Goal: Contribute content: Add original content to the website for others to see

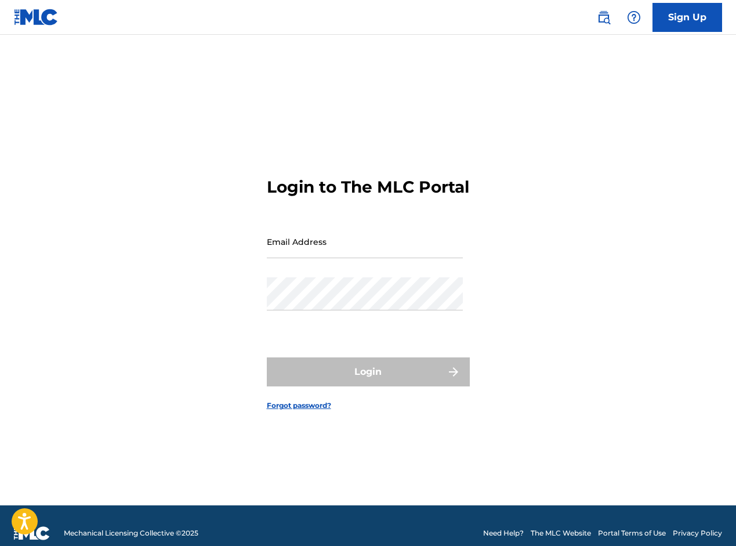
drag, startPoint x: 0, startPoint y: 0, endPoint x: 338, endPoint y: 251, distance: 421.0
click at [338, 251] on input "Email Address" at bounding box center [365, 241] width 196 height 33
type input "[EMAIL_ADDRESS][DOMAIN_NAME]"
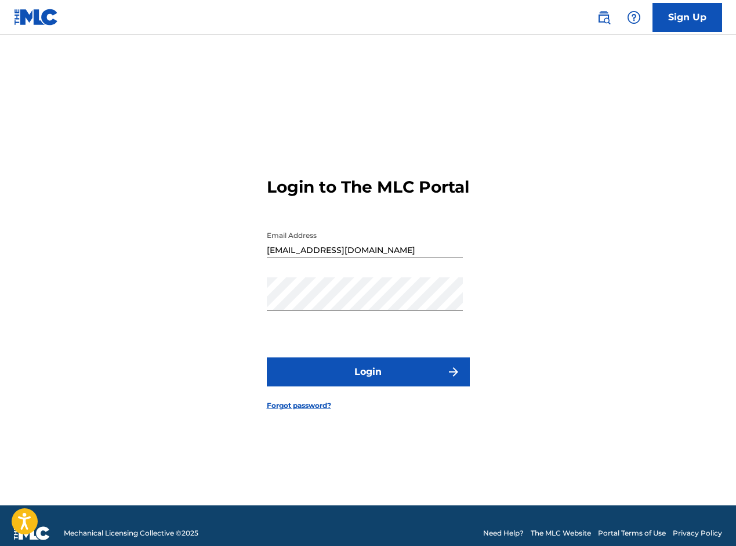
click at [385, 379] on button "Login" at bounding box center [368, 371] width 203 height 29
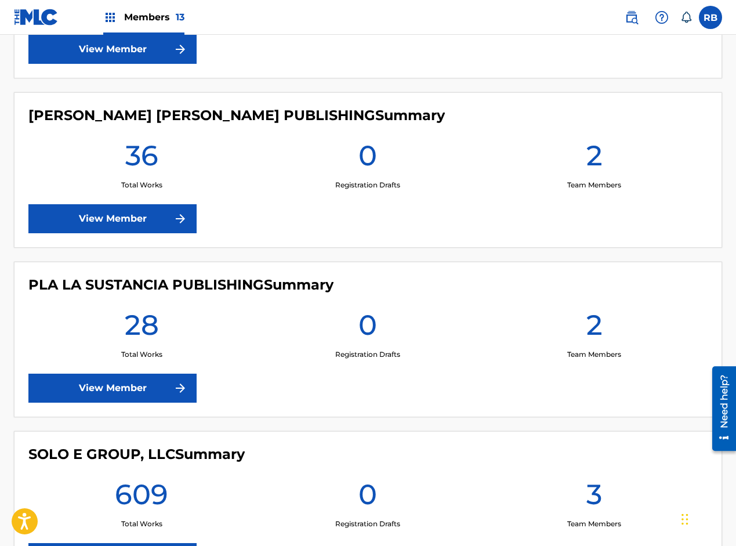
scroll to position [2081, 0]
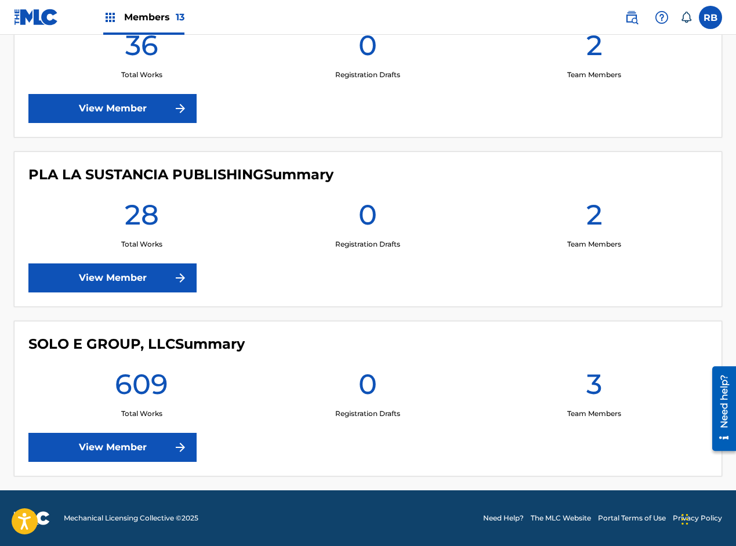
click at [156, 442] on link "View Member" at bounding box center [112, 447] width 168 height 29
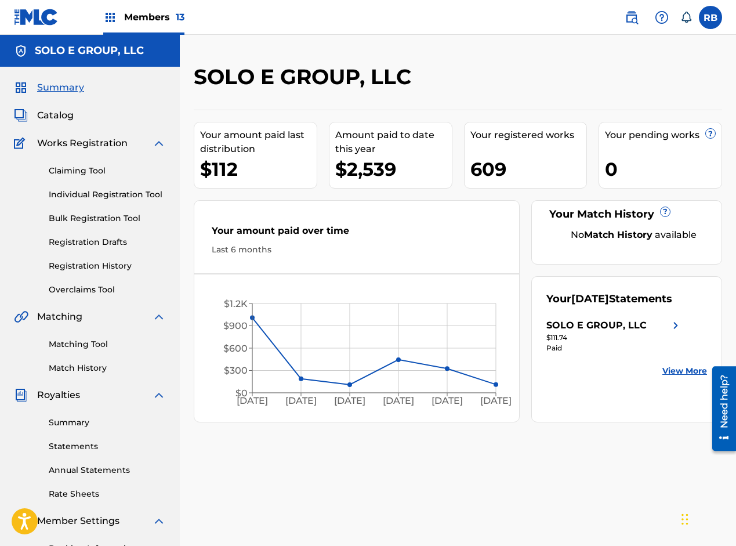
click at [70, 115] on span "Catalog" at bounding box center [55, 115] width 37 height 14
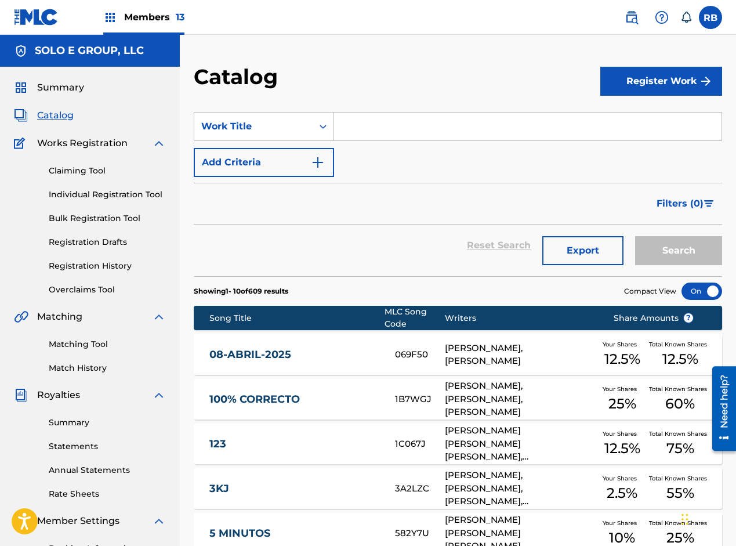
click at [402, 126] on input "Search Form" at bounding box center [528, 127] width 388 height 28
paste input "Baila"
click at [670, 243] on button "Search" at bounding box center [678, 250] width 87 height 29
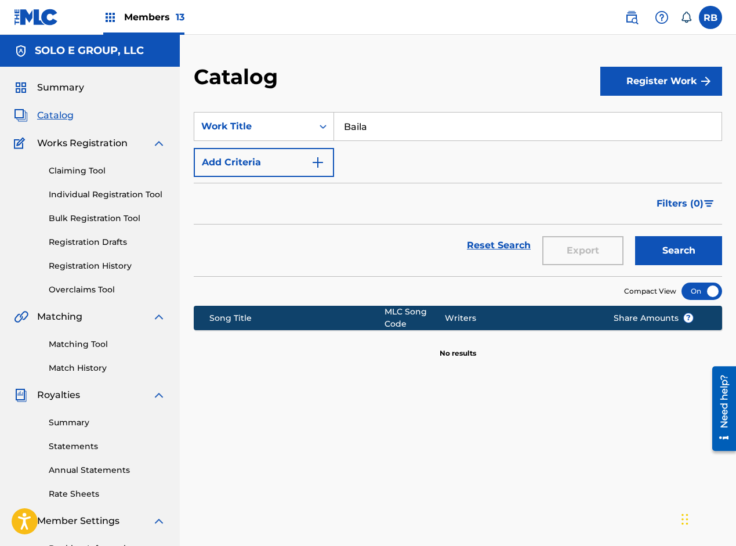
drag, startPoint x: 345, startPoint y: 126, endPoint x: 378, endPoint y: 129, distance: 33.8
click at [378, 129] on input "Baila" at bounding box center [528, 127] width 388 height 28
paste input "A6I4S"
type input "BA6I4S"
click at [681, 249] on button "Search" at bounding box center [678, 250] width 87 height 29
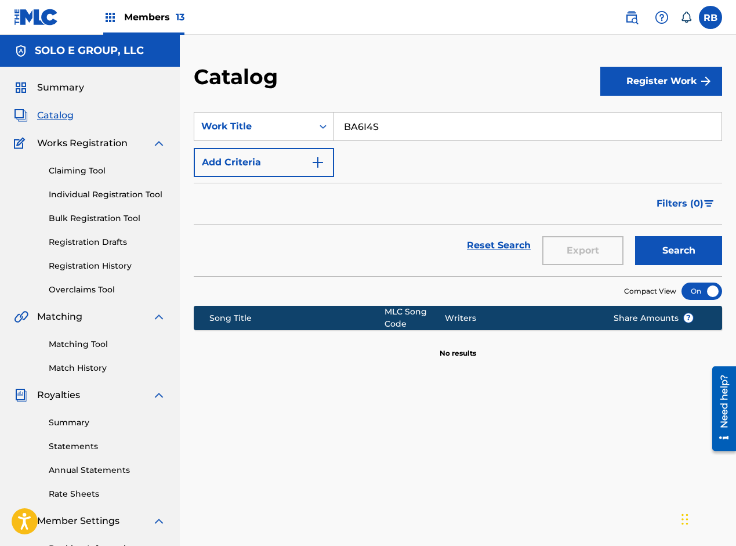
click at [79, 172] on link "Claiming Tool" at bounding box center [107, 171] width 117 height 12
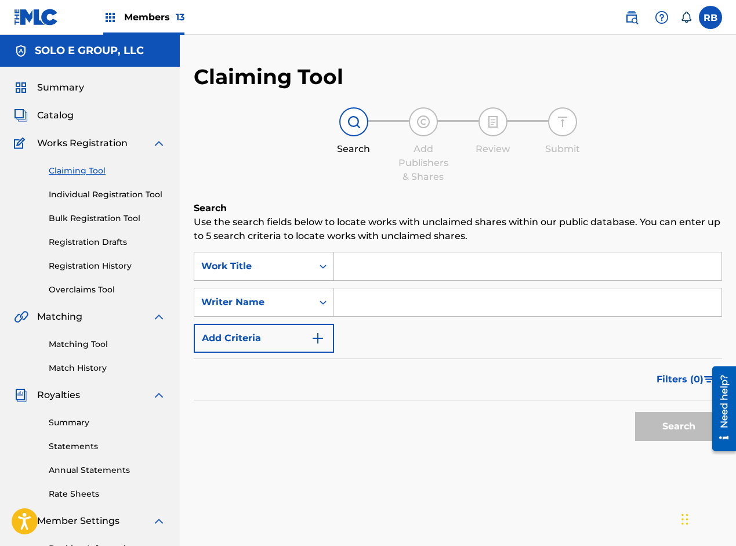
click at [302, 275] on div "Work Title" at bounding box center [253, 266] width 118 height 22
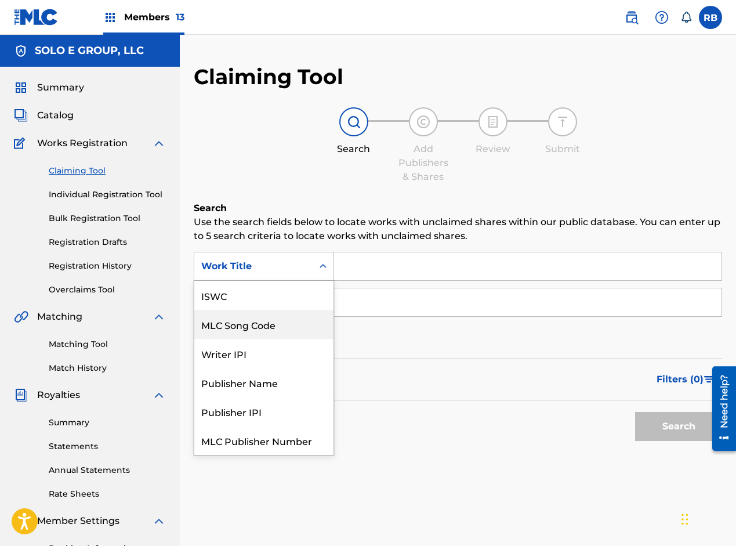
click at [261, 326] on div "MLC Song Code" at bounding box center [263, 324] width 139 height 29
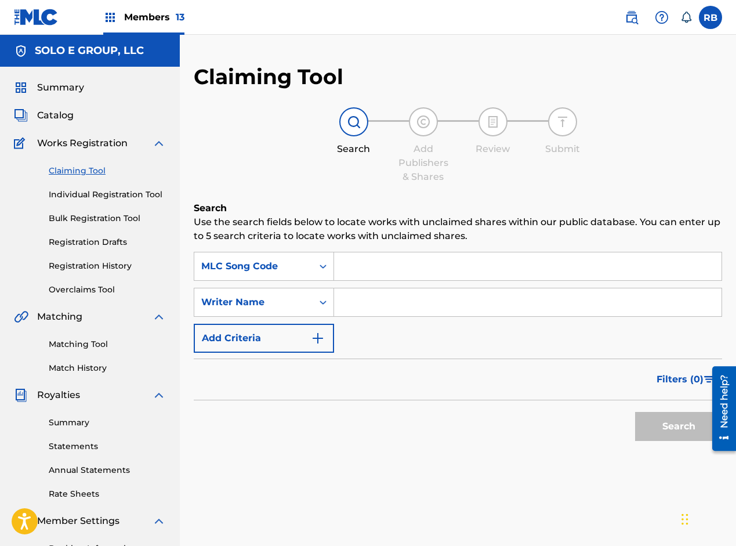
paste input "BA6I4S"
type input "BA6I4S"
click at [683, 426] on button "Search" at bounding box center [678, 426] width 87 height 29
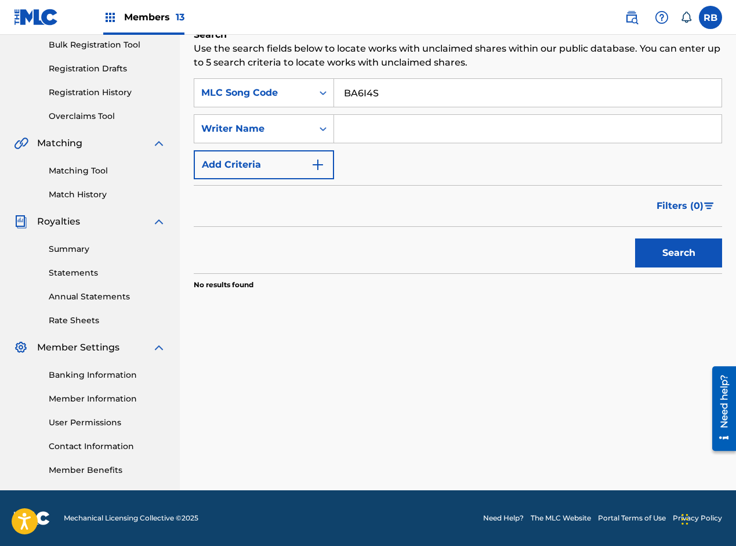
scroll to position [115, 0]
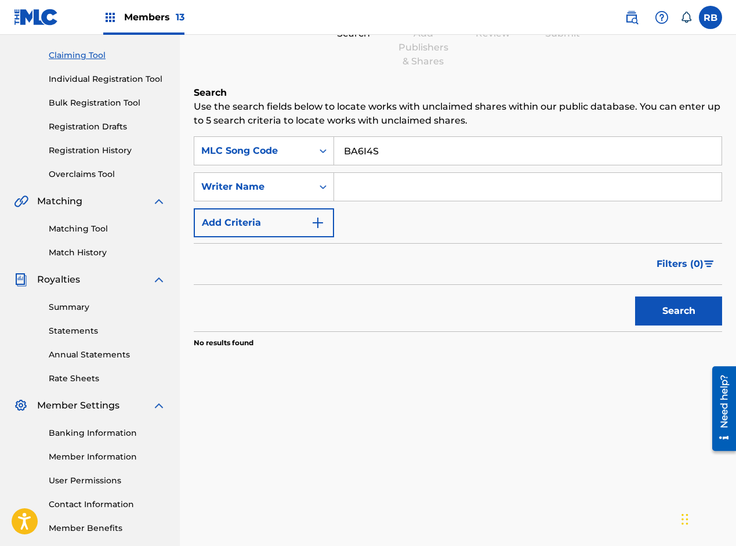
paste input "[PERSON_NAME]"
type input "[PERSON_NAME]"
click at [663, 309] on button "Search" at bounding box center [678, 310] width 87 height 29
drag, startPoint x: 384, startPoint y: 149, endPoint x: 337, endPoint y: 144, distance: 47.8
click at [337, 144] on input "BA6I4S" at bounding box center [528, 151] width 388 height 28
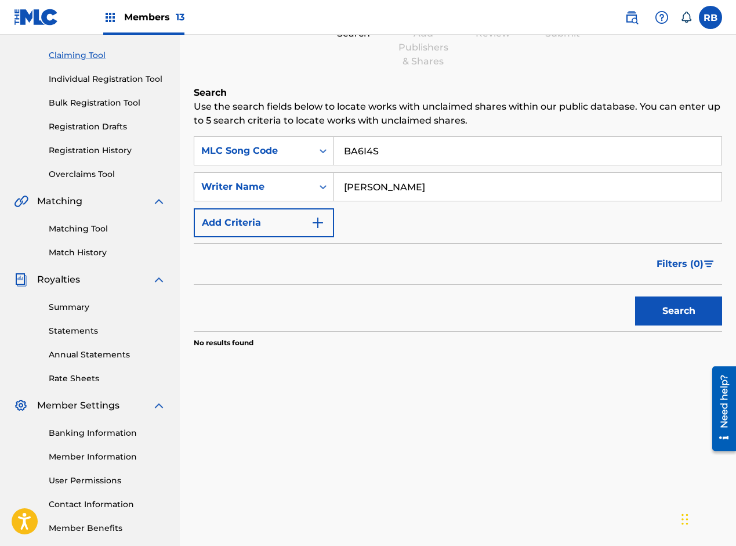
paste input "aila"
type input "Baila"
click at [313, 155] on div "Search Form" at bounding box center [323, 150] width 21 height 21
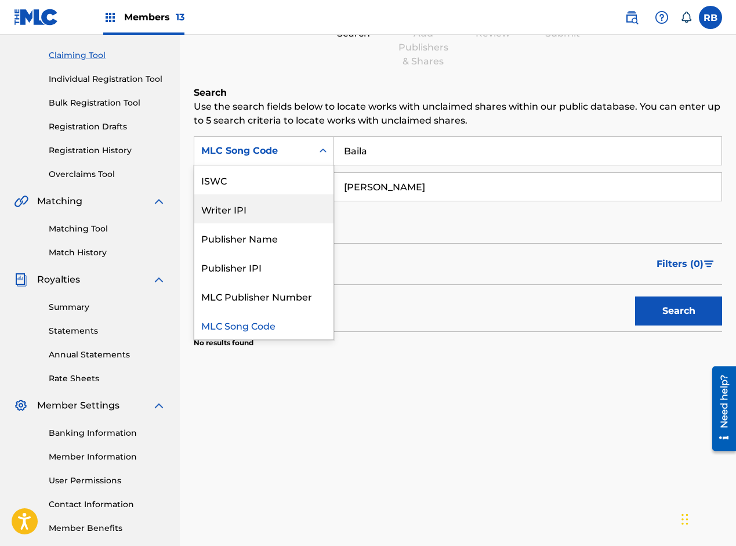
scroll to position [0, 0]
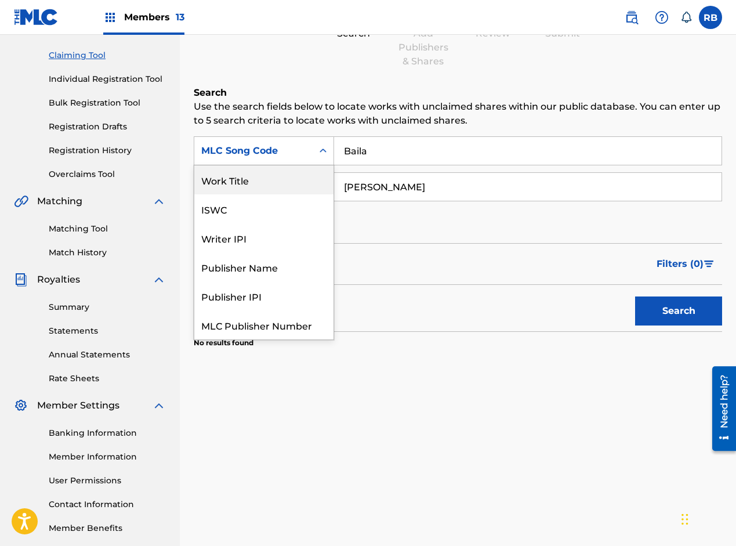
click at [253, 176] on div "Work Title" at bounding box center [263, 179] width 139 height 29
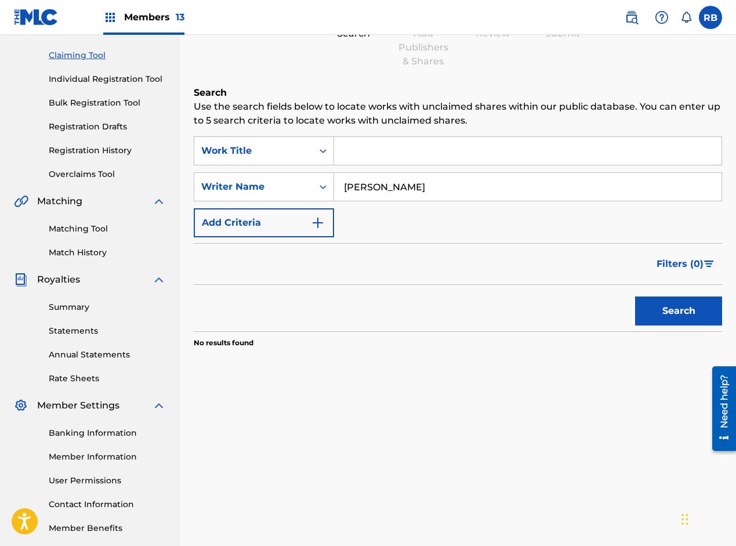
paste input "Baila"
click at [670, 306] on button "Search" at bounding box center [678, 310] width 87 height 29
click at [386, 151] on input "Baila" at bounding box center [528, 151] width 388 height 28
paste input "Pixie Flow"
type input "Baila - Pixie Flow"
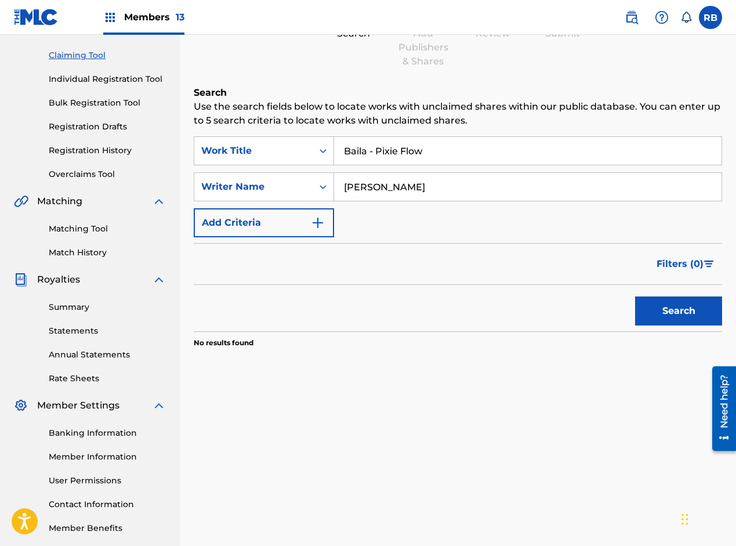
click at [661, 299] on button "Search" at bounding box center [678, 310] width 87 height 29
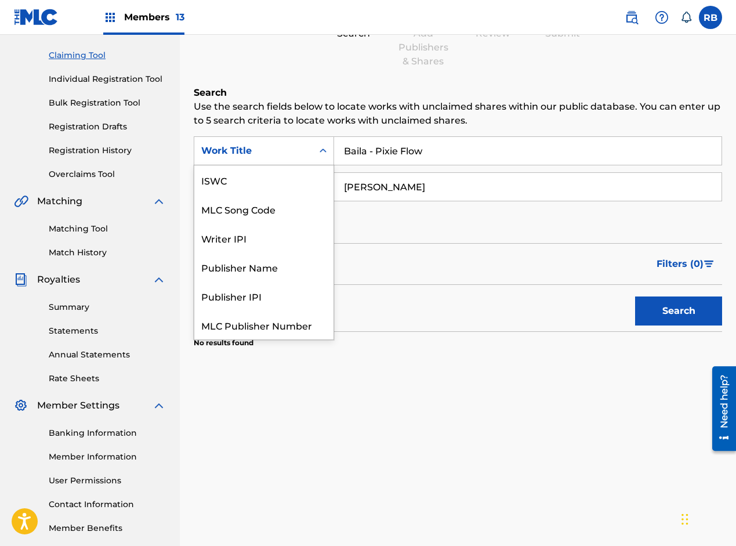
click at [276, 155] on div "Work Title" at bounding box center [253, 151] width 104 height 14
click at [226, 183] on div "ISWC" at bounding box center [263, 179] width 139 height 29
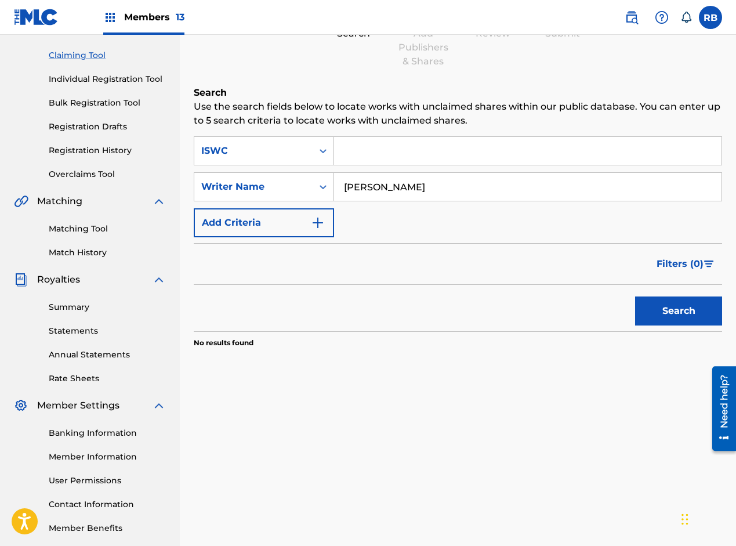
click at [374, 144] on input "Search Form" at bounding box center [528, 151] width 388 height 28
paste input "T-930.800.688-4"
click at [677, 314] on button "Search" at bounding box center [678, 310] width 87 height 29
click at [353, 150] on input "T-930.800.688-4" at bounding box center [528, 151] width 388 height 28
click at [369, 150] on input "T930.800.688-4" at bounding box center [528, 151] width 388 height 28
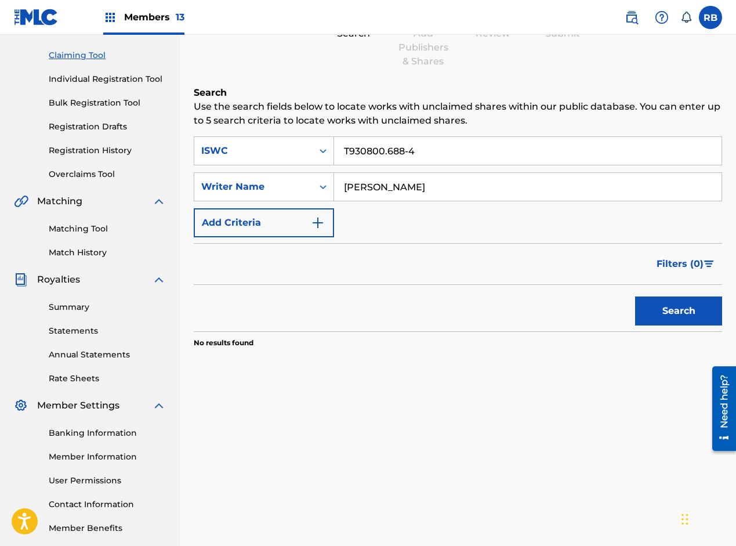
click at [388, 153] on input "T930800.688-4" at bounding box center [528, 151] width 388 height 28
click at [408, 153] on input "T930800688-4" at bounding box center [528, 151] width 388 height 28
type input "T9308006884"
click at [694, 313] on button "Search" at bounding box center [678, 310] width 87 height 29
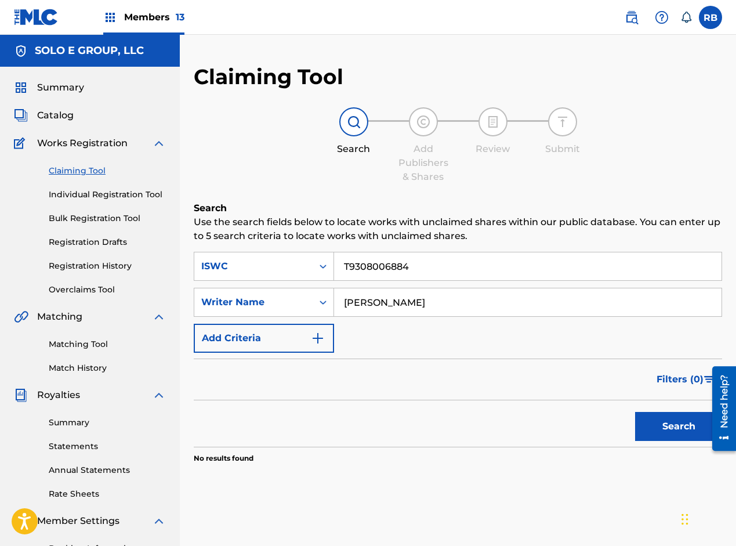
click at [67, 117] on span "Catalog" at bounding box center [55, 115] width 37 height 14
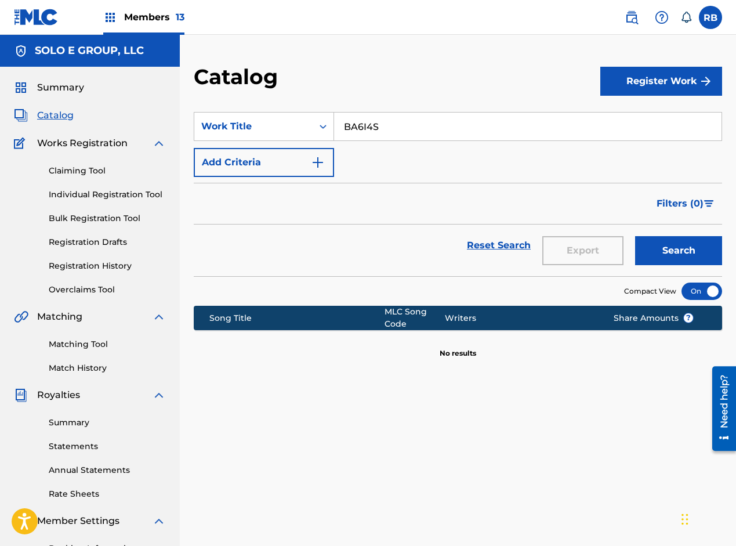
click at [628, 87] on button "Register Work" at bounding box center [662, 81] width 122 height 29
click at [626, 121] on link "Individual" at bounding box center [662, 119] width 122 height 28
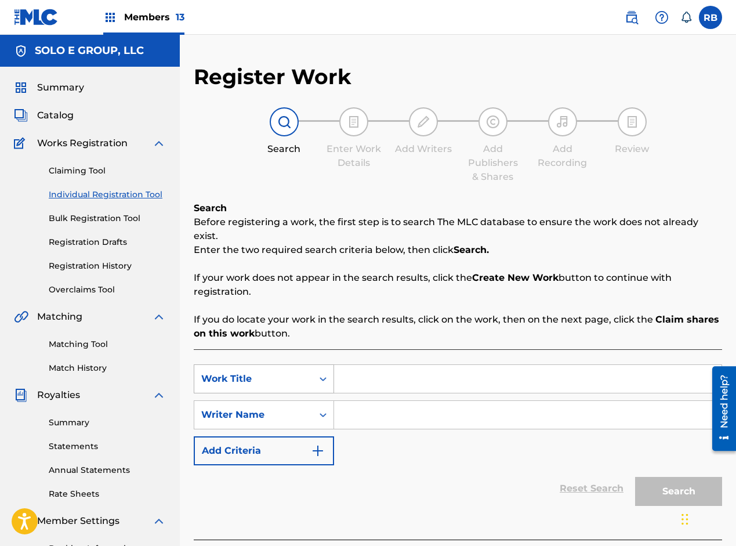
click at [305, 368] on div "Work Title" at bounding box center [253, 379] width 118 height 22
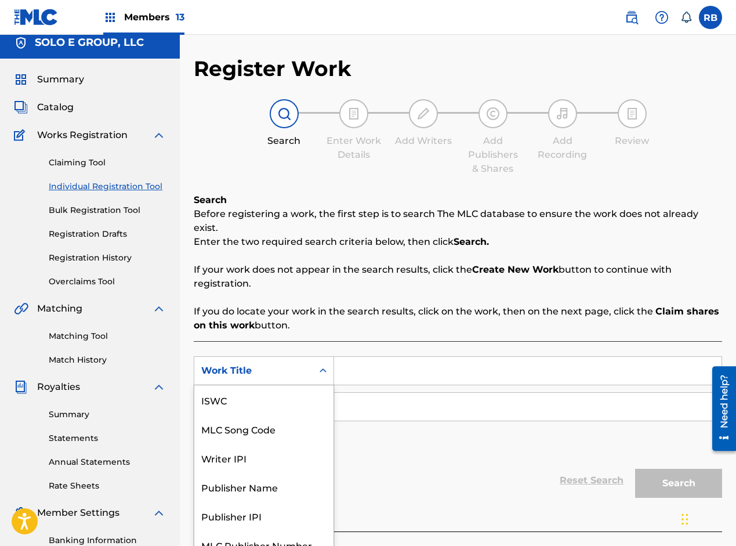
scroll to position [29, 0]
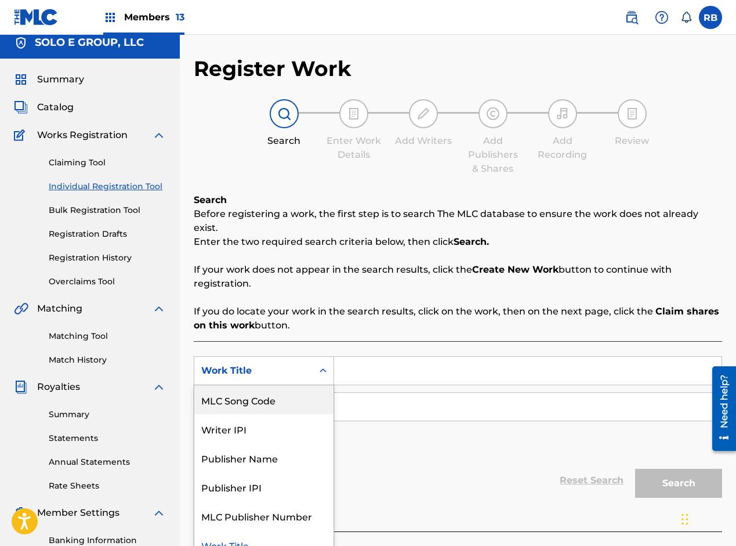
click at [261, 392] on div "MLC Song Code" at bounding box center [263, 399] width 139 height 29
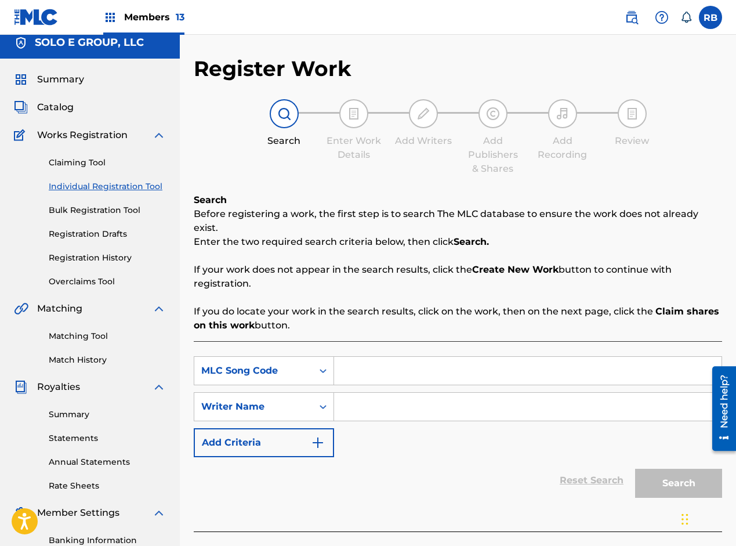
click at [379, 357] on input "Search Form" at bounding box center [528, 371] width 388 height 28
paste input "BA6I4S"
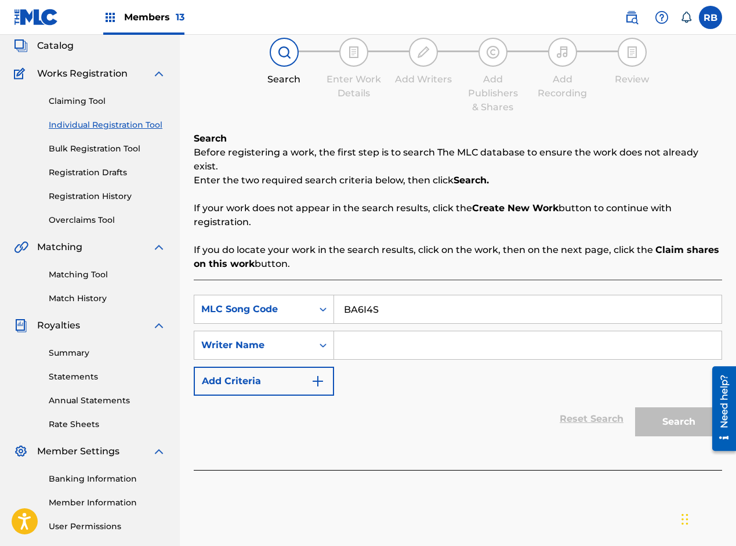
scroll to position [124, 0]
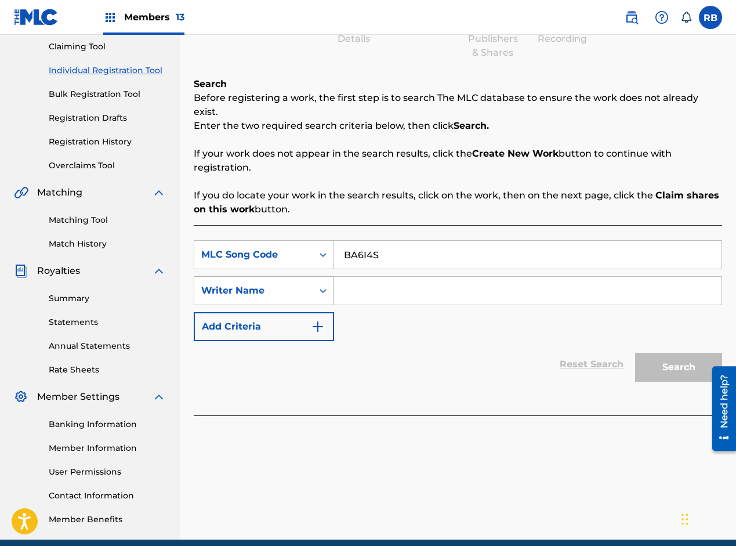
type input "BA6I4S"
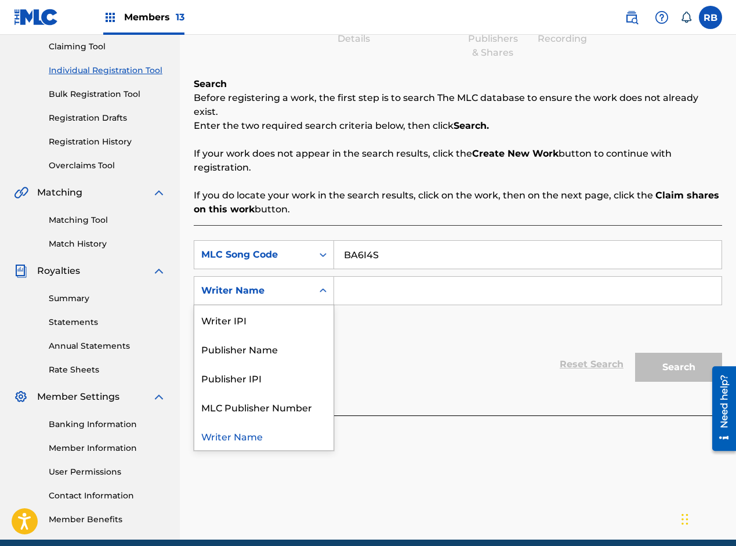
click at [324, 285] on icon "Search Form" at bounding box center [323, 291] width 12 height 12
click at [253, 340] on div "Publisher Name" at bounding box center [263, 348] width 139 height 29
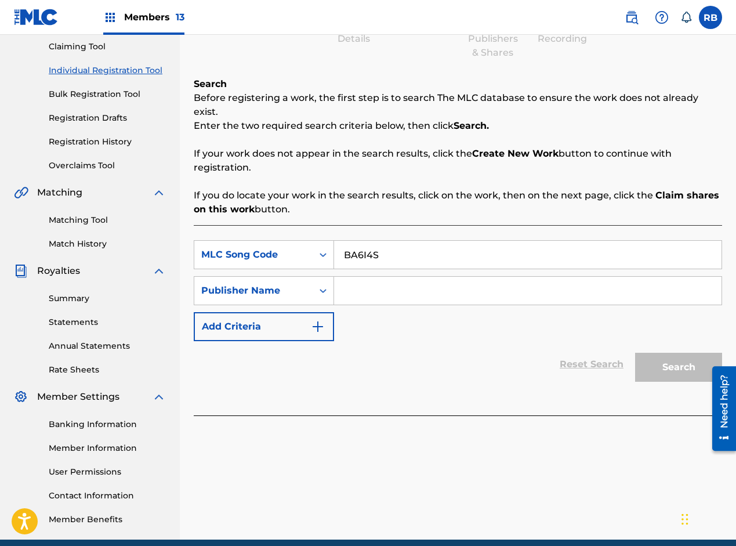
click at [368, 277] on input "Search Form" at bounding box center [528, 291] width 388 height 28
paste input "SOCIO RECORDS MUSIC ENTERTAINMENT"
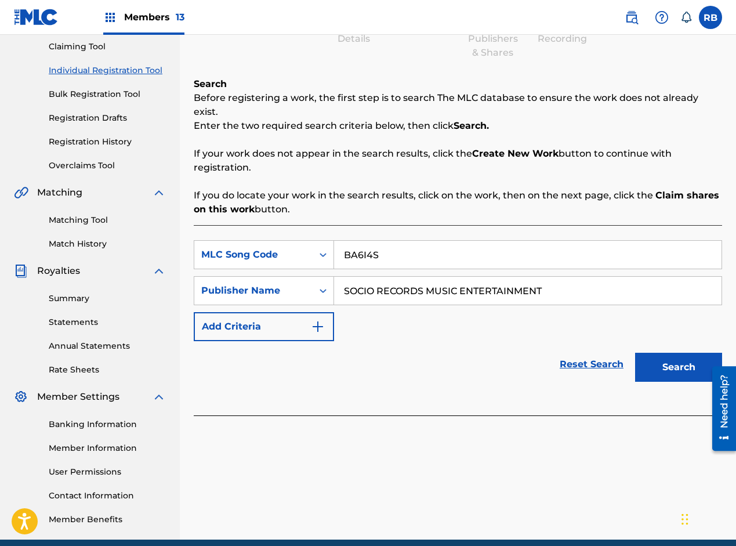
type input "SOCIO RECORDS MUSIC ENTERTAINMENT"
click at [688, 359] on button "Search" at bounding box center [678, 367] width 87 height 29
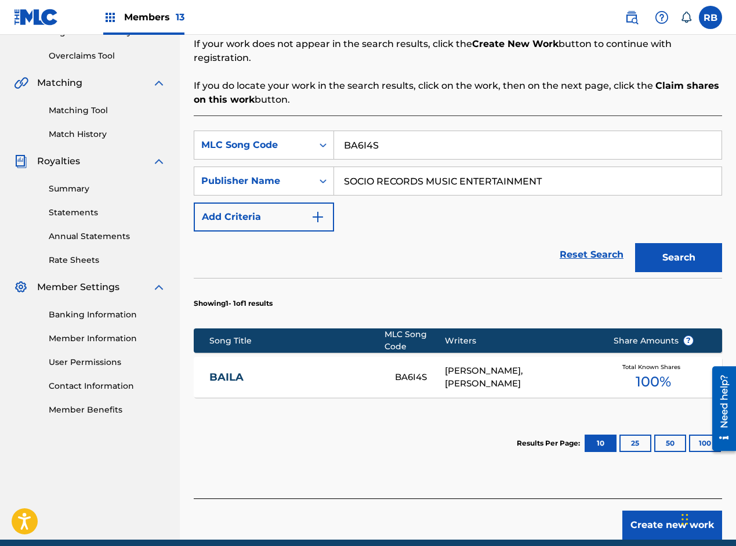
scroll to position [240, 0]
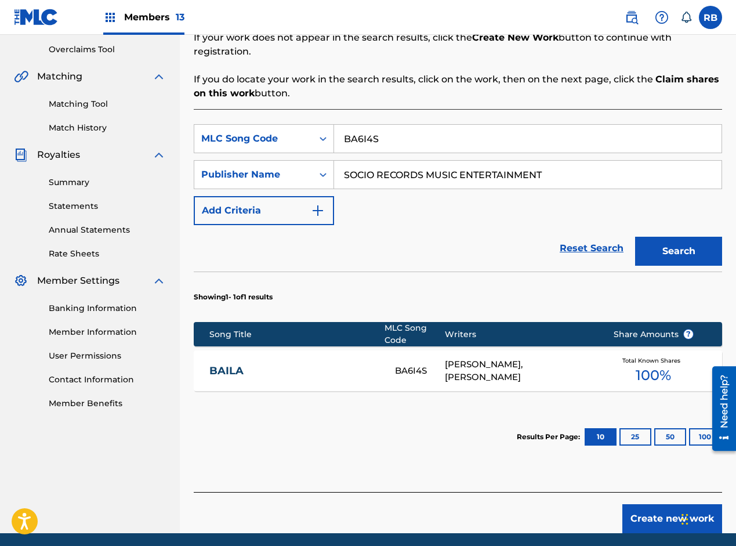
click at [519, 367] on div "[PERSON_NAME], [PERSON_NAME]" at bounding box center [520, 371] width 151 height 26
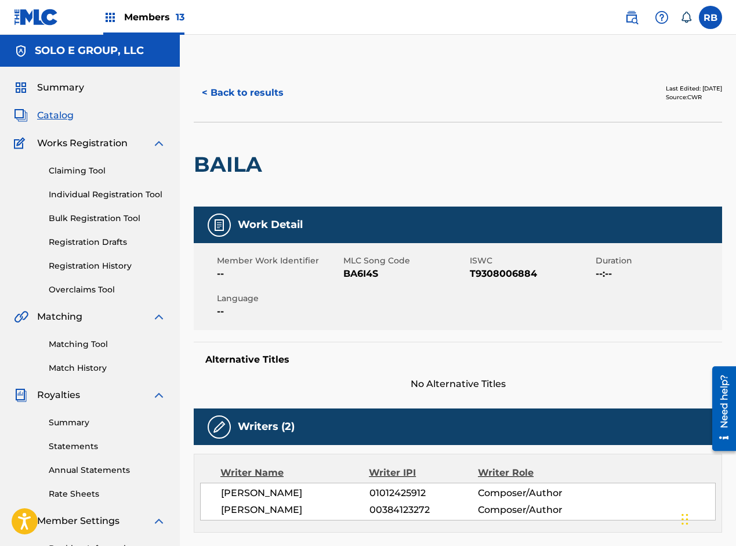
click at [246, 90] on button "< Back to results" at bounding box center [243, 92] width 98 height 29
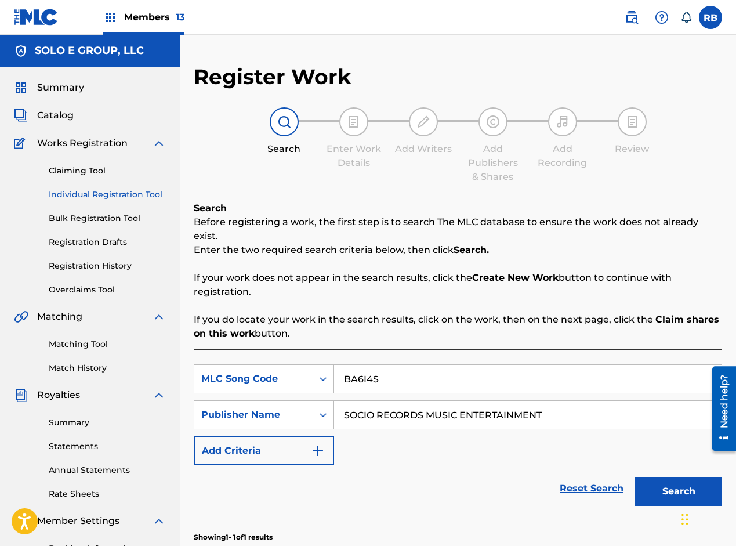
scroll to position [173, 0]
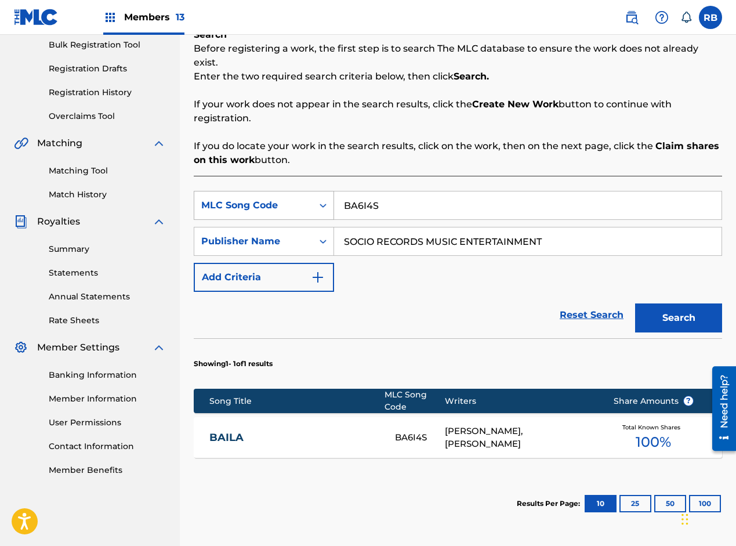
click at [319, 200] on icon "Search Form" at bounding box center [323, 206] width 12 height 12
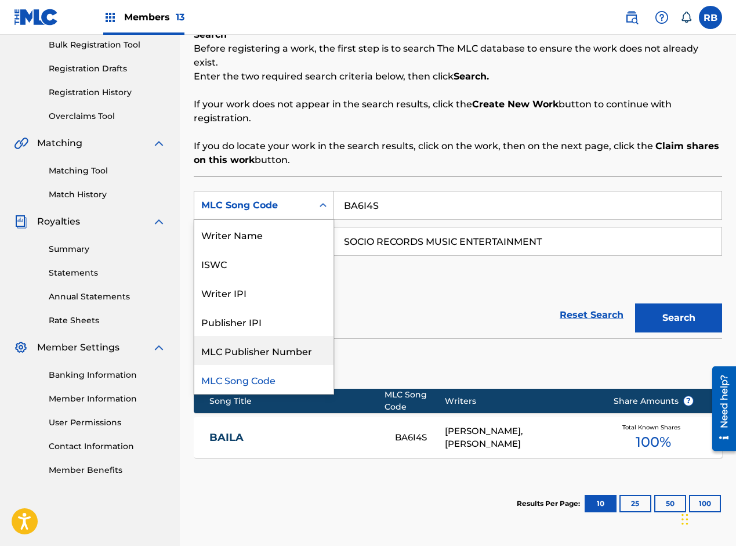
scroll to position [0, 0]
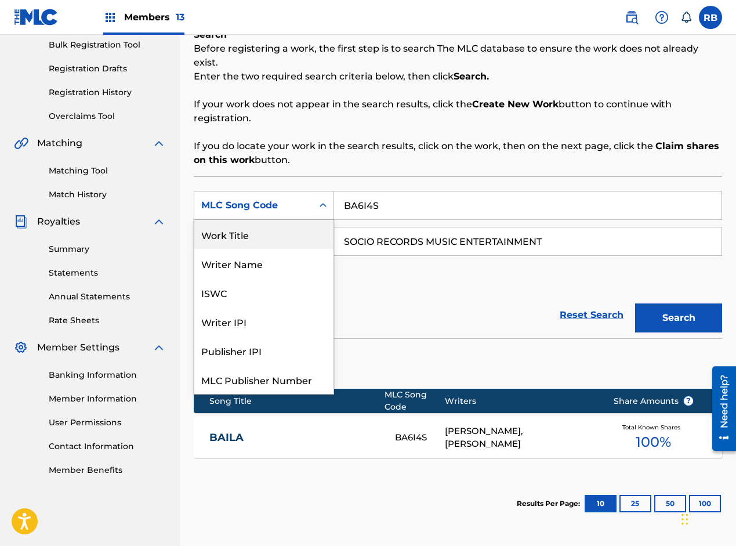
click at [243, 220] on div "Work Title" at bounding box center [263, 234] width 139 height 29
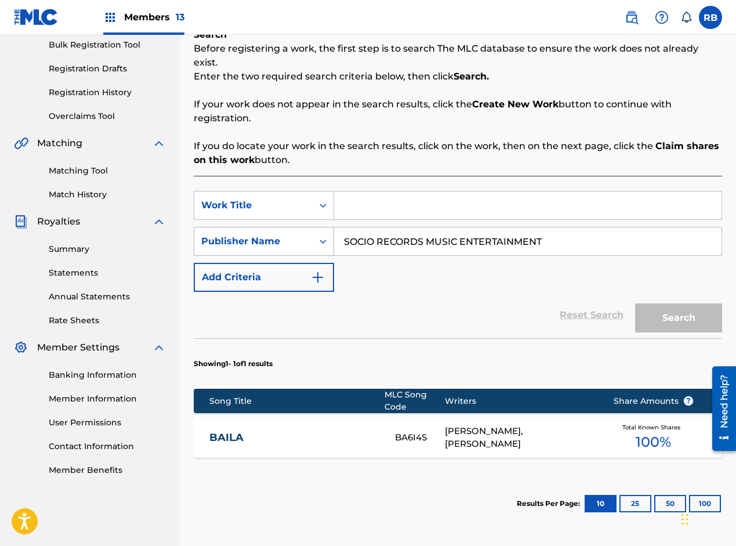
drag, startPoint x: 547, startPoint y: 224, endPoint x: 329, endPoint y: 213, distance: 218.4
click at [329, 227] on div "SearchWithCriteria9f5118d3-f08f-4597-854c-44eba8b48735 Publisher Name SOCIO REC…" at bounding box center [458, 241] width 529 height 29
click at [358, 198] on input "Search Form" at bounding box center [528, 205] width 388 height 28
paste input "El 90"
type input "El 90"
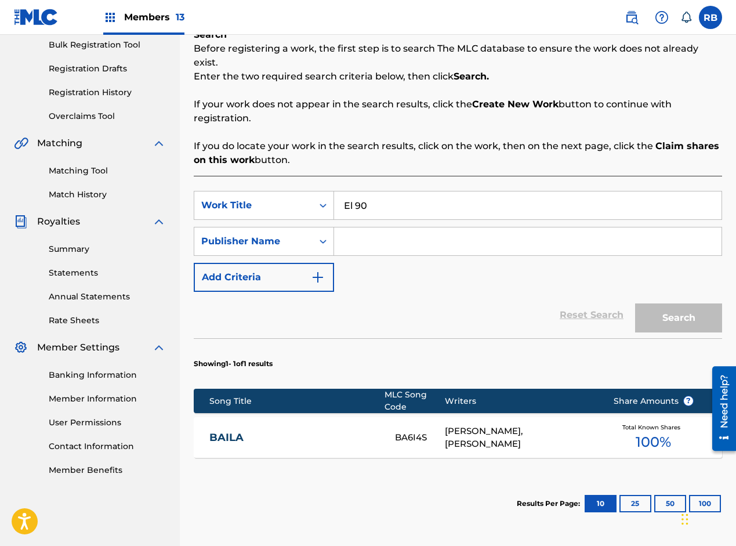
click at [395, 239] on input "Search Form" at bounding box center [528, 241] width 388 height 28
paste input "[PERSON_NAME]"
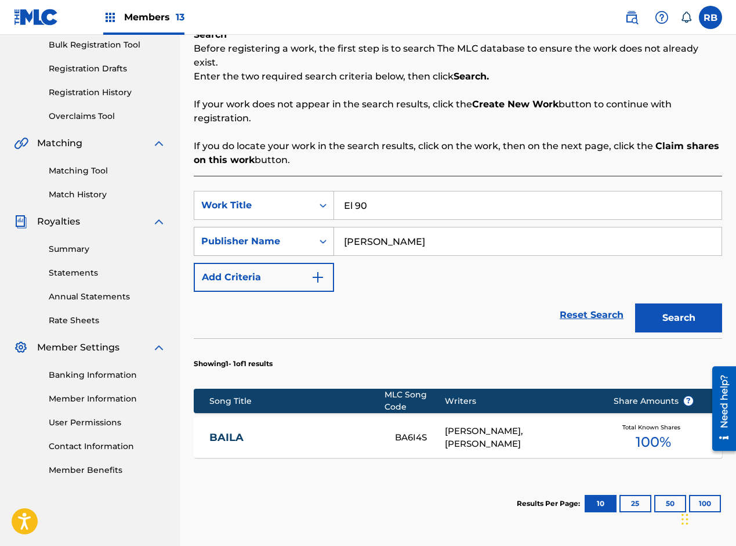
type input "[PERSON_NAME]"
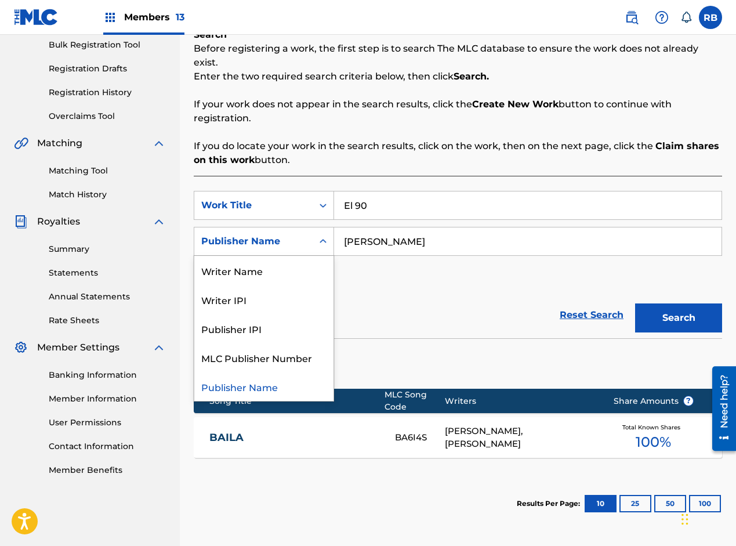
click at [314, 231] on div "Search Form" at bounding box center [323, 241] width 21 height 21
click at [263, 256] on div "Writer Name" at bounding box center [263, 270] width 139 height 29
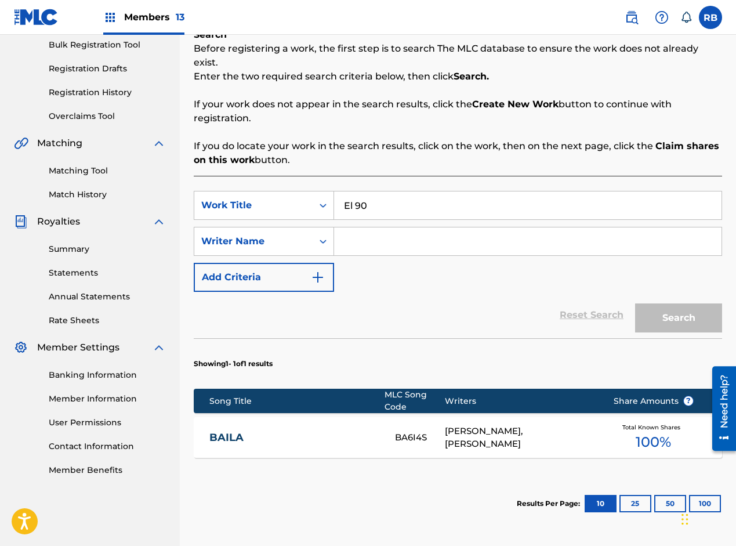
click at [400, 227] on input "Search Form" at bounding box center [528, 241] width 388 height 28
paste input "[PERSON_NAME]"
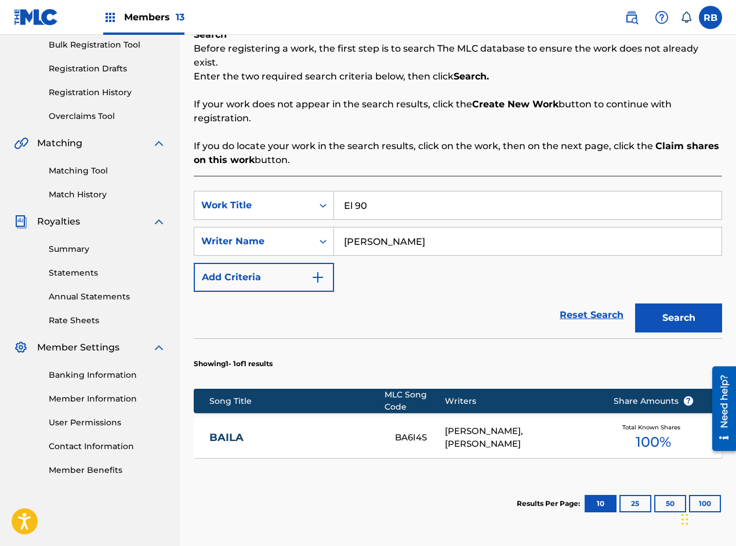
type input "[PERSON_NAME]"
click at [665, 310] on button "Search" at bounding box center [678, 317] width 87 height 29
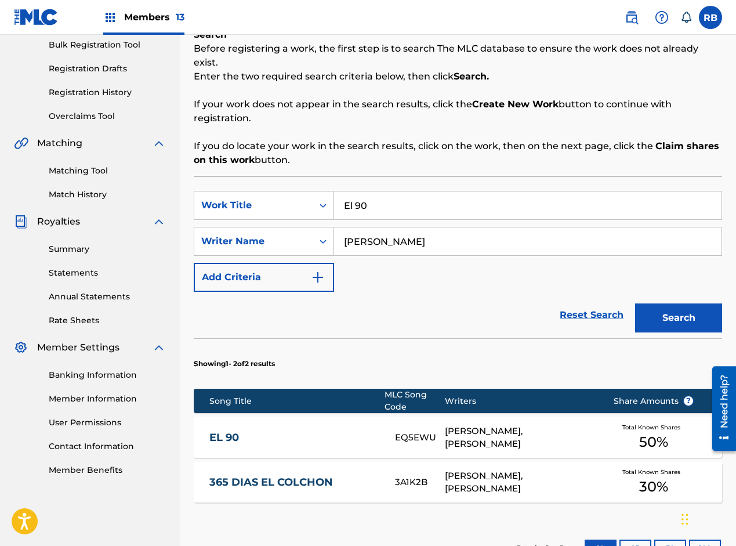
click at [371, 417] on div "EL 90 EQ5EWU [PERSON_NAME], [PERSON_NAME] Total Known Shares 50 %" at bounding box center [458, 437] width 529 height 41
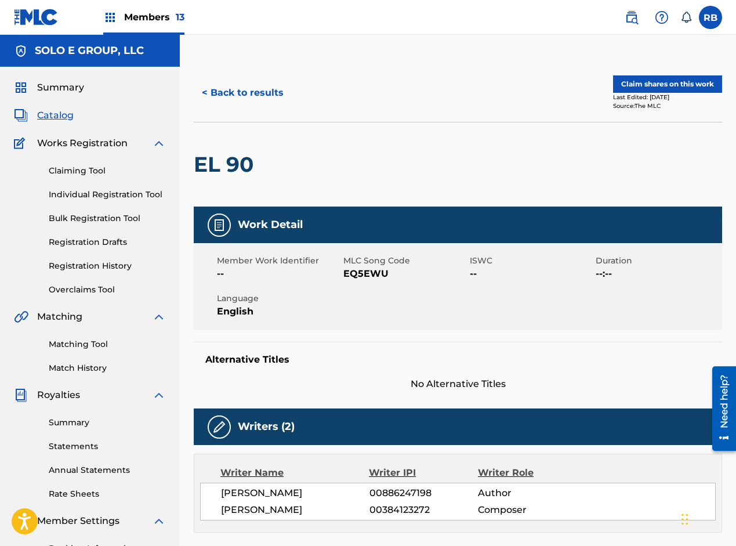
click at [655, 84] on button "Claim shares on this work" at bounding box center [667, 83] width 109 height 17
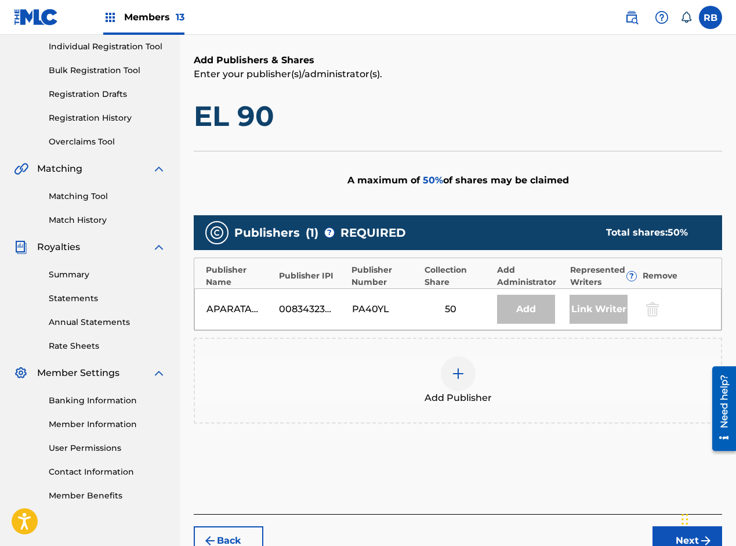
scroll to position [174, 0]
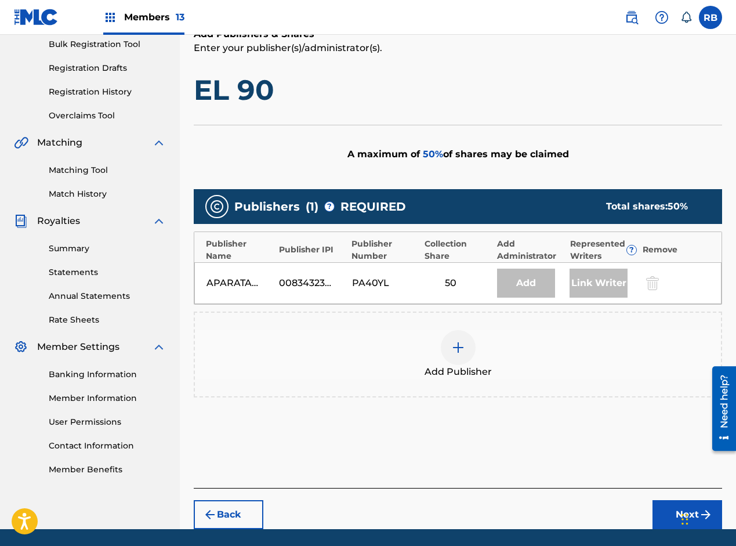
click at [462, 346] on img at bounding box center [458, 348] width 14 height 14
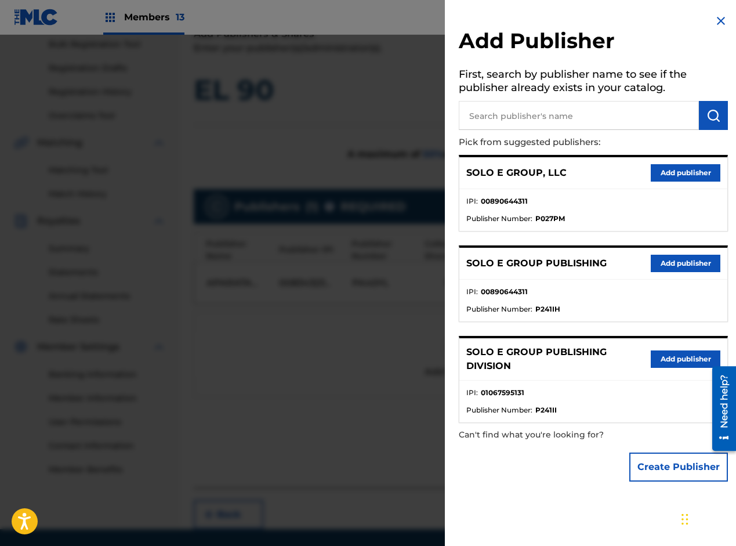
click at [664, 178] on button "Add publisher" at bounding box center [686, 172] width 70 height 17
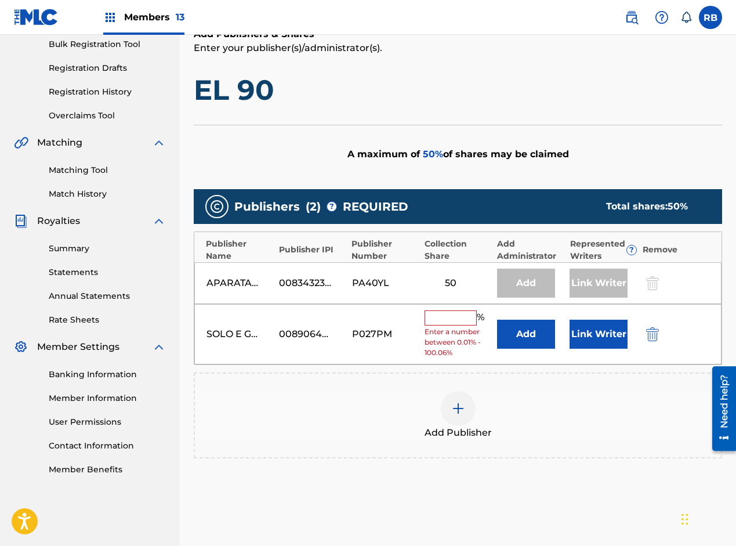
click at [438, 315] on input "text" at bounding box center [451, 317] width 52 height 15
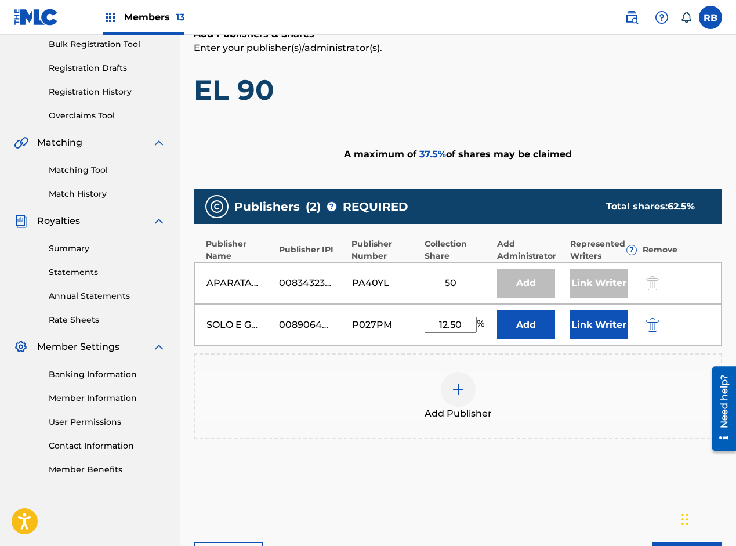
type input "12.50"
click at [598, 328] on button "Link Writer" at bounding box center [599, 324] width 58 height 29
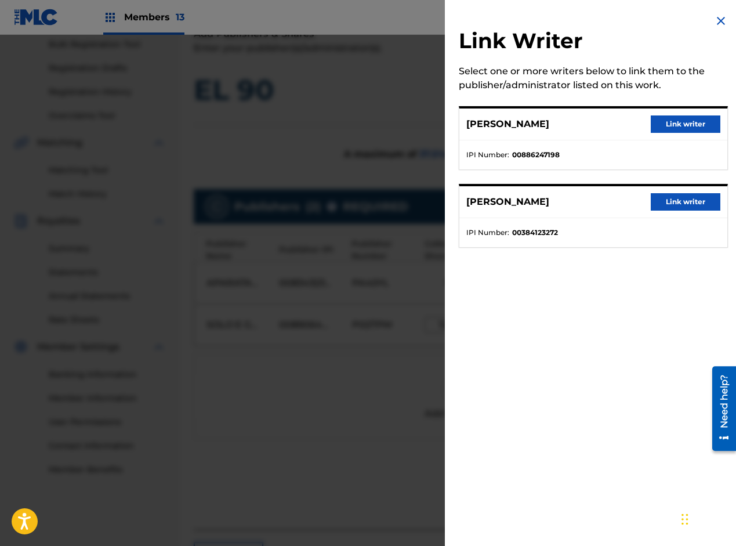
click at [670, 208] on button "Link writer" at bounding box center [686, 201] width 70 height 17
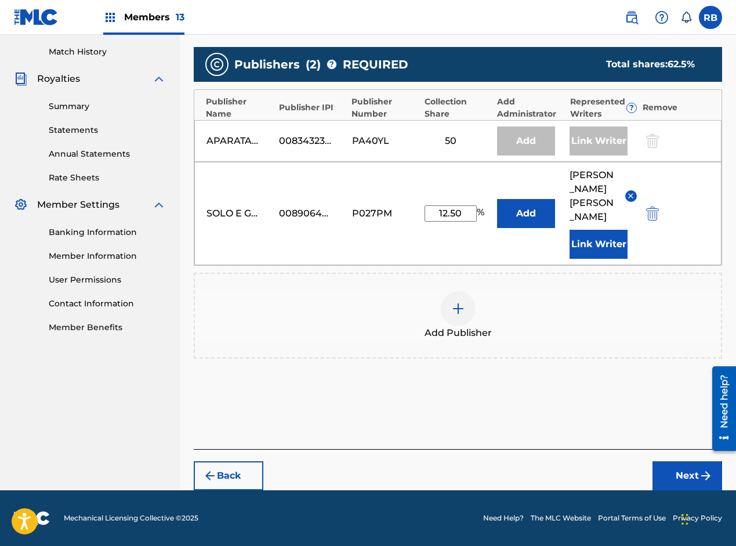
scroll to position [330, 0]
click at [681, 469] on button "Next" at bounding box center [688, 475] width 70 height 29
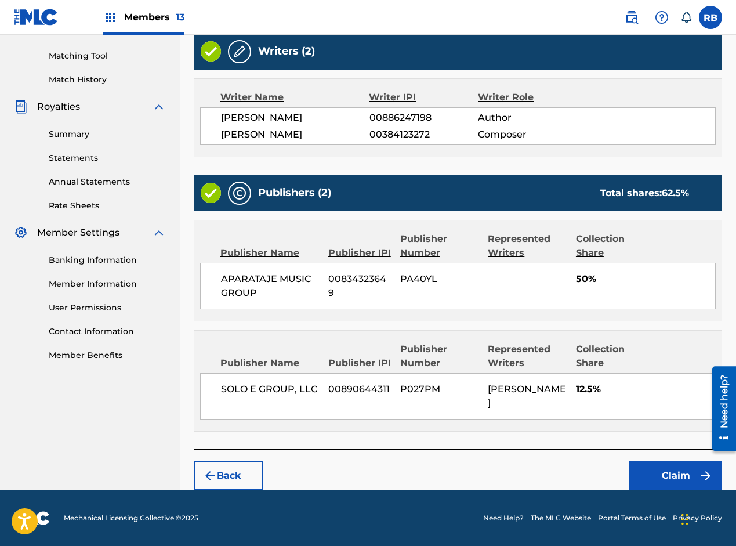
click at [674, 470] on button "Claim" at bounding box center [676, 475] width 93 height 29
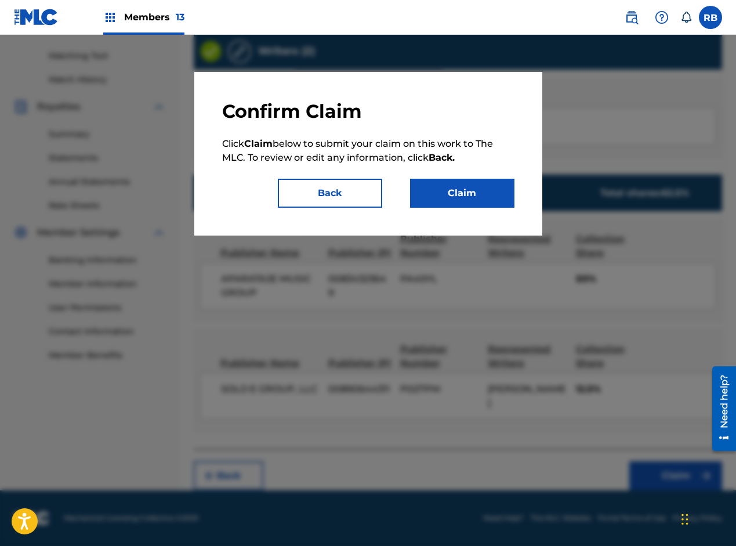
click at [461, 196] on button "Claim" at bounding box center [462, 193] width 104 height 29
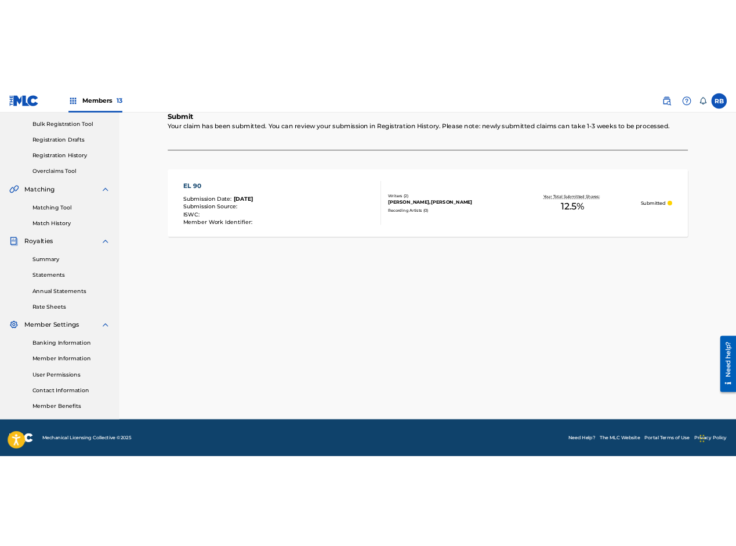
scroll to position [0, 0]
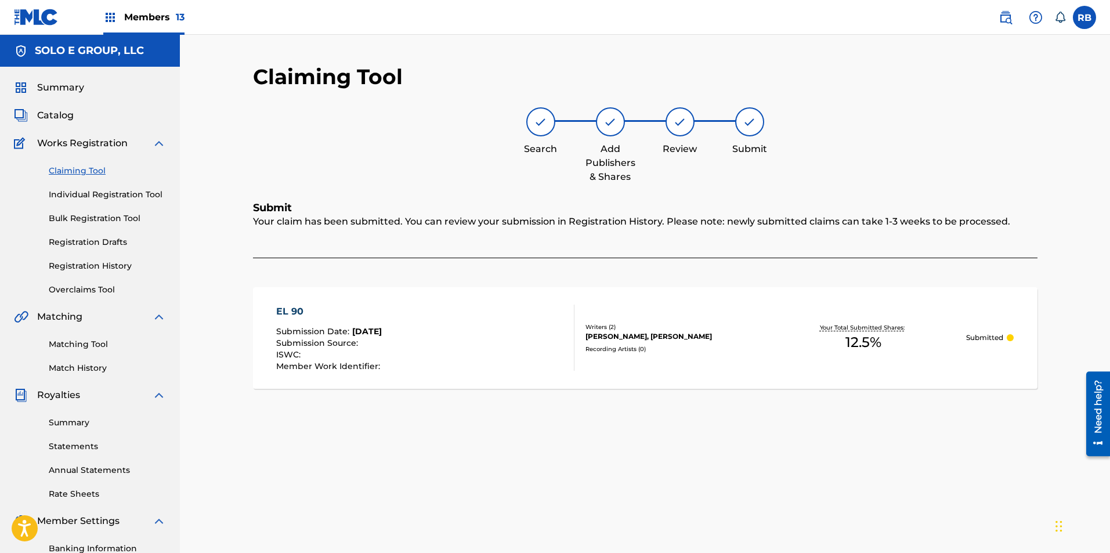
click at [59, 118] on span "Catalog" at bounding box center [55, 115] width 37 height 14
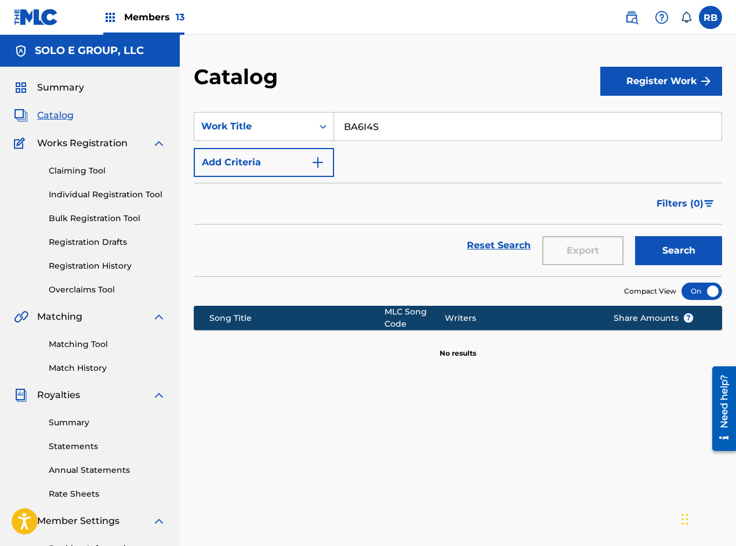
drag, startPoint x: 63, startPoint y: 118, endPoint x: 70, endPoint y: 117, distance: 7.2
click at [63, 118] on span "Catalog" at bounding box center [55, 115] width 37 height 14
click at [50, 113] on span "Catalog" at bounding box center [55, 115] width 37 height 14
click at [62, 85] on span "Summary" at bounding box center [60, 88] width 47 height 14
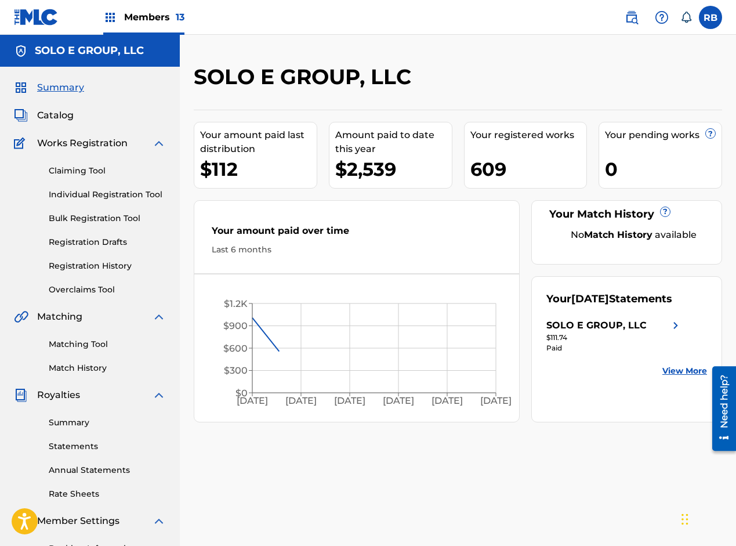
click at [64, 116] on span "Catalog" at bounding box center [55, 115] width 37 height 14
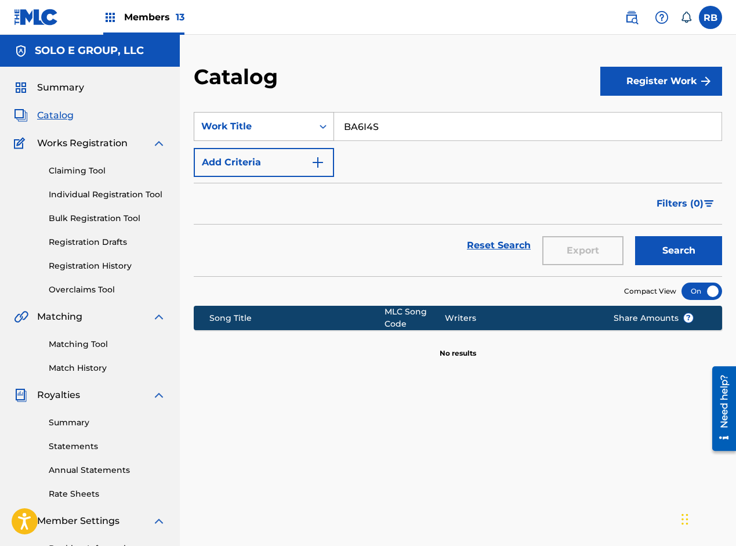
drag, startPoint x: 390, startPoint y: 127, endPoint x: 331, endPoint y: 128, distance: 59.2
click at [331, 128] on div "SearchWithCriteriadb915a16-5c62-45b4-8004-b87cb34ebeaa Work Title BA6I4S" at bounding box center [458, 126] width 529 height 29
paste input "Con Gomita"
click at [693, 257] on button "Search" at bounding box center [678, 250] width 87 height 29
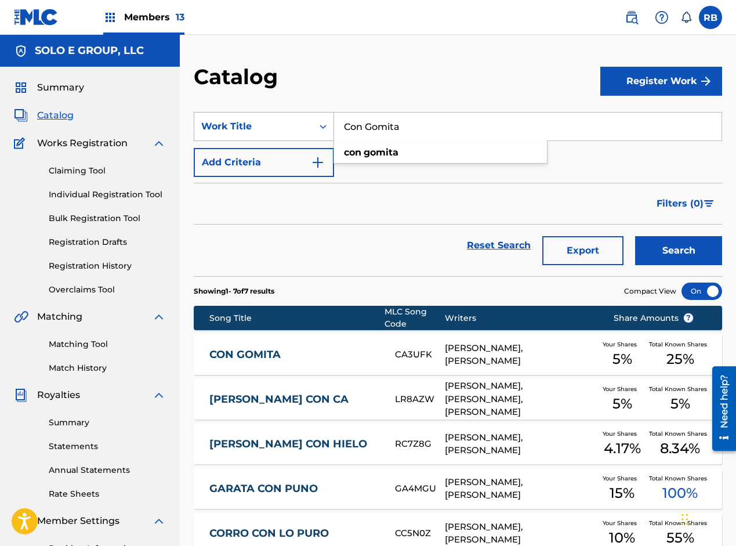
drag, startPoint x: 414, startPoint y: 130, endPoint x: 323, endPoint y: 118, distance: 92.5
click at [323, 118] on div "SearchWithCriteriadb915a16-5c62-45b4-8004-b87cb34ebeaa Work Title Con Gomita co…" at bounding box center [458, 126] width 529 height 29
paste input "[MEDICAL_DATA] NUEVECITO"
click at [670, 252] on button "Search" at bounding box center [678, 250] width 87 height 29
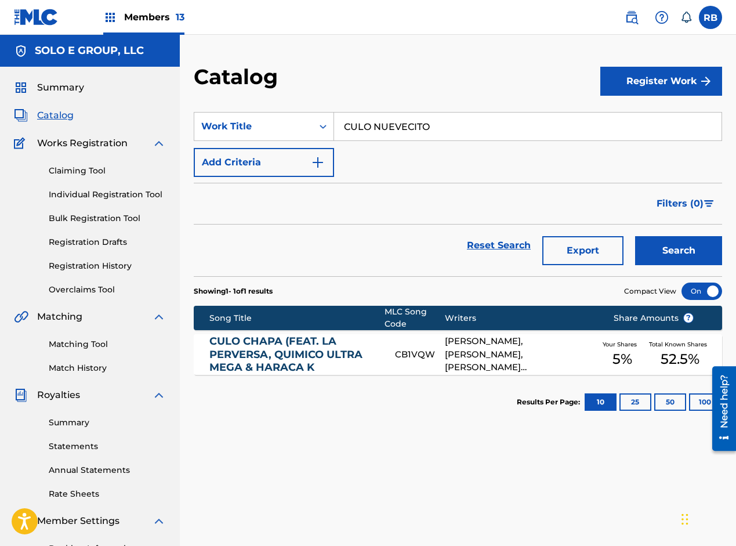
click at [379, 128] on input "CULO NUEVECITO" at bounding box center [528, 127] width 388 height 28
paste input "lick Clack"
type input "Click Clack"
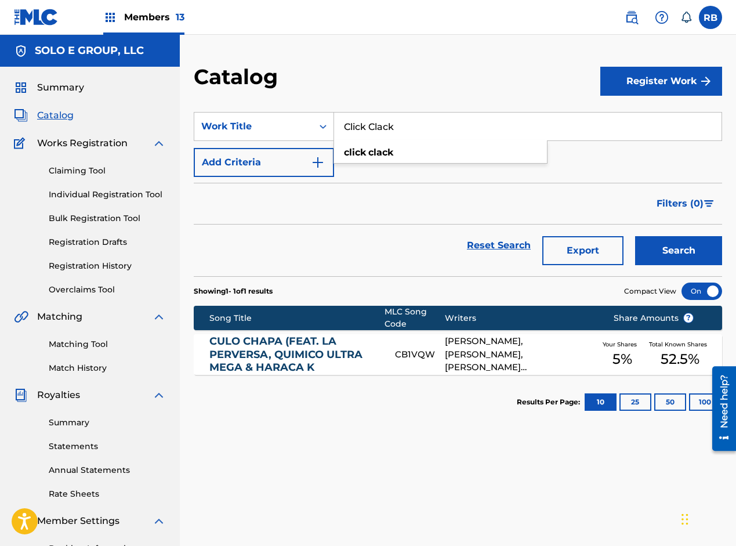
click at [661, 243] on button "Search" at bounding box center [678, 250] width 87 height 29
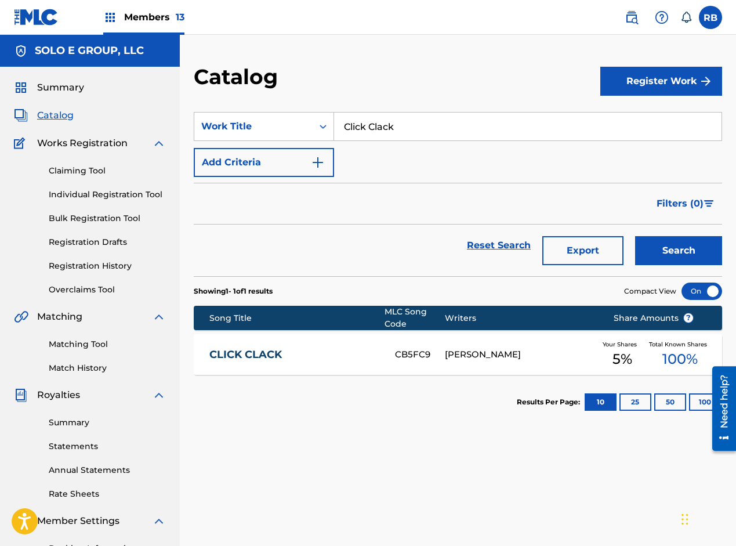
click at [328, 352] on link "CLICK CLACK" at bounding box center [293, 354] width 169 height 13
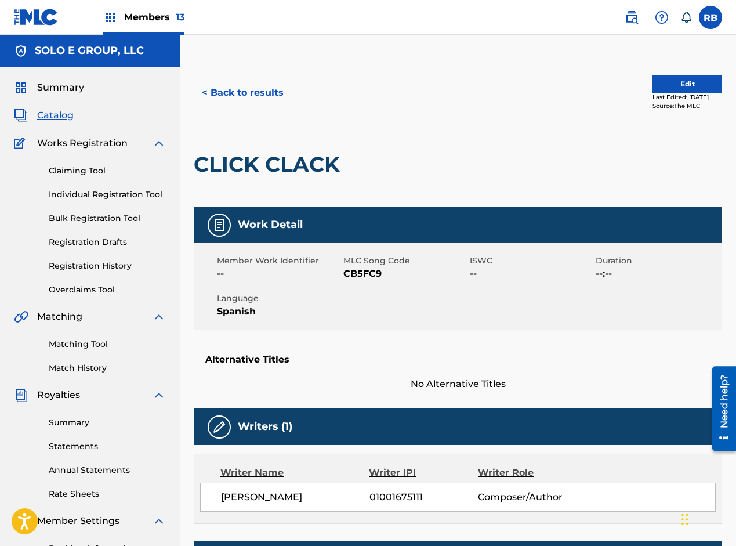
click at [247, 93] on button "< Back to results" at bounding box center [243, 92] width 98 height 29
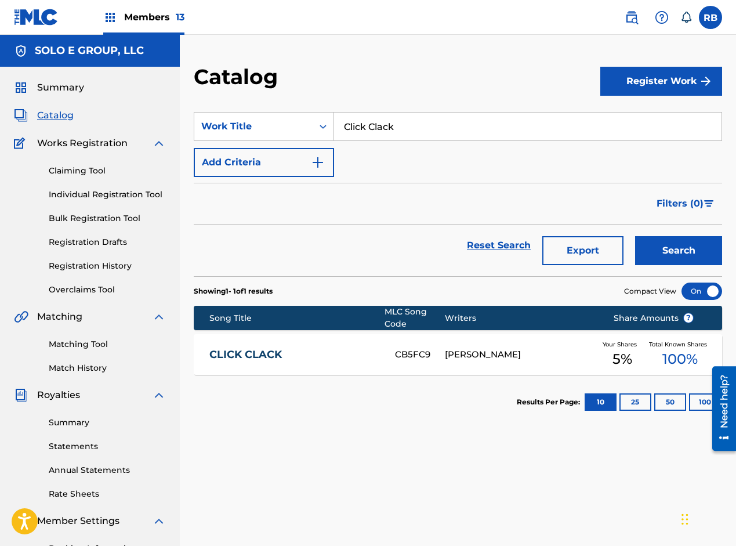
click at [405, 126] on input "Click Clack" at bounding box center [528, 127] width 388 height 28
click at [404, 126] on input "Click Clack" at bounding box center [528, 127] width 388 height 28
paste input "[PERSON_NAME]"
type input "[PERSON_NAME]"
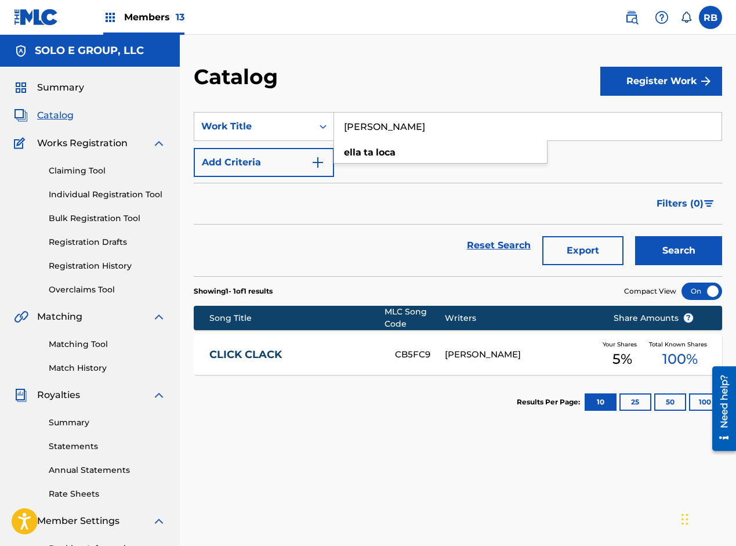
click at [663, 238] on button "Search" at bounding box center [678, 250] width 87 height 29
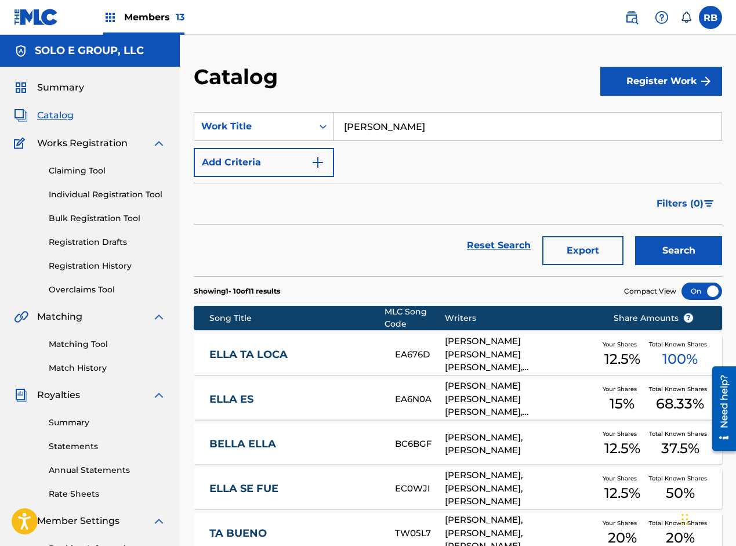
click at [374, 355] on link "ELLA TA LOCA" at bounding box center [293, 354] width 169 height 13
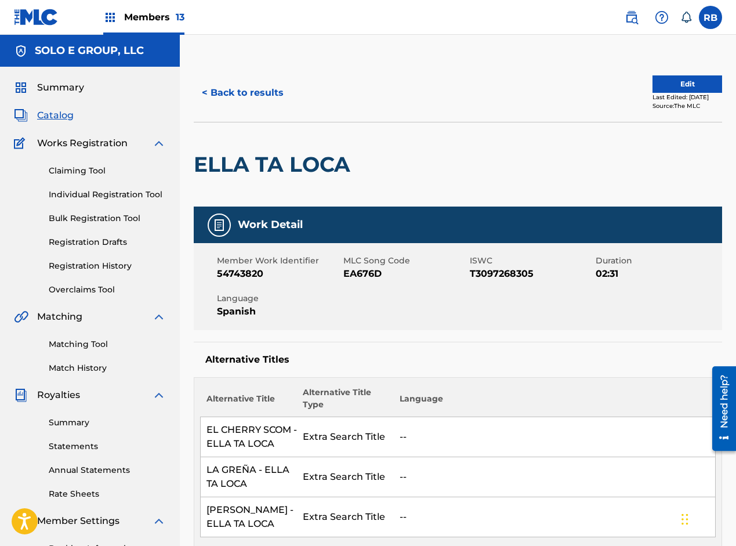
click at [249, 92] on button "< Back to results" at bounding box center [243, 92] width 98 height 29
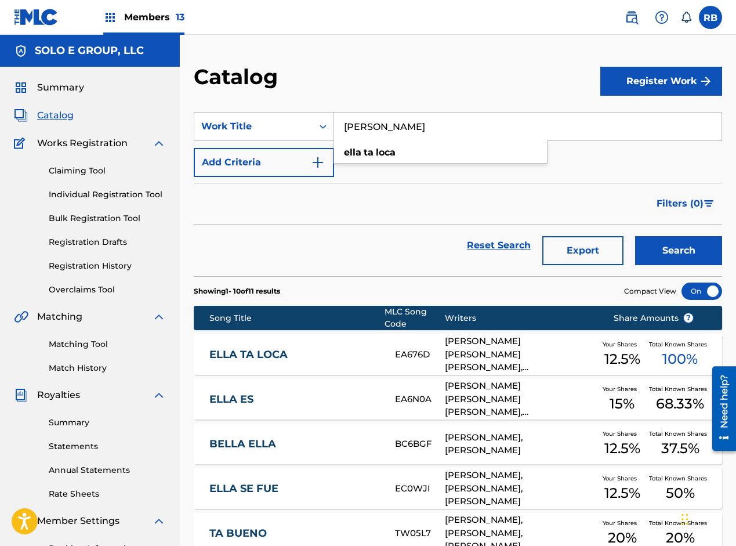
drag, startPoint x: 421, startPoint y: 126, endPoint x: 336, endPoint y: 129, distance: 84.8
click at [336, 129] on input "[PERSON_NAME]" at bounding box center [528, 127] width 388 height 28
paste input "Rey De La Popol"
type input "El Rey De La Popola"
click at [656, 246] on button "Search" at bounding box center [678, 250] width 87 height 29
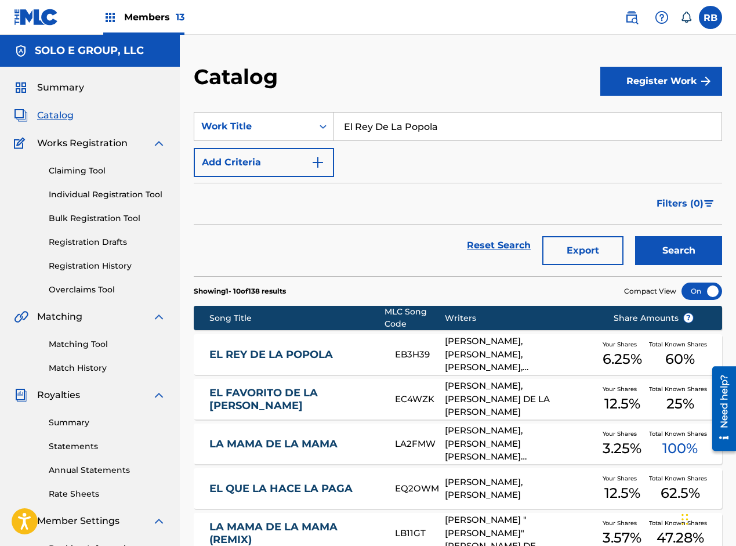
click at [360, 353] on link "EL REY DE LA POPOLA" at bounding box center [293, 354] width 169 height 13
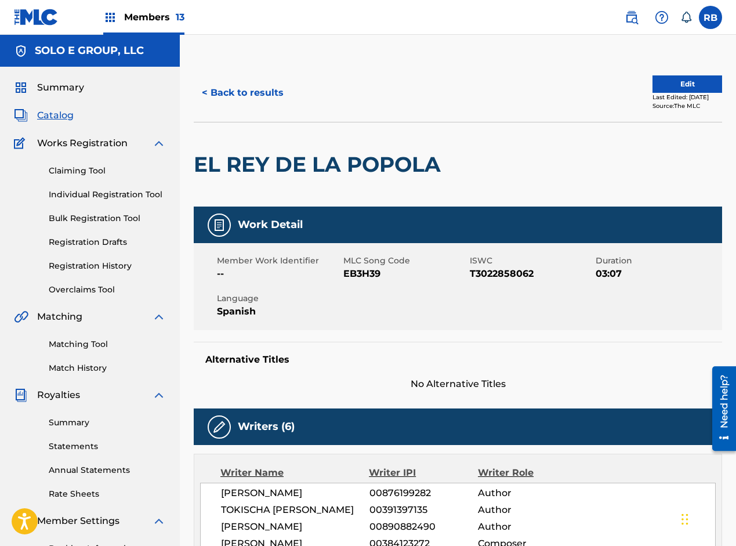
click at [269, 92] on button "< Back to results" at bounding box center [243, 92] width 98 height 29
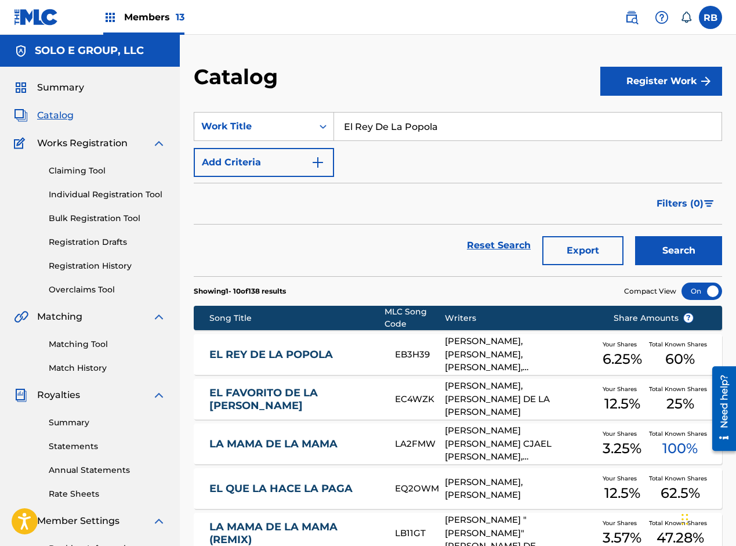
click at [363, 128] on input "El Rey De La Popola" at bounding box center [528, 127] width 388 height 28
paste input "3KJ"
drag, startPoint x: 374, startPoint y: 126, endPoint x: 445, endPoint y: 137, distance: 71.6
click at [445, 137] on input "El 3KJDe La Popola" at bounding box center [528, 127] width 388 height 28
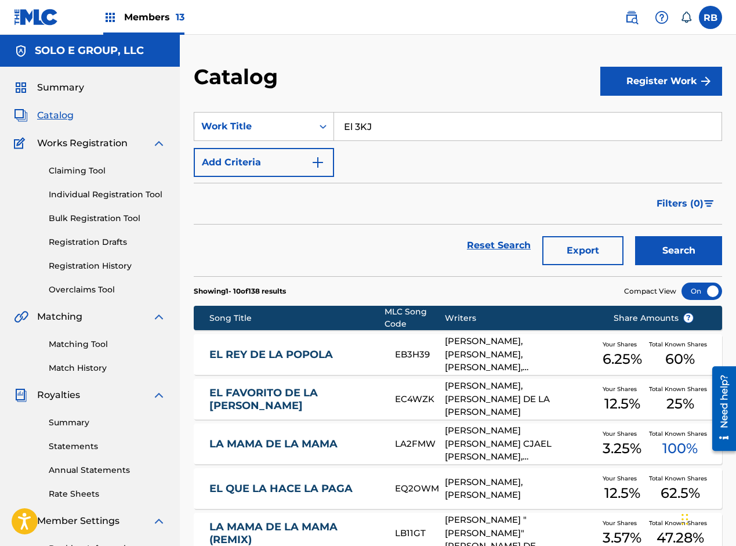
type input "El 3KJ"
click at [672, 248] on button "Search" at bounding box center [678, 250] width 87 height 29
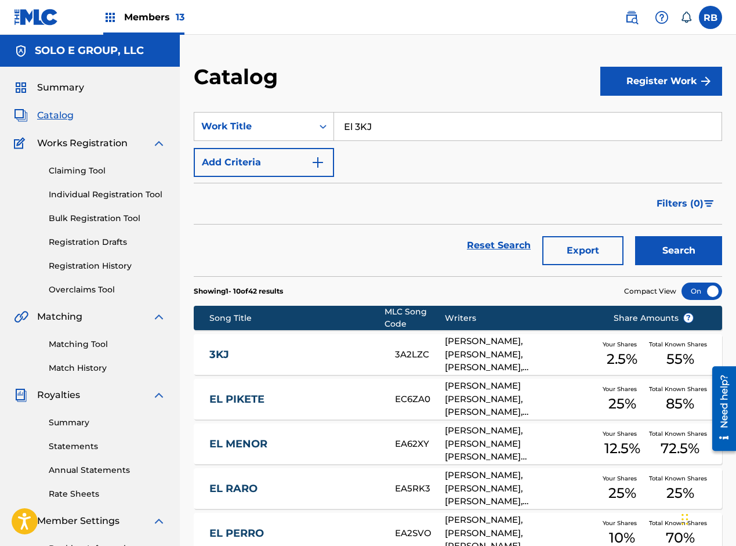
click at [360, 349] on link "3KJ" at bounding box center [293, 354] width 169 height 13
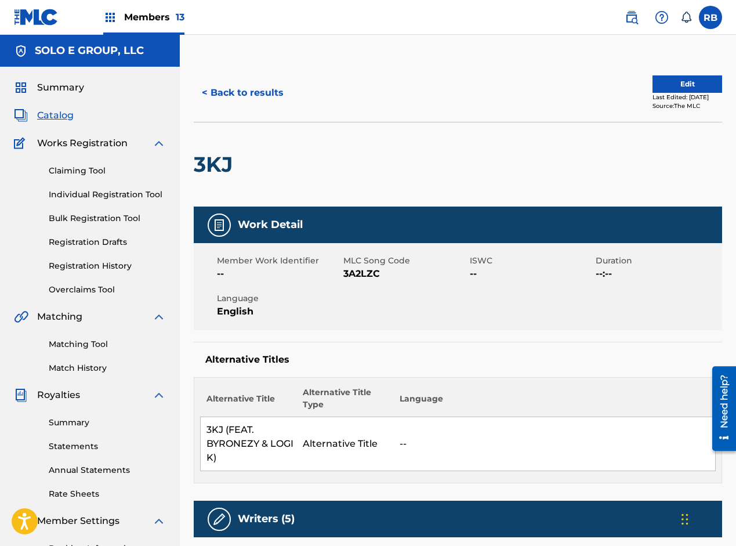
click at [223, 95] on button "< Back to results" at bounding box center [243, 92] width 98 height 29
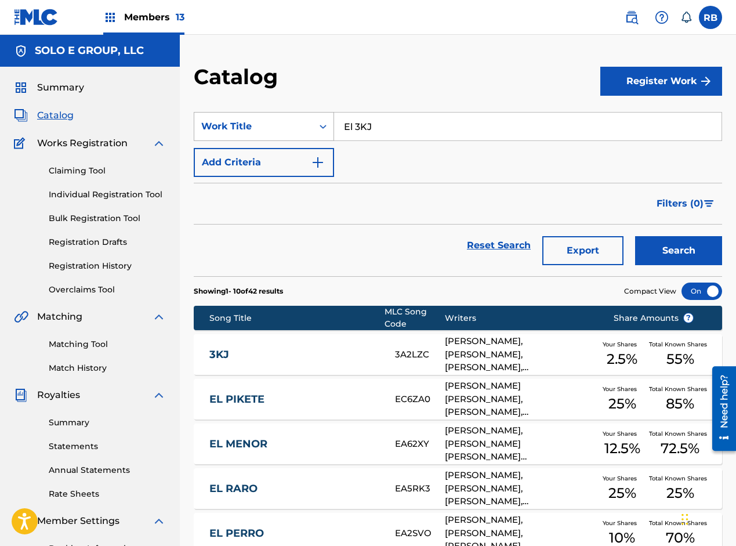
drag, startPoint x: 377, startPoint y: 126, endPoint x: 328, endPoint y: 126, distance: 49.3
click at [328, 126] on div "SearchWithCriteriadb915a16-5c62-45b4-8004-b87cb34ebeaa Work Title El 3KJ" at bounding box center [458, 126] width 529 height 29
paste input "Di Di Di"
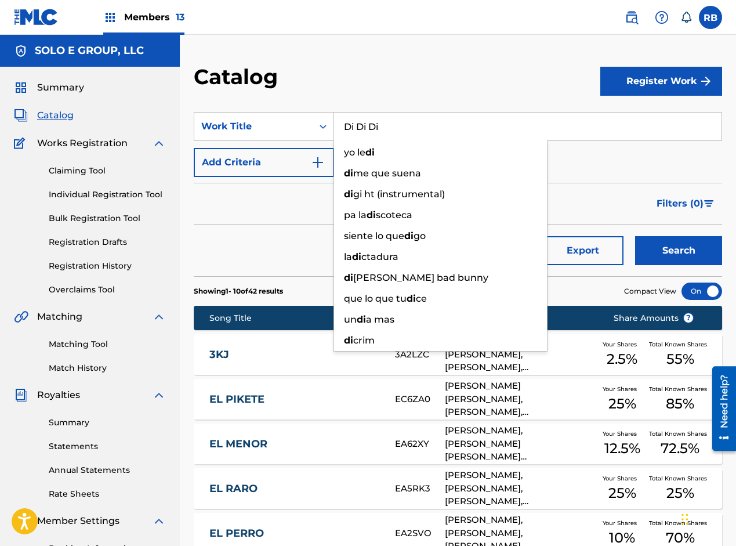
type input "Di Di Di"
click at [672, 250] on button "Search" at bounding box center [678, 250] width 87 height 29
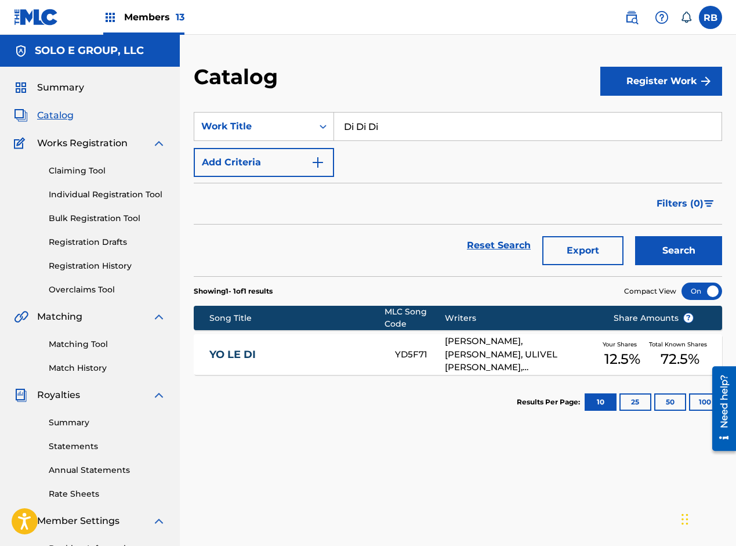
click at [364, 366] on div "YO LE DI YD5F71 [PERSON_NAME], [PERSON_NAME], ULIVEL [PERSON_NAME], [PERSON_NAM…" at bounding box center [458, 354] width 529 height 41
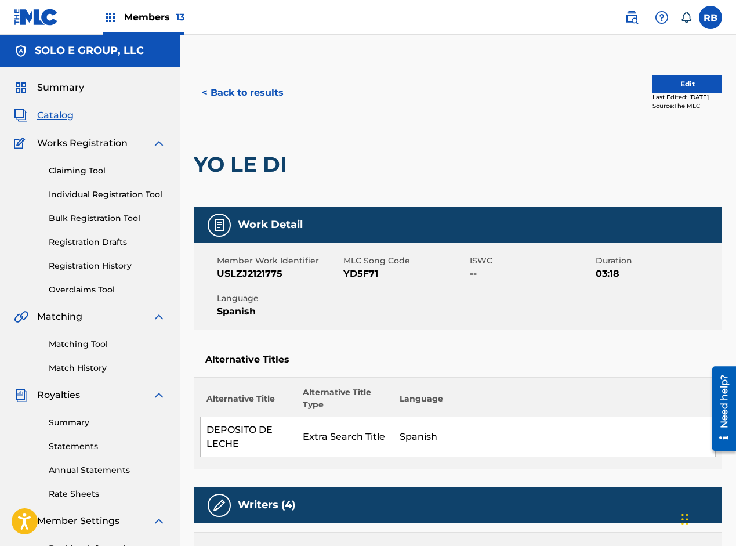
click at [222, 89] on button "< Back to results" at bounding box center [243, 92] width 98 height 29
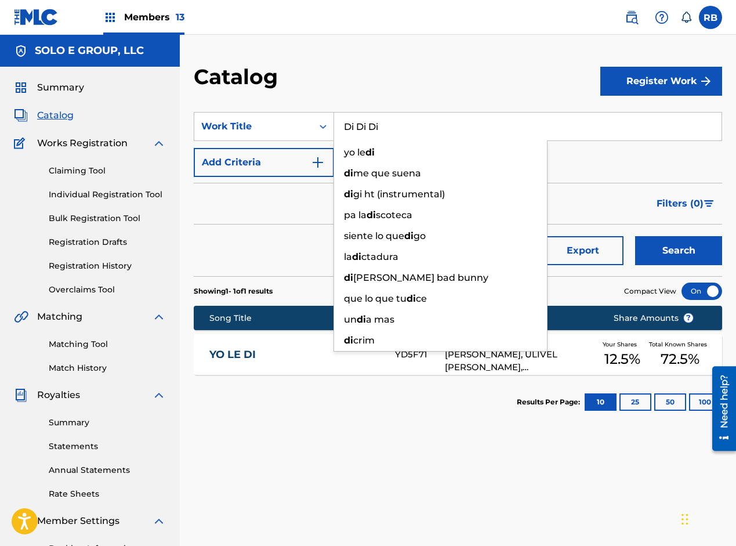
drag, startPoint x: 382, startPoint y: 128, endPoint x: 341, endPoint y: 122, distance: 41.7
click at [341, 122] on input "Di Di Di" at bounding box center [528, 127] width 388 height 28
paste input "Tilin Tilon"
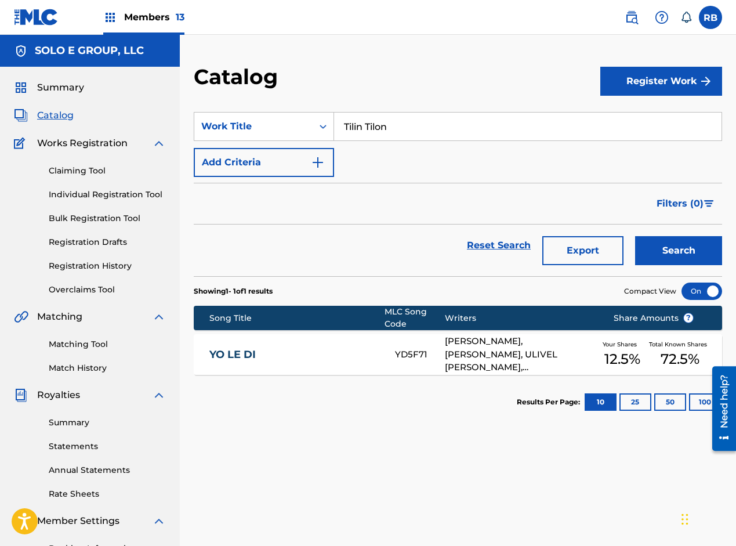
type input "Tilin Tilon"
click at [676, 248] on button "Search" at bounding box center [678, 250] width 87 height 29
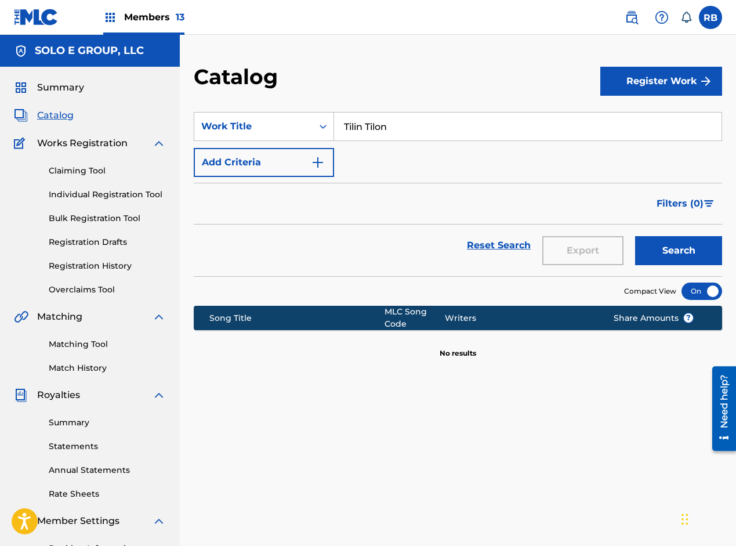
click at [628, 86] on button "Register Work" at bounding box center [662, 81] width 122 height 29
click at [617, 121] on link "Individual" at bounding box center [662, 119] width 122 height 28
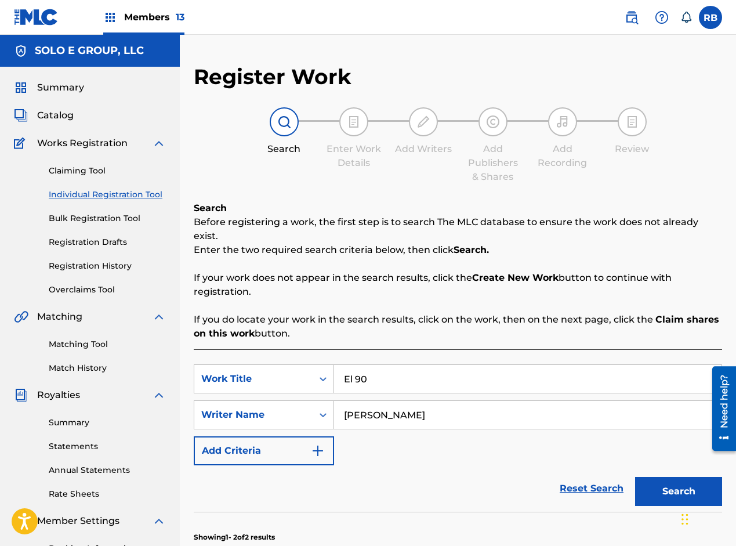
click at [366, 365] on input "El 90" at bounding box center [528, 379] width 388 height 28
paste input "Tilin Tilon"
type input "Tilin Tilon"
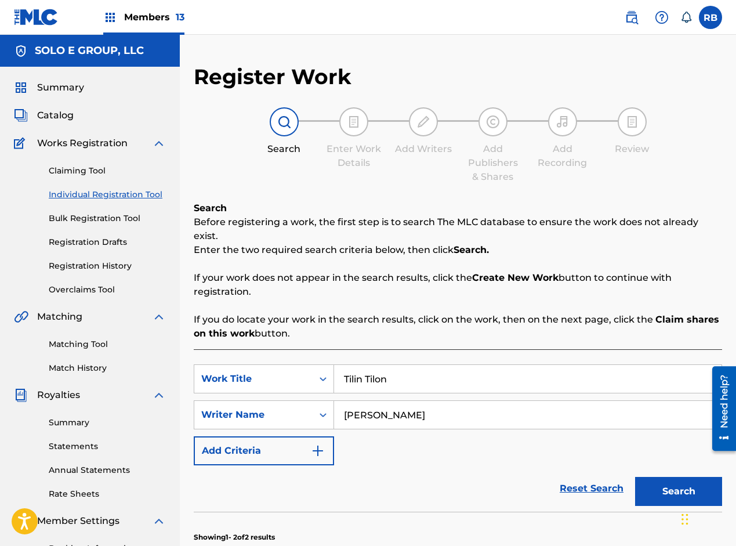
drag, startPoint x: 484, startPoint y: 399, endPoint x: 332, endPoint y: 417, distance: 152.4
click at [332, 417] on div "SearchWithCriteria947210a3-ccf0-45a7-890d-46c4dd03b3e2 Work Title Tilin Tilon S…" at bounding box center [458, 414] width 529 height 101
drag, startPoint x: 355, startPoint y: 429, endPoint x: 352, endPoint y: 398, distance: 30.9
paste input "[PERSON_NAME]"
type input "[PERSON_NAME]"
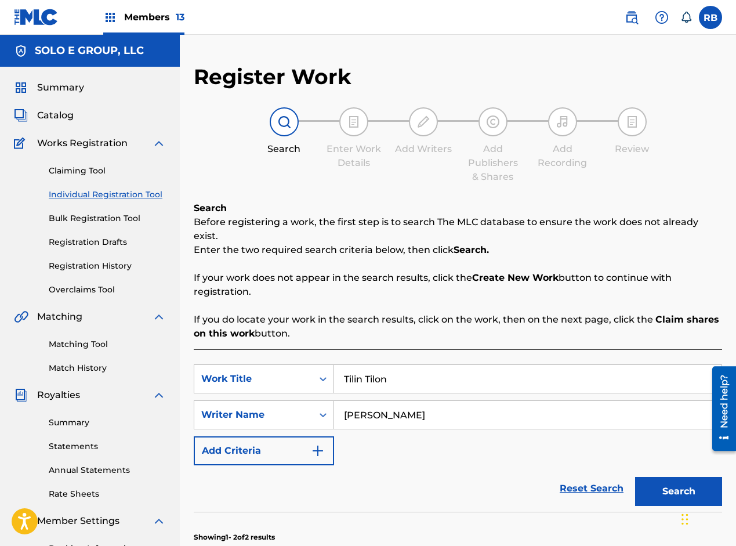
click at [662, 477] on button "Search" at bounding box center [678, 491] width 87 height 29
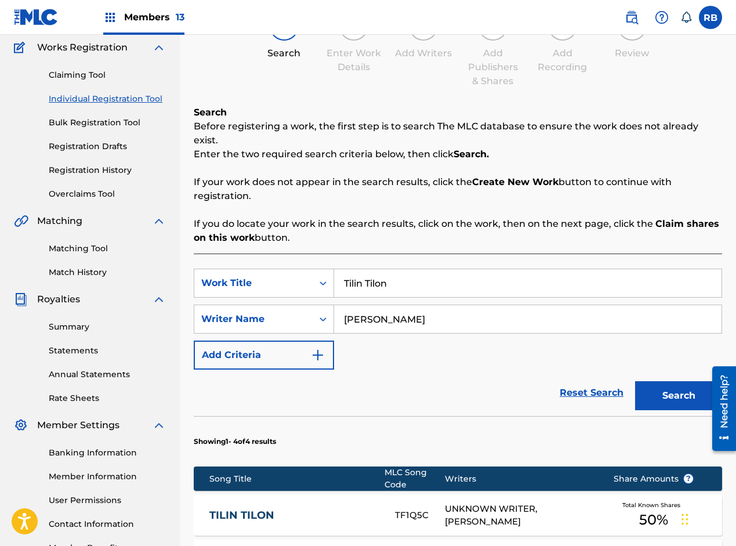
scroll to position [232, 0]
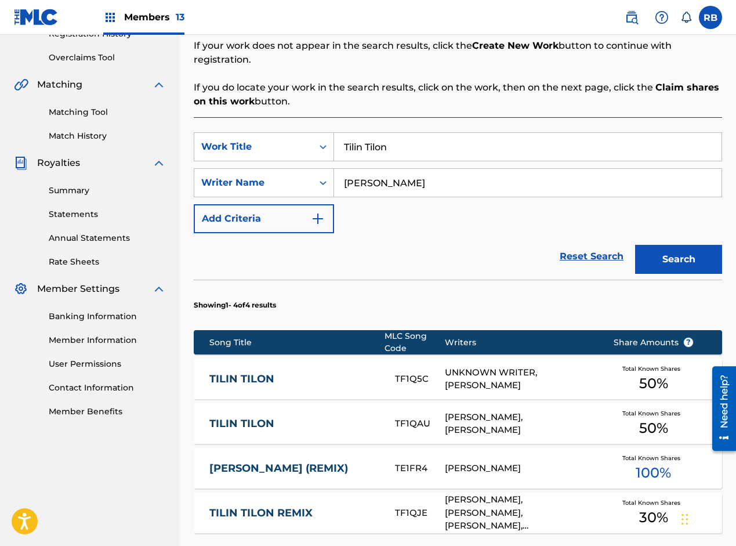
click at [520, 419] on div "[PERSON_NAME], [PERSON_NAME]" at bounding box center [520, 424] width 151 height 26
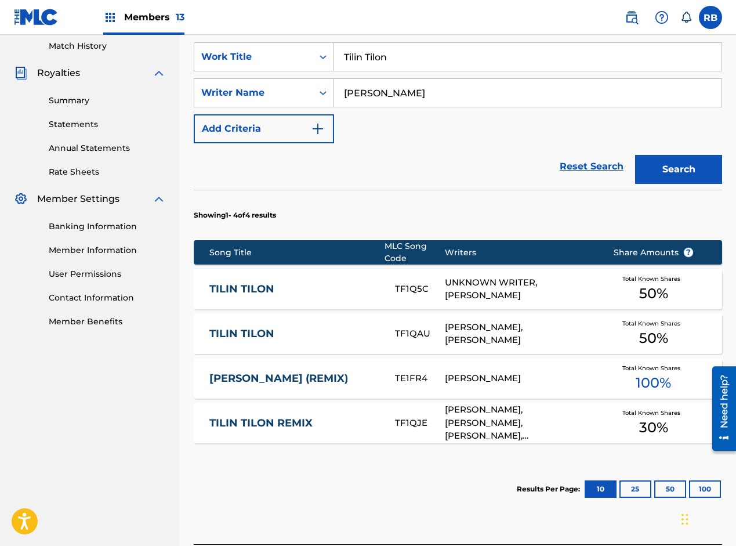
scroll to position [348, 0]
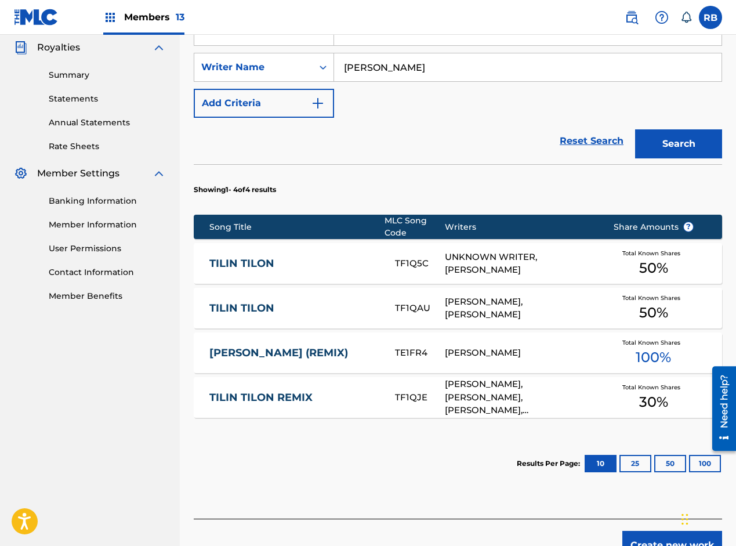
click at [475, 378] on div "[PERSON_NAME], [PERSON_NAME], [PERSON_NAME], [PERSON_NAME]" at bounding box center [520, 397] width 151 height 39
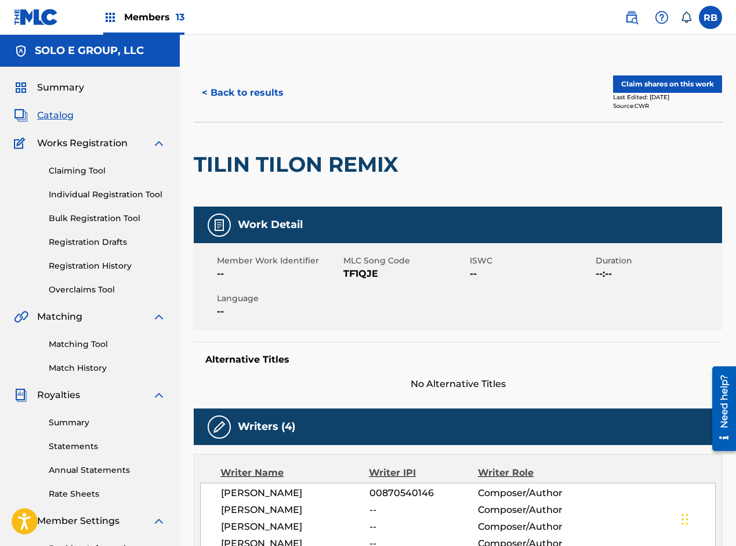
click at [241, 97] on button "< Back to results" at bounding box center [243, 92] width 98 height 29
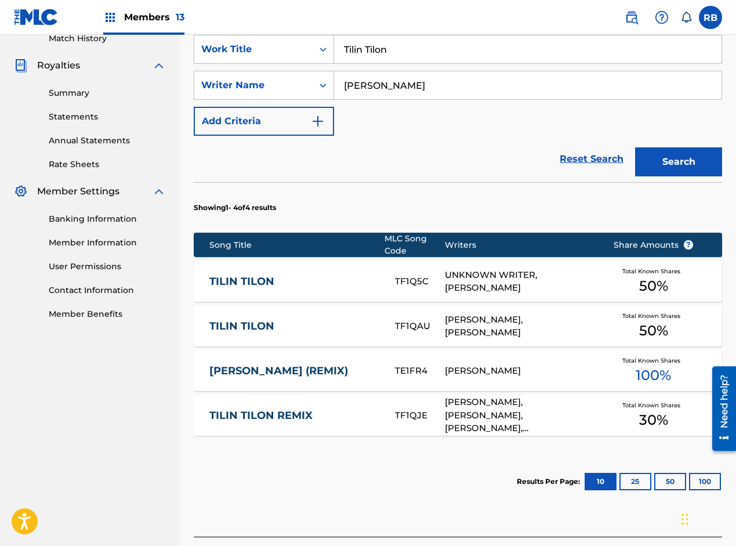
scroll to position [348, 0]
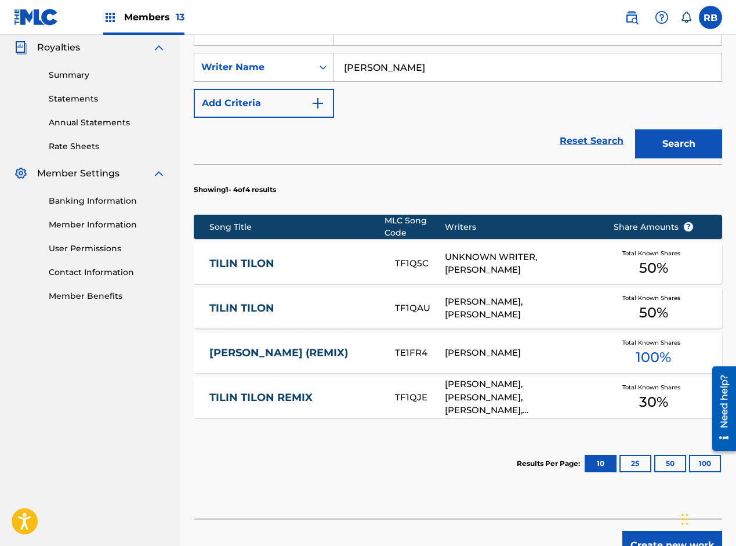
click at [473, 346] on div "[PERSON_NAME]" at bounding box center [520, 352] width 151 height 13
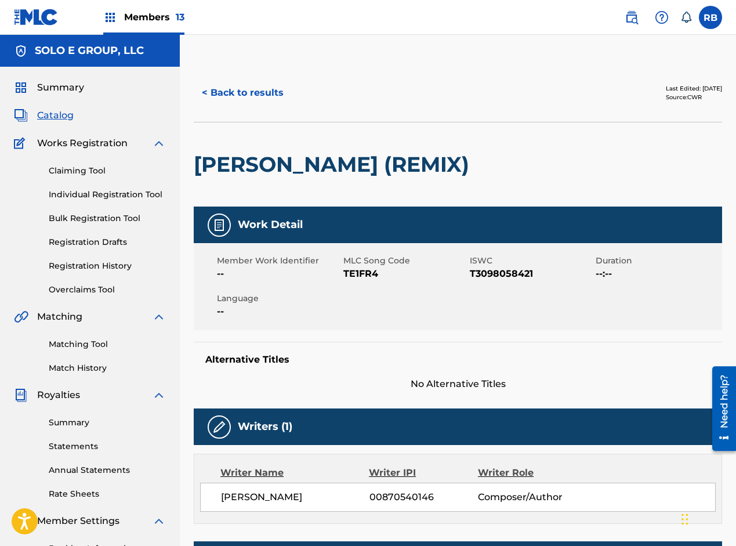
click at [227, 96] on button "< Back to results" at bounding box center [243, 92] width 98 height 29
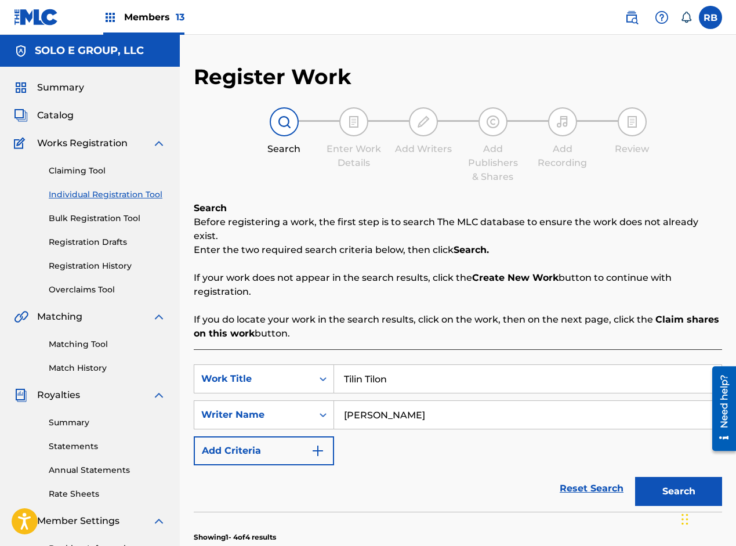
click at [63, 115] on span "Catalog" at bounding box center [55, 115] width 37 height 14
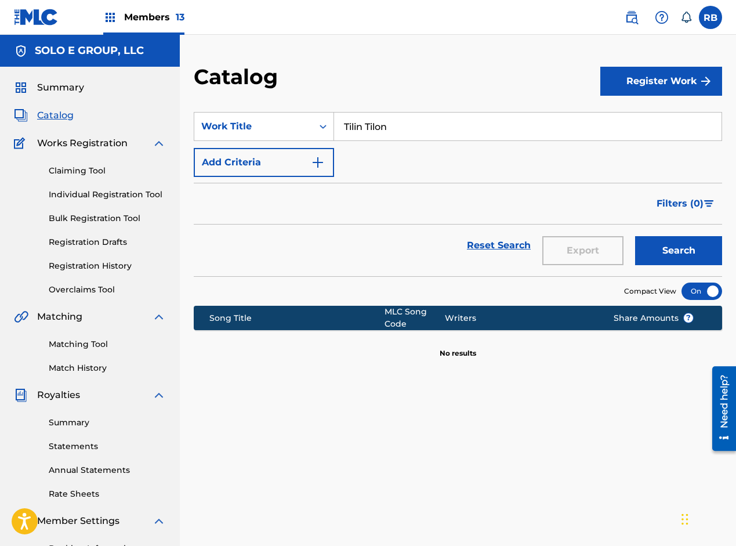
drag, startPoint x: 395, startPoint y: 124, endPoint x: 338, endPoint y: 125, distance: 56.3
click at [338, 125] on input "Tilin Tilon" at bounding box center [528, 127] width 388 height 28
paste input "QUE TIGUERON"
type input "QUE TIGUERON"
click at [669, 244] on button "Search" at bounding box center [678, 250] width 87 height 29
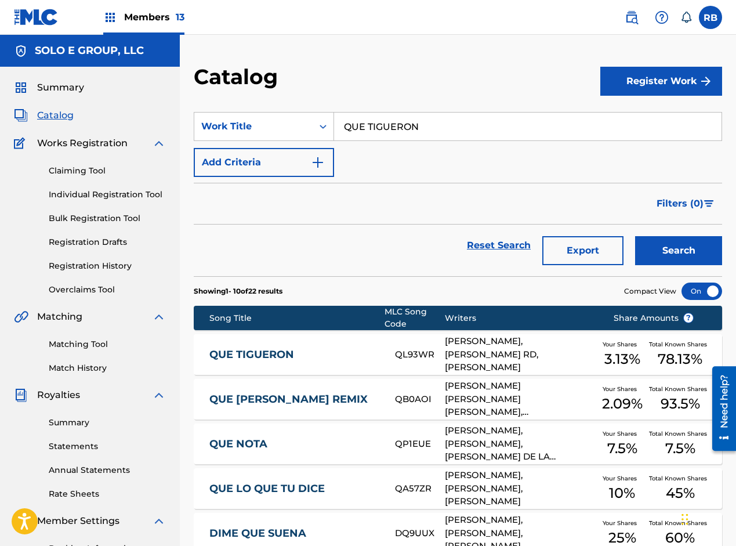
click at [363, 354] on link "QUE TIGUERON" at bounding box center [293, 354] width 169 height 13
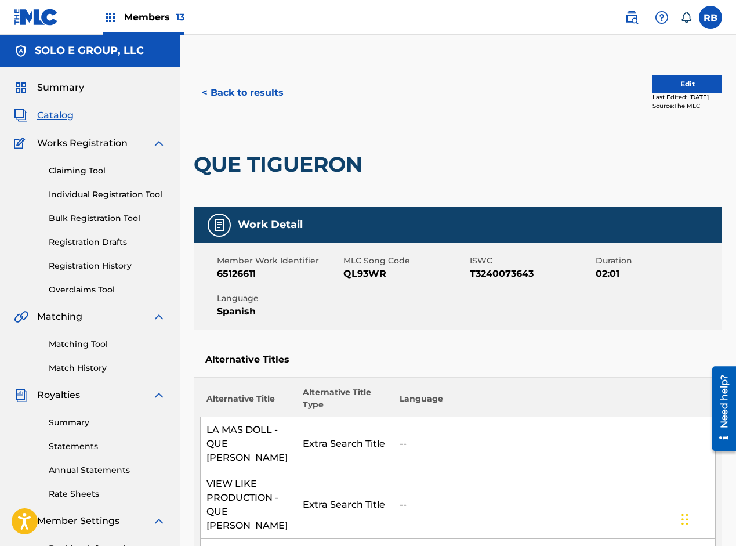
click at [227, 95] on button "< Back to results" at bounding box center [243, 92] width 98 height 29
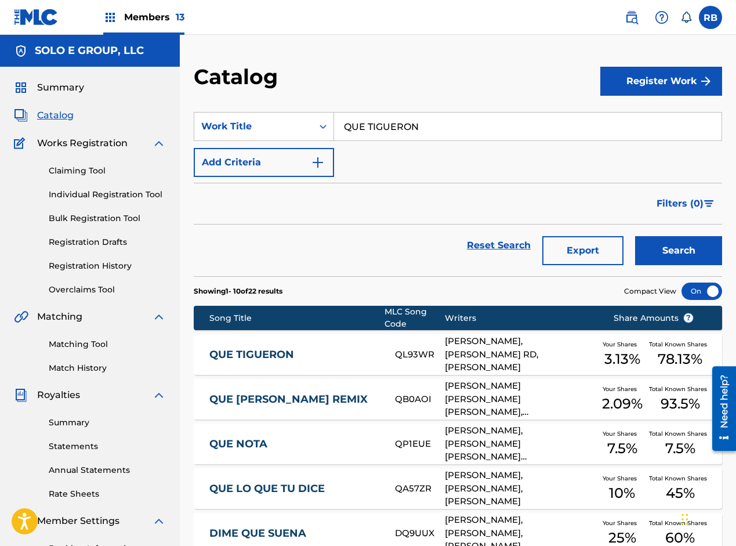
click at [347, 357] on link "QUE TIGUERON" at bounding box center [293, 354] width 169 height 13
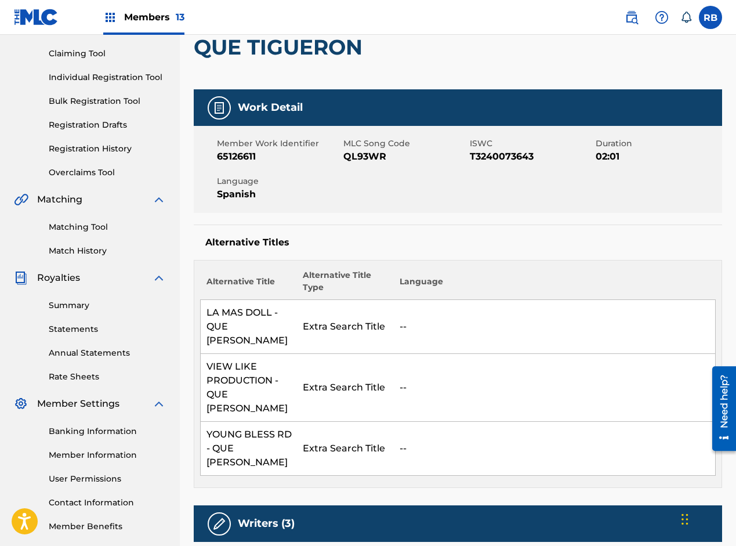
scroll to position [116, 0]
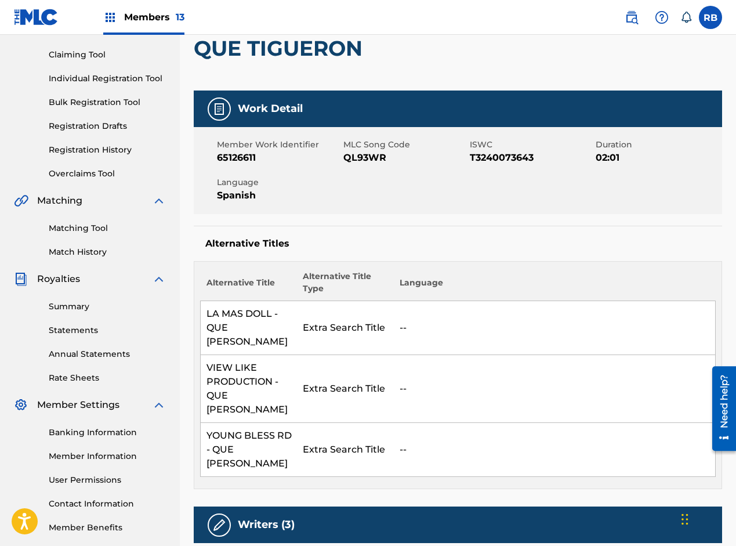
click at [375, 155] on span "QL93WR" at bounding box center [405, 158] width 124 height 14
copy span "QL93WR"
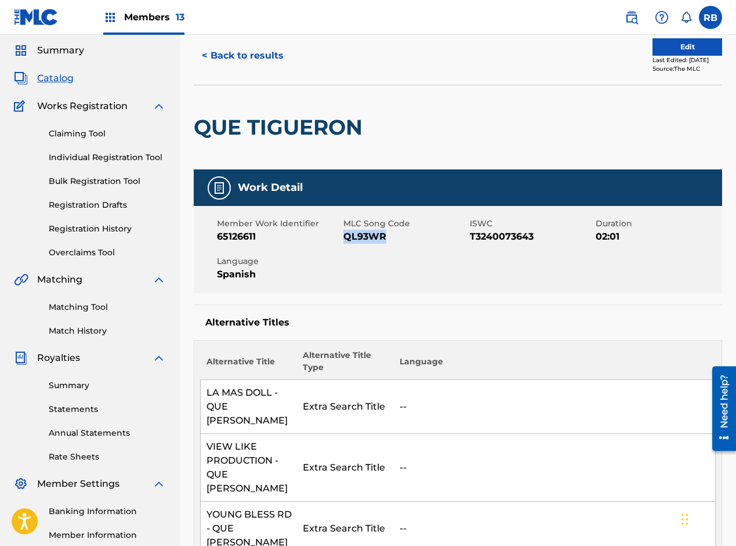
scroll to position [13, 0]
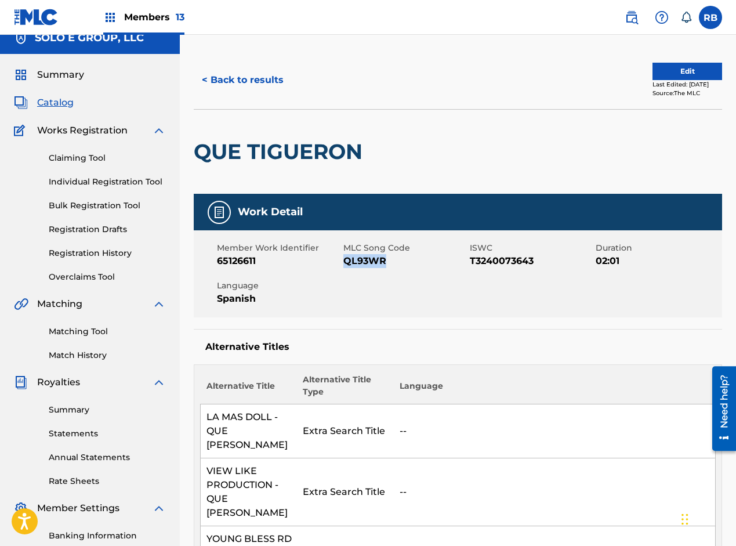
copy span "QL93WR"
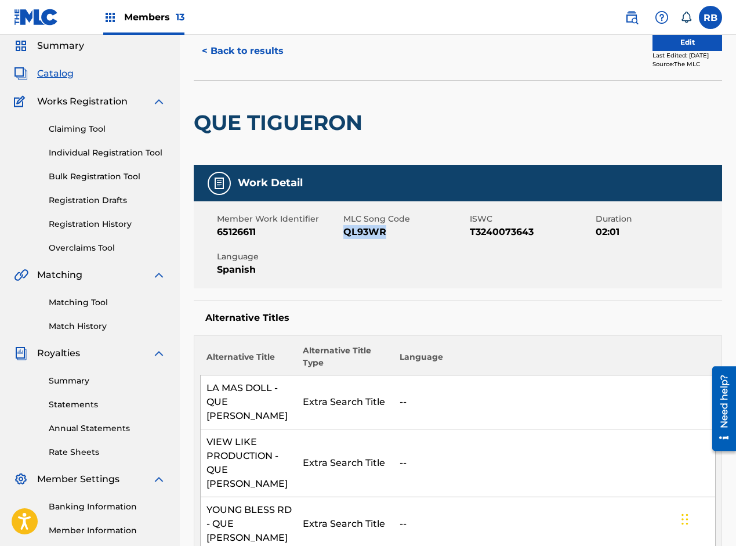
scroll to position [0, 0]
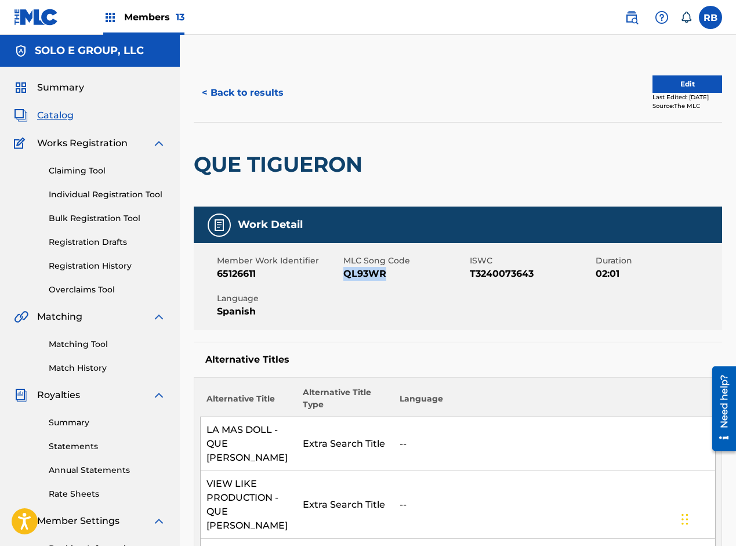
click at [686, 85] on button "Edit" at bounding box center [688, 83] width 70 height 17
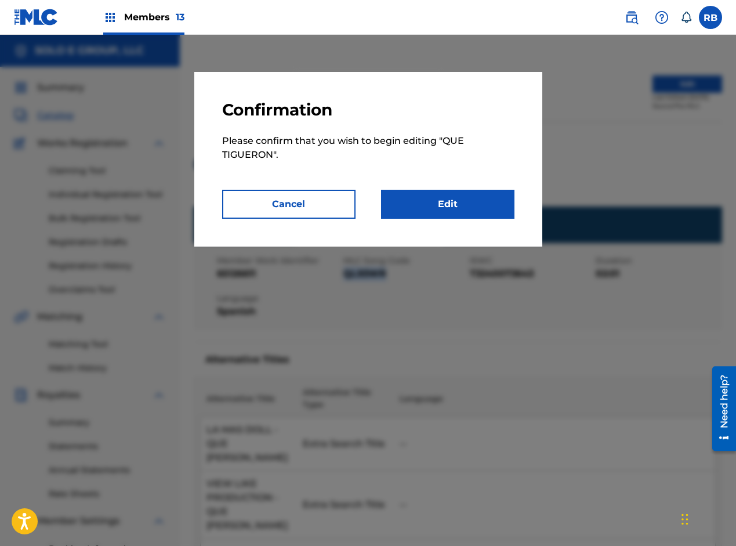
click at [445, 200] on link "Edit" at bounding box center [447, 204] width 133 height 29
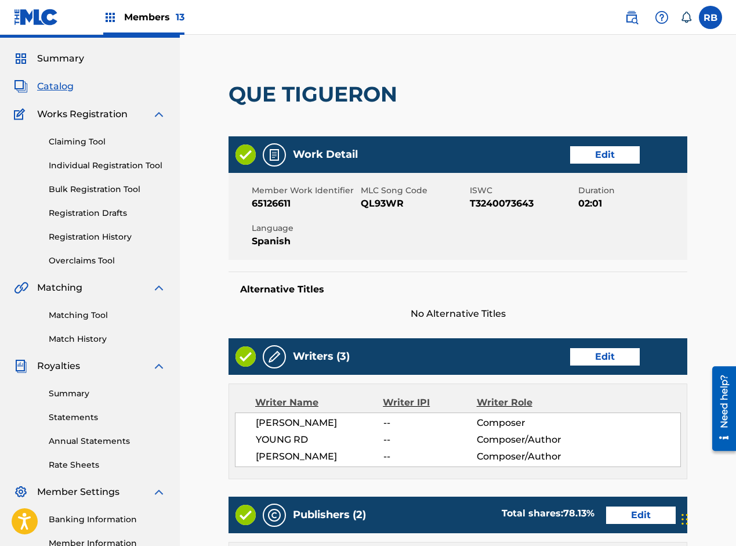
scroll to position [58, 0]
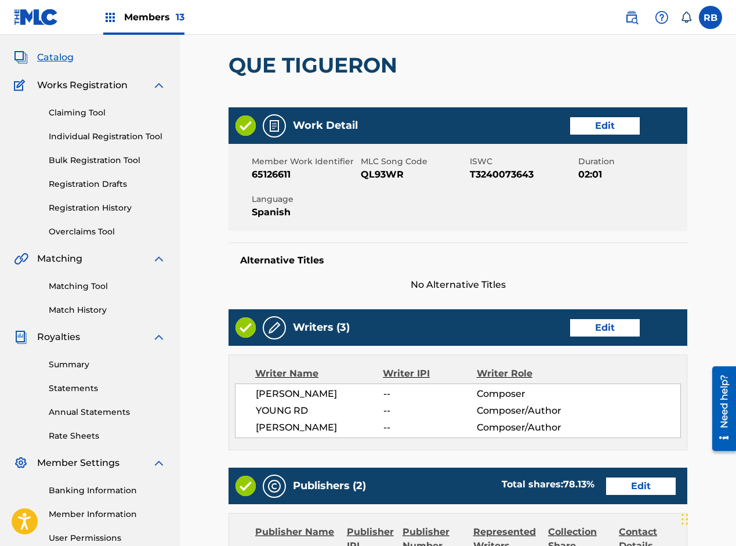
click at [612, 130] on link "Edit" at bounding box center [605, 125] width 70 height 17
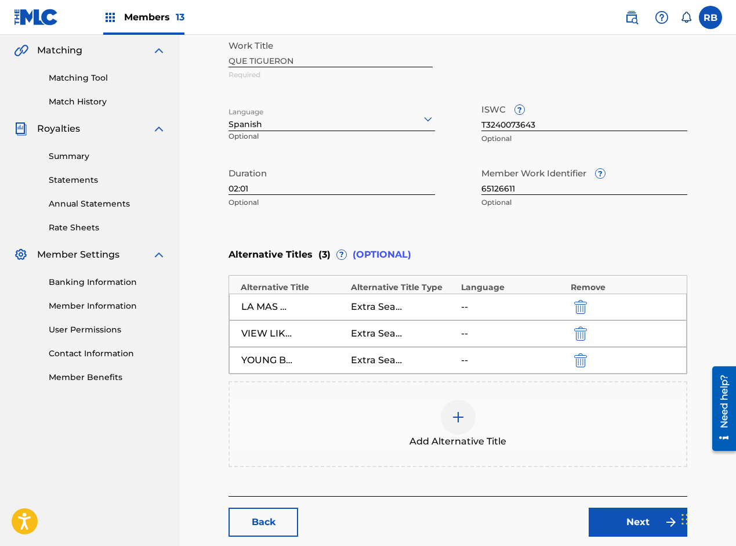
scroll to position [290, 0]
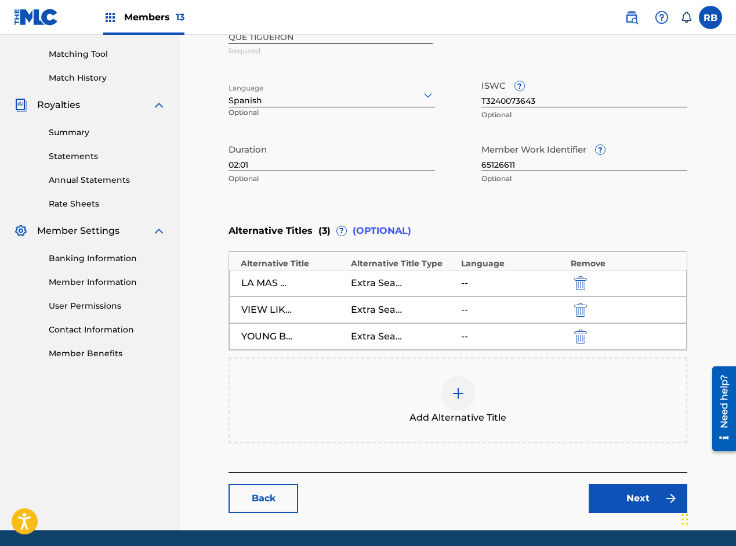
click at [410, 283] on div "Extra Search Title" at bounding box center [403, 283] width 104 height 14
click at [457, 393] on img at bounding box center [458, 393] width 14 height 14
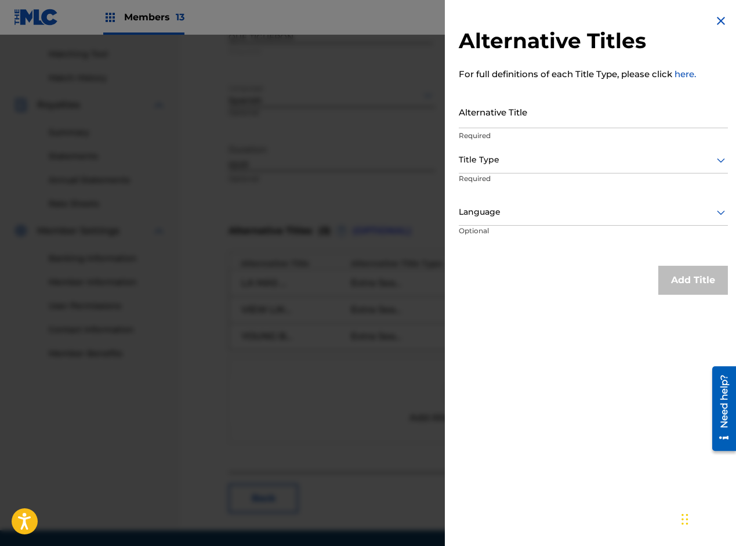
click at [537, 109] on input "Alternative Title" at bounding box center [593, 111] width 269 height 33
paste input "LA MAS DOLL - QUE [PERSON_NAME]"
type input "LA MAS DOLL - QUE [PERSON_NAME]"
click at [514, 162] on div at bounding box center [593, 160] width 269 height 15
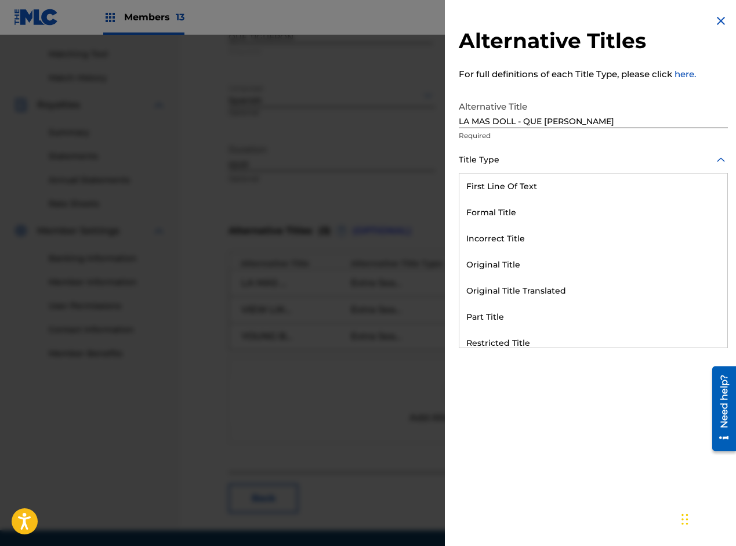
scroll to position [113, 0]
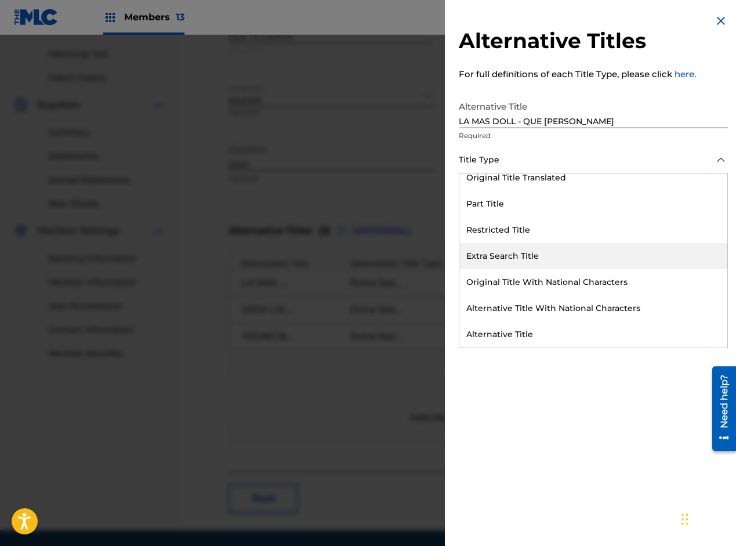
click at [515, 262] on div "Extra Search Title" at bounding box center [594, 256] width 268 height 26
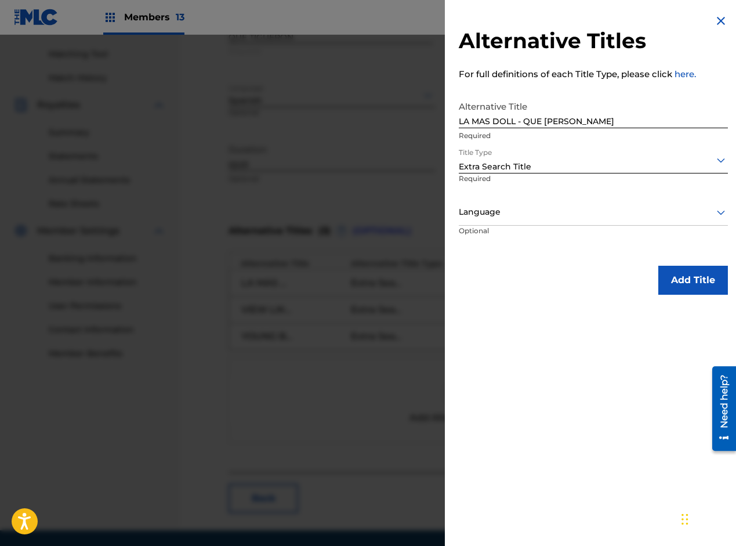
click at [510, 221] on div "Language" at bounding box center [593, 213] width 269 height 26
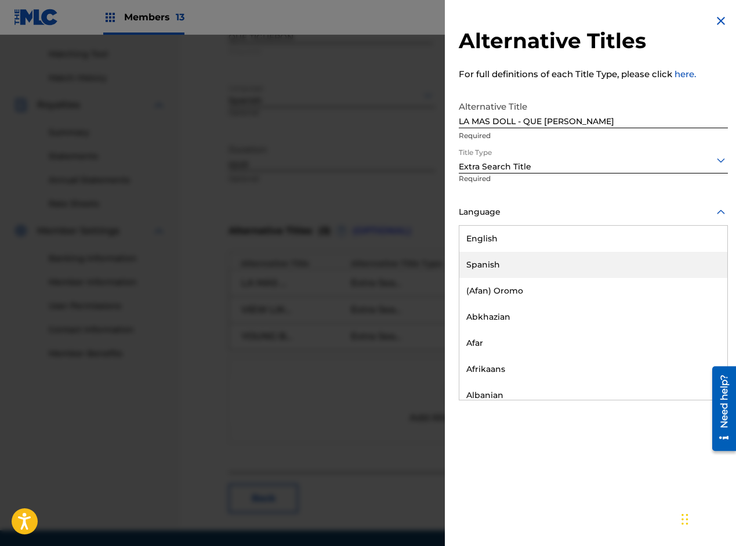
click at [497, 260] on div "Spanish" at bounding box center [594, 265] width 268 height 26
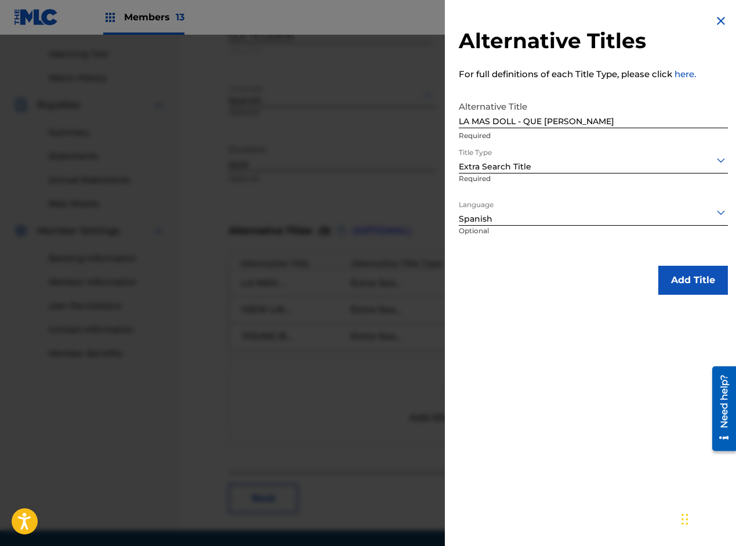
click at [678, 287] on button "Add Title" at bounding box center [694, 280] width 70 height 29
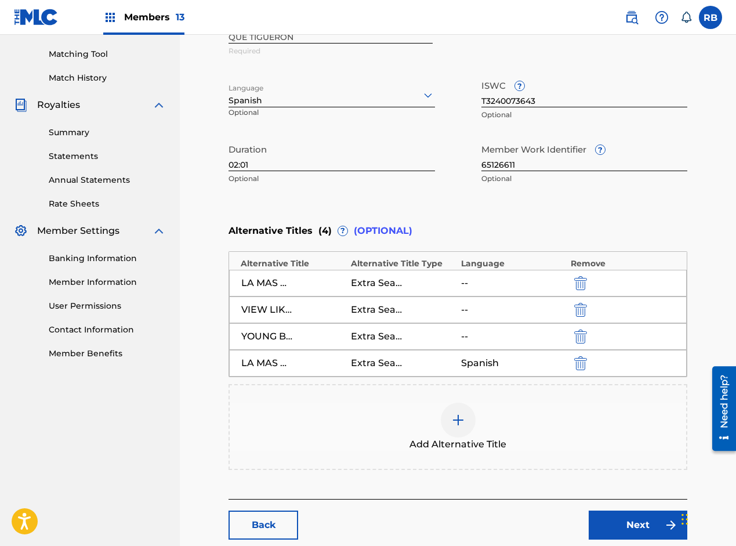
click at [459, 422] on img at bounding box center [458, 420] width 14 height 14
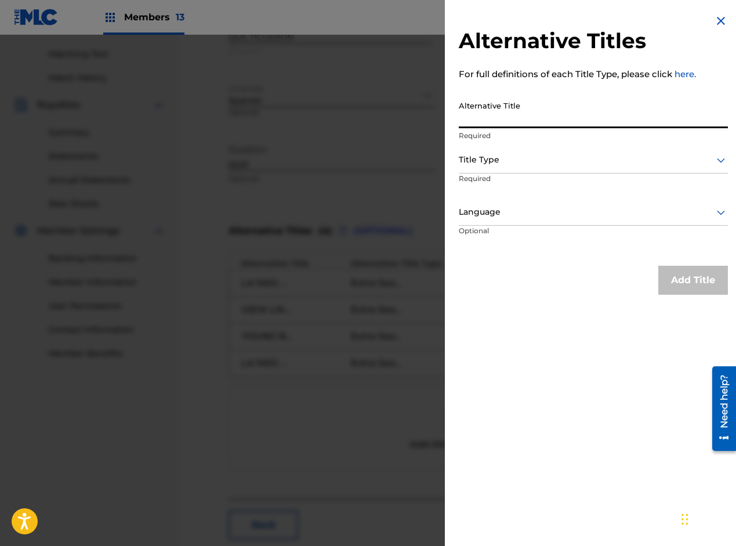
click at [507, 119] on input "Alternative Title" at bounding box center [593, 111] width 269 height 33
paste input "VIEW LIKE PRODUCTION - QUE [PERSON_NAME]"
type input "VIEW LIKE PRODUCTION - QUE [PERSON_NAME]"
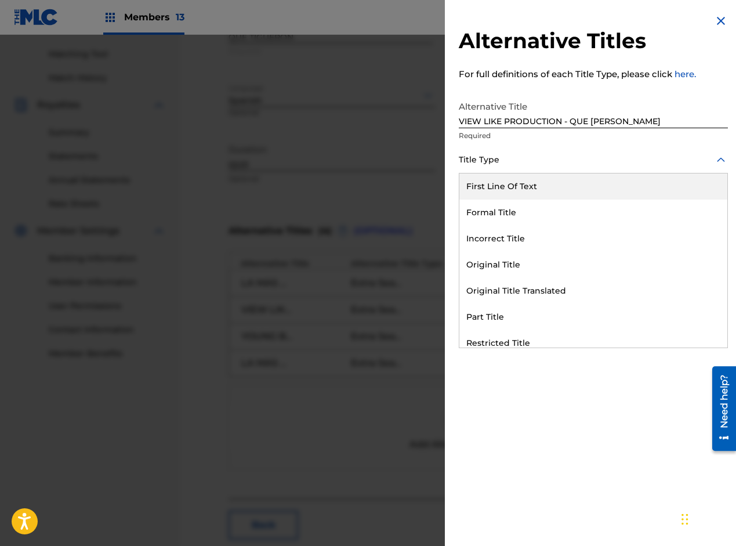
click at [501, 165] on div at bounding box center [593, 160] width 269 height 15
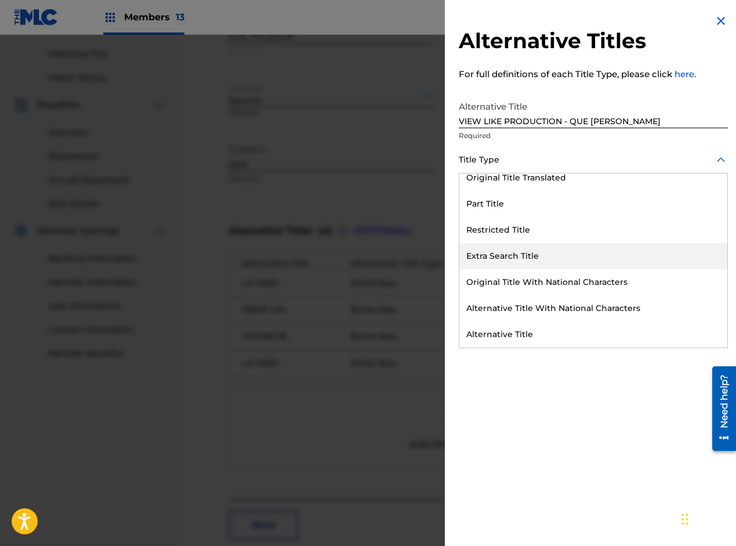
click at [490, 260] on div "Extra Search Title" at bounding box center [594, 256] width 268 height 26
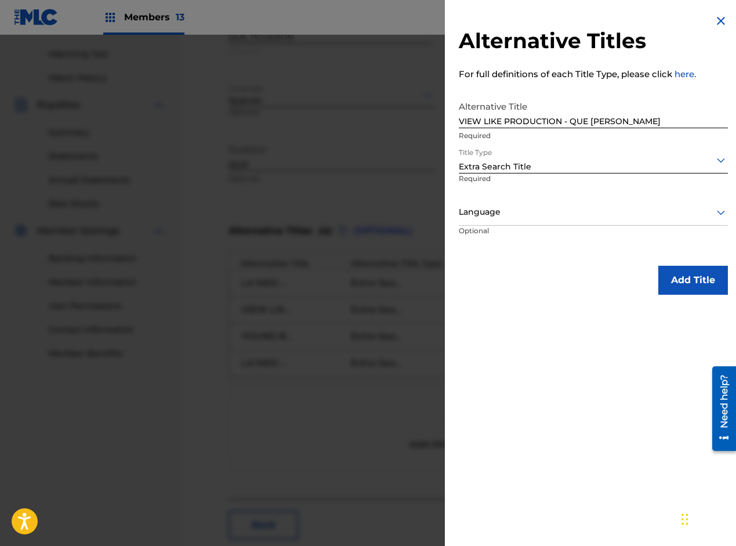
click at [493, 218] on div at bounding box center [593, 212] width 269 height 15
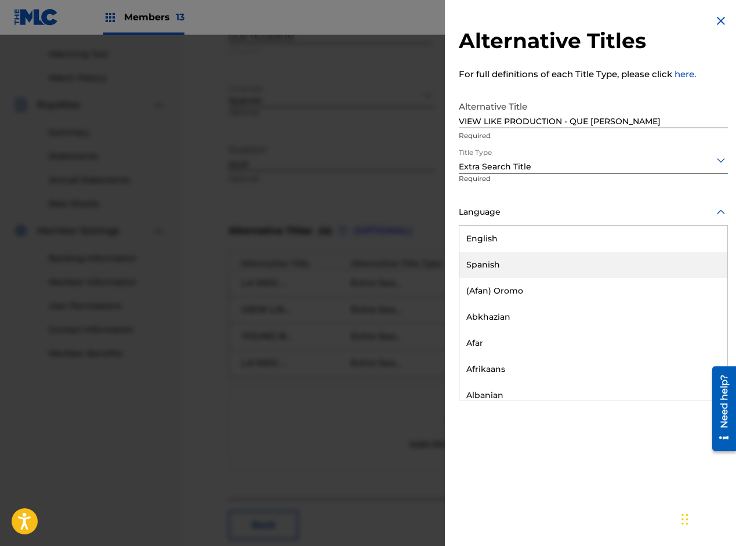
click at [486, 262] on div "Spanish" at bounding box center [594, 265] width 268 height 26
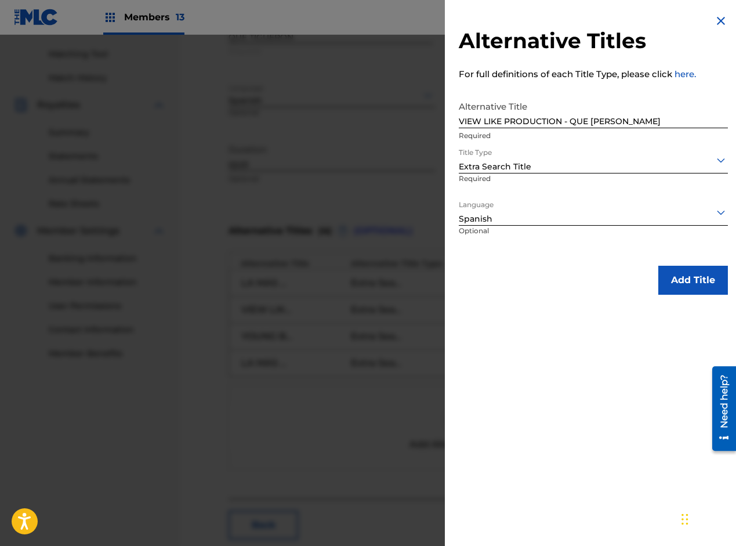
click at [671, 284] on button "Add Title" at bounding box center [694, 280] width 70 height 29
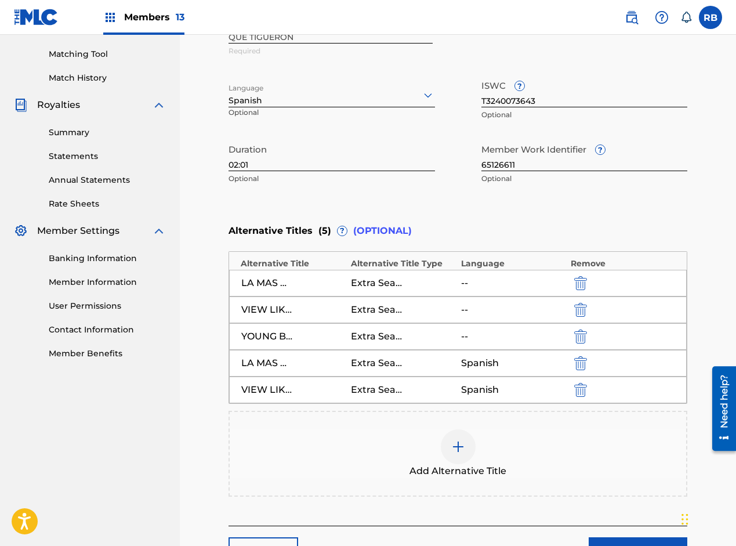
click at [580, 392] on img "submit" at bounding box center [580, 390] width 13 height 14
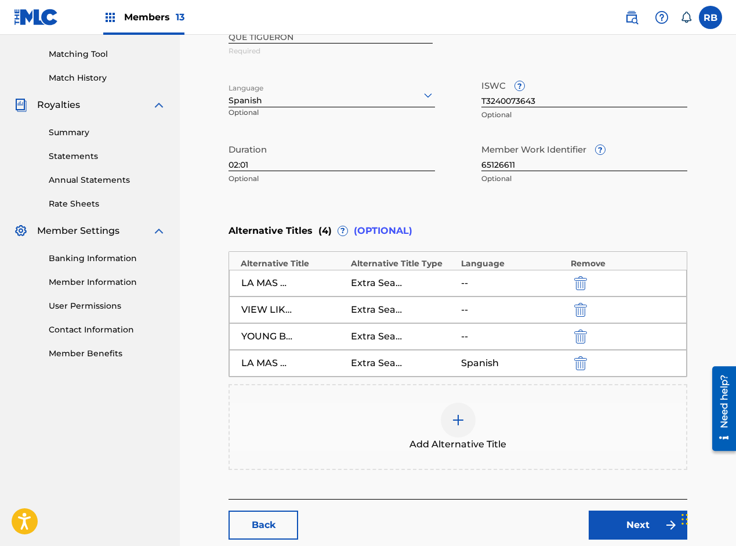
click at [466, 425] on div at bounding box center [458, 420] width 35 height 35
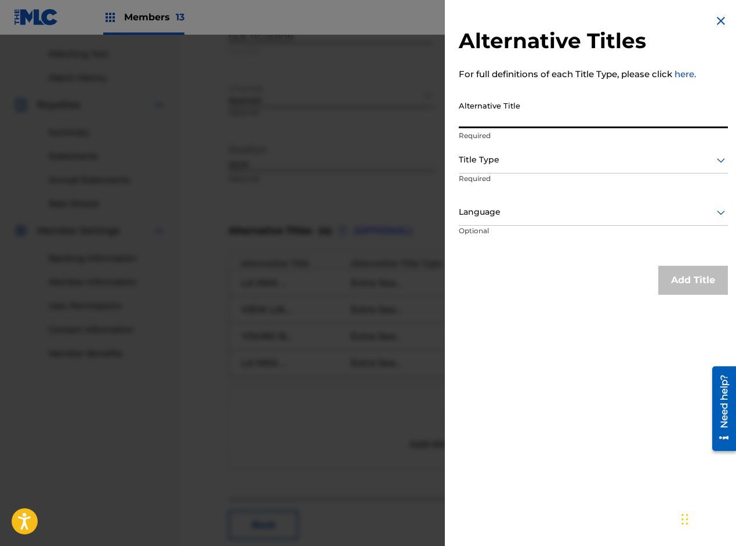
click at [487, 118] on input "Alternative Title" at bounding box center [593, 111] width 269 height 33
paste input "VIEW LIKE PRODUCIENDO - QUE [PERSON_NAME]"
type input "VIEW LIKE PRODUCIENDO - QUE [PERSON_NAME]"
click at [491, 162] on div at bounding box center [593, 160] width 269 height 15
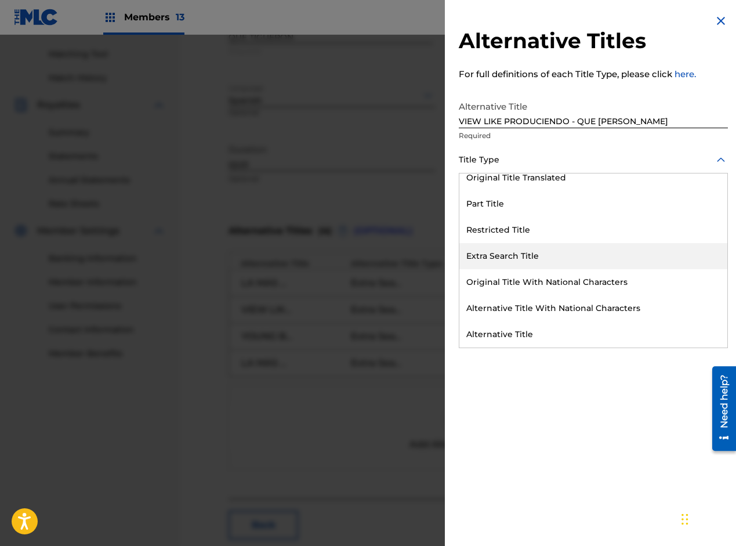
click at [491, 255] on div "Extra Search Title" at bounding box center [594, 256] width 268 height 26
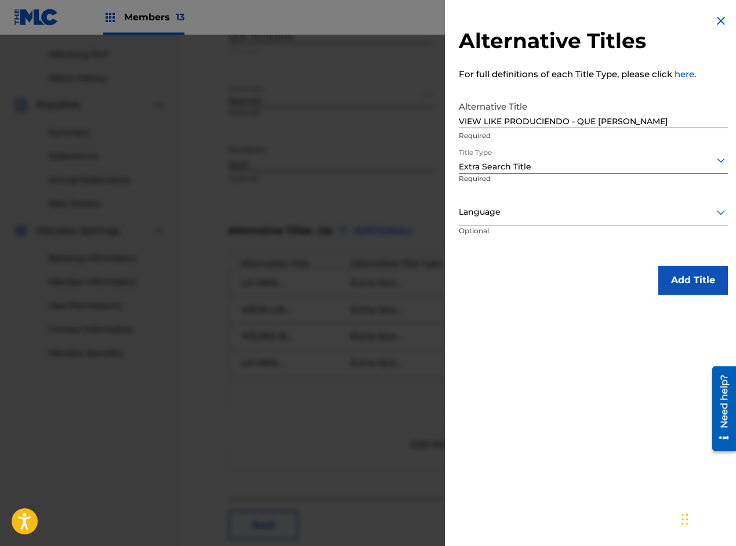
click at [495, 216] on div at bounding box center [593, 212] width 269 height 15
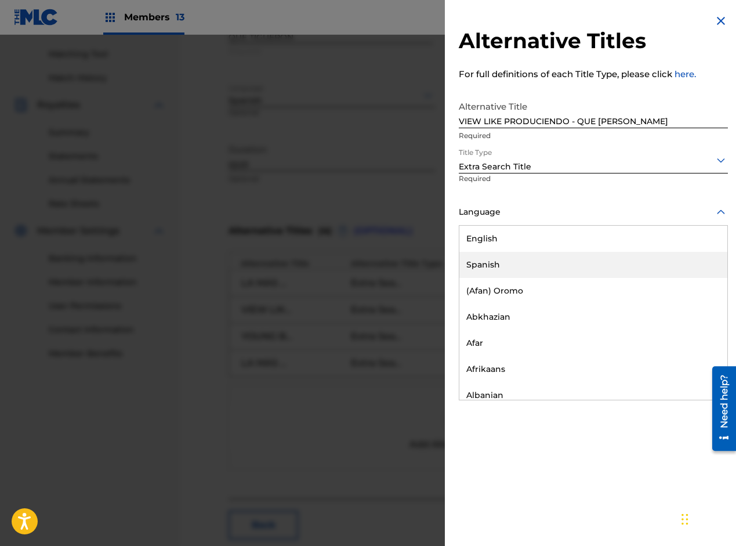
click at [495, 260] on div "Spanish" at bounding box center [594, 265] width 268 height 26
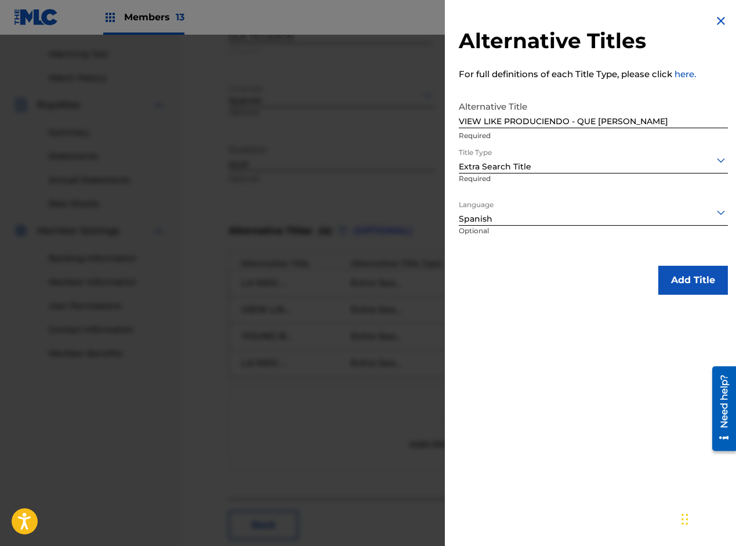
click at [674, 279] on button "Add Title" at bounding box center [694, 280] width 70 height 29
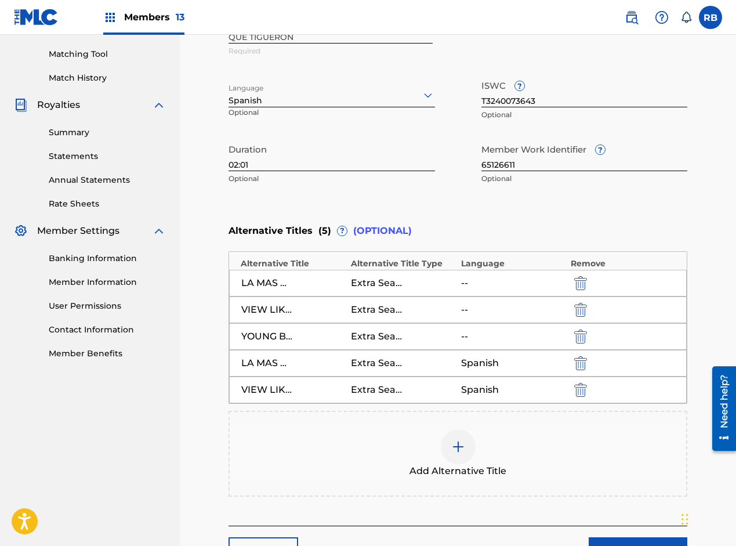
click at [448, 441] on div at bounding box center [458, 446] width 35 height 35
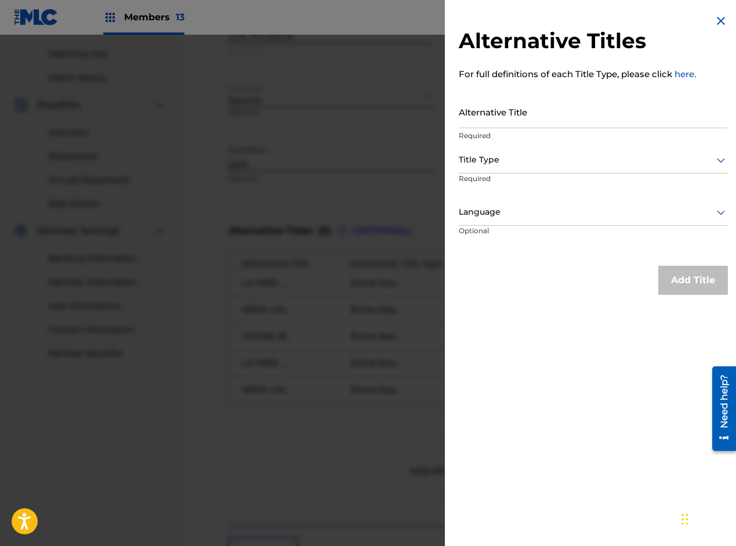
click at [499, 117] on input "Alternative Title" at bounding box center [593, 111] width 269 height 33
paste input "YOUNG BLESS RD - QUE [PERSON_NAME]"
type input "YOUNG BLESS RD - QUE [PERSON_NAME]"
click at [504, 160] on div at bounding box center [593, 160] width 269 height 15
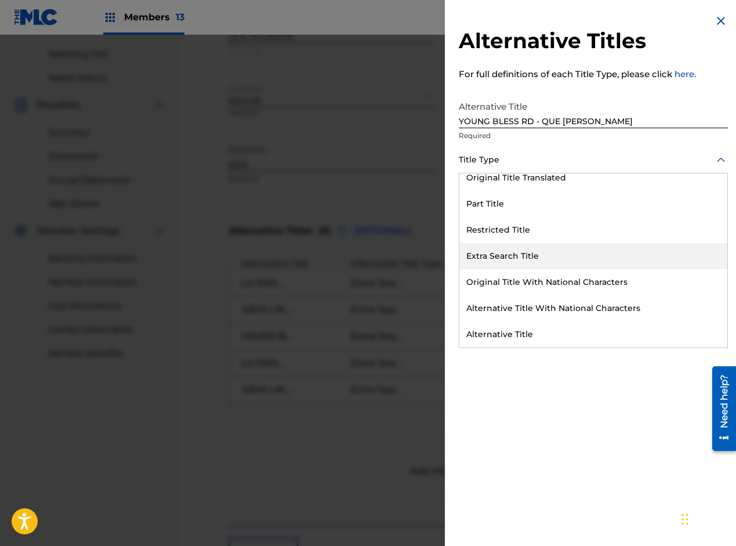
click at [502, 261] on div "Extra Search Title" at bounding box center [594, 256] width 268 height 26
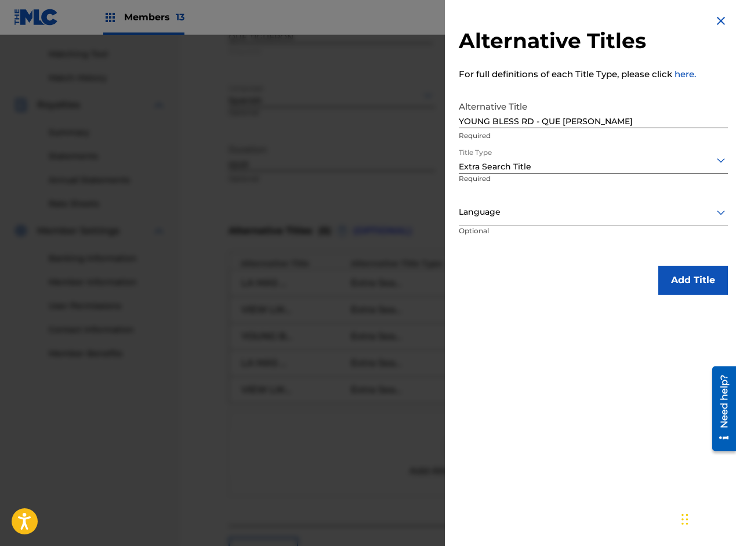
click at [498, 221] on div "Language" at bounding box center [593, 213] width 269 height 26
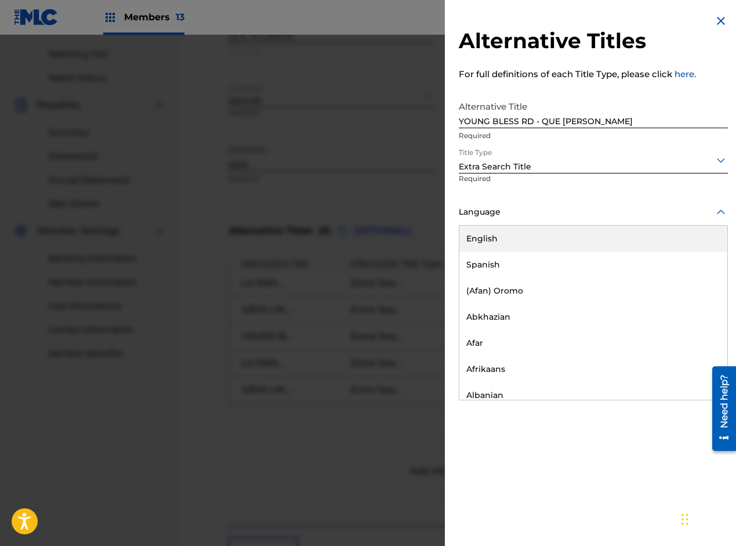
click at [494, 262] on div "Spanish" at bounding box center [594, 265] width 268 height 26
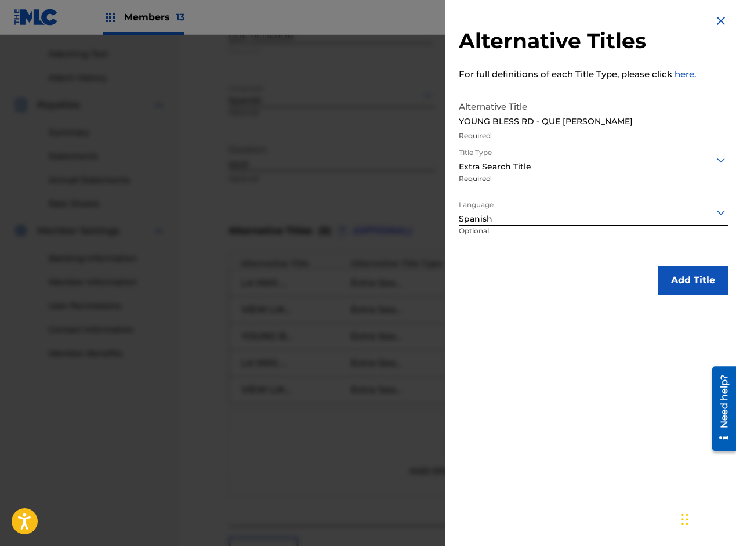
click at [694, 267] on button "Add Title" at bounding box center [694, 280] width 70 height 29
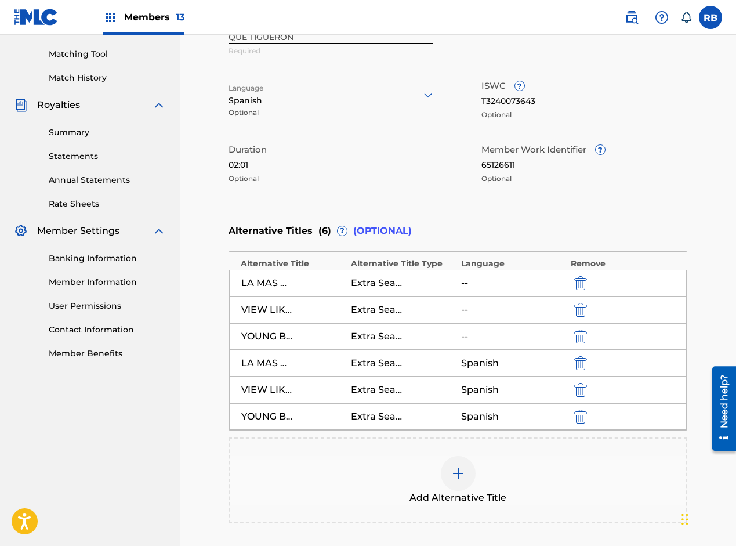
click at [585, 281] on img "submit" at bounding box center [580, 283] width 13 height 14
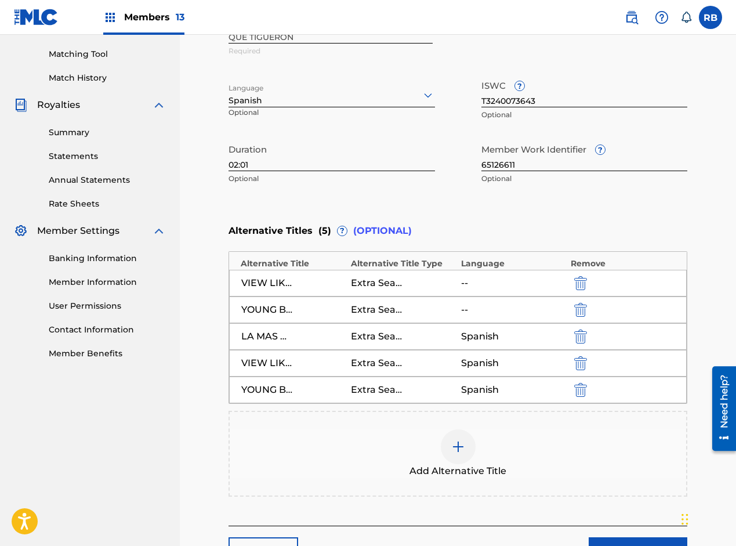
click at [584, 281] on img "submit" at bounding box center [580, 283] width 13 height 14
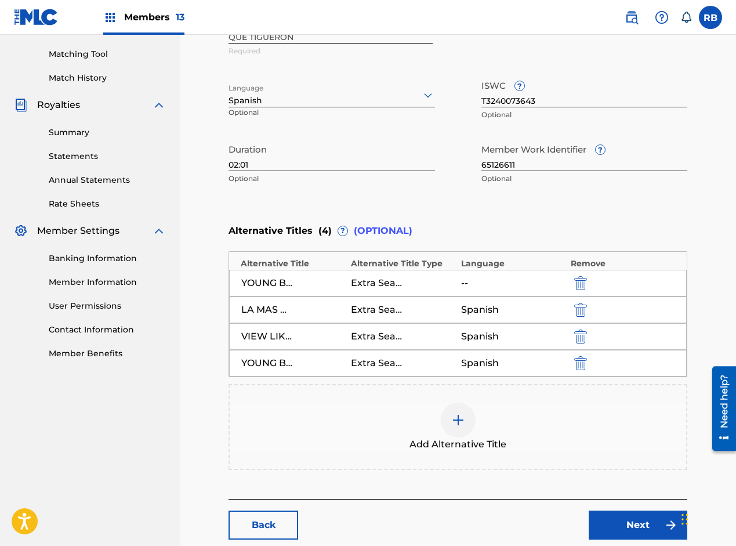
click at [584, 281] on img "submit" at bounding box center [580, 283] width 13 height 14
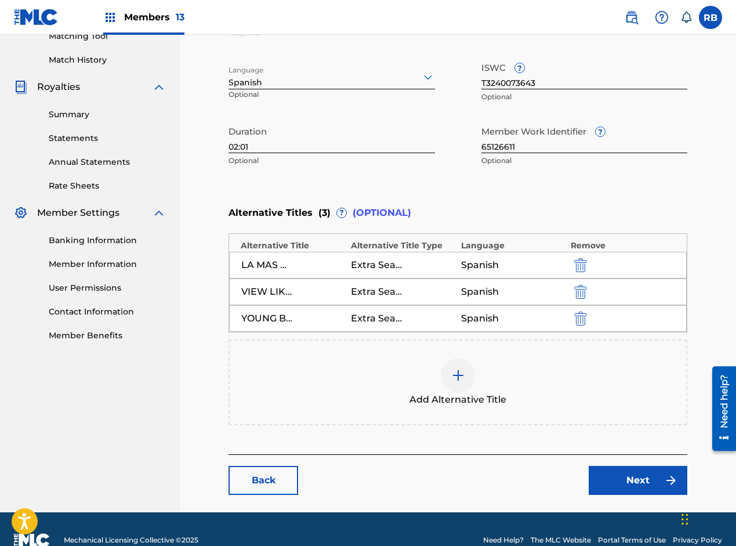
scroll to position [330, 0]
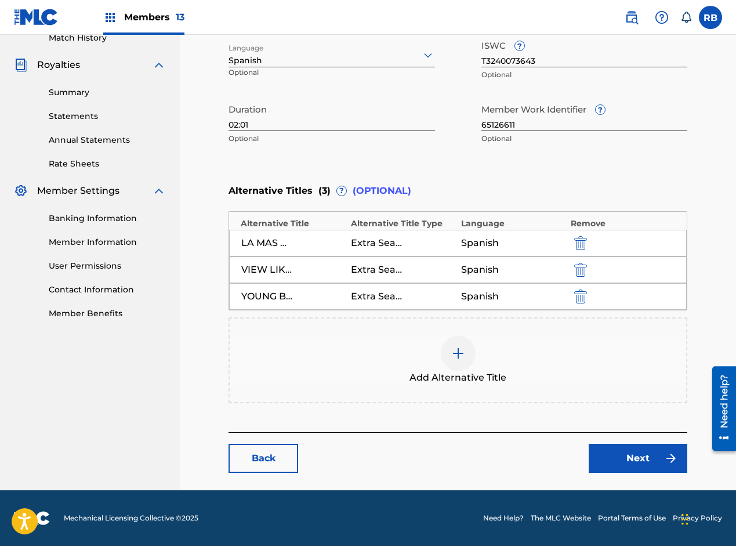
click at [624, 451] on link "Next" at bounding box center [638, 458] width 99 height 29
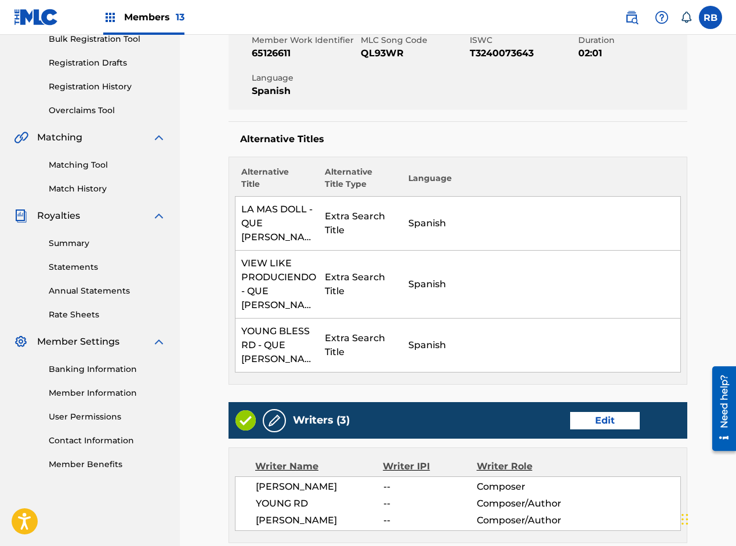
scroll to position [290, 0]
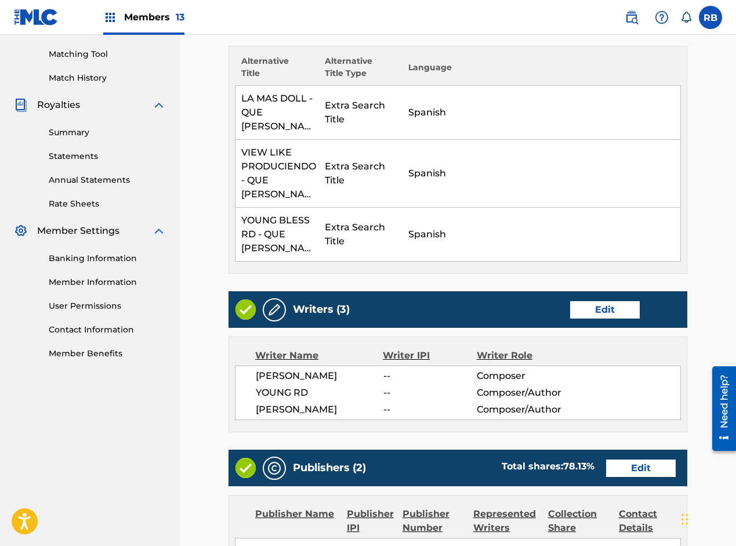
click at [597, 301] on link "Edit" at bounding box center [605, 309] width 70 height 17
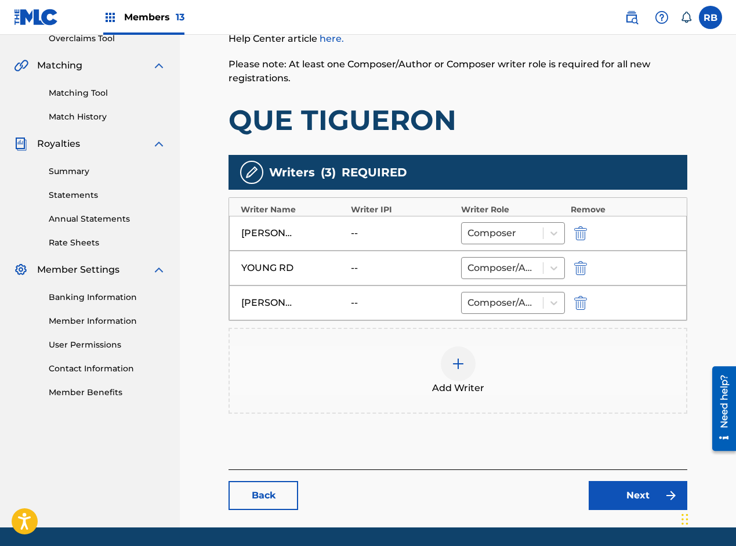
scroll to position [230, 0]
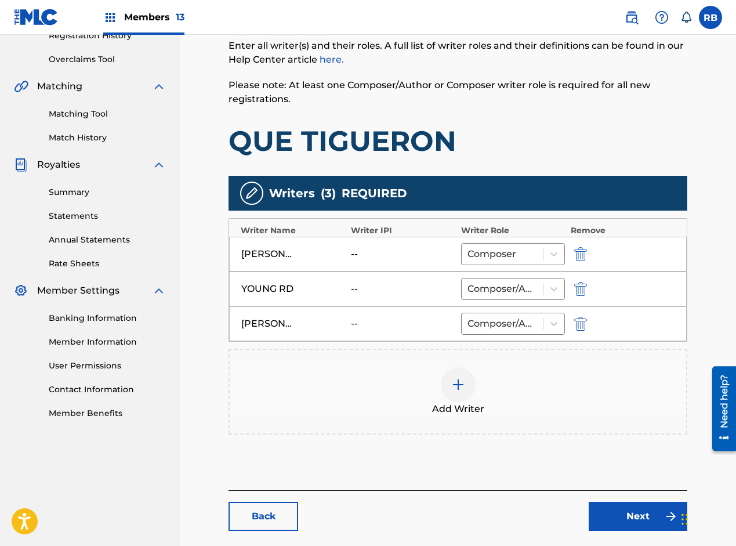
click at [464, 379] on img at bounding box center [458, 385] width 14 height 14
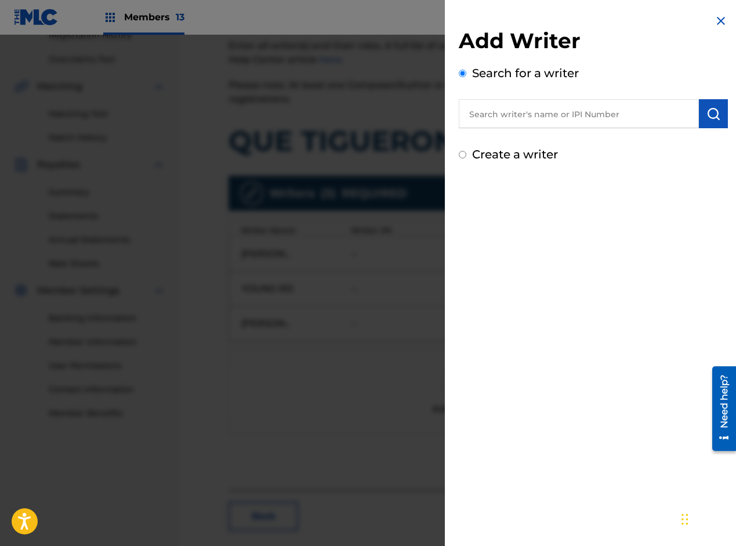
click at [590, 119] on input "text" at bounding box center [579, 113] width 240 height 29
paste input "[PERSON_NAME]"
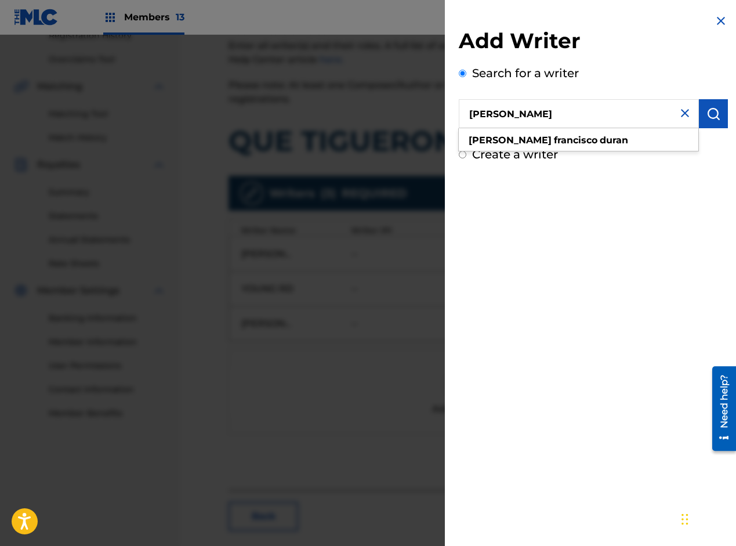
type input "[PERSON_NAME]"
click at [707, 109] on img "submit" at bounding box center [714, 114] width 14 height 14
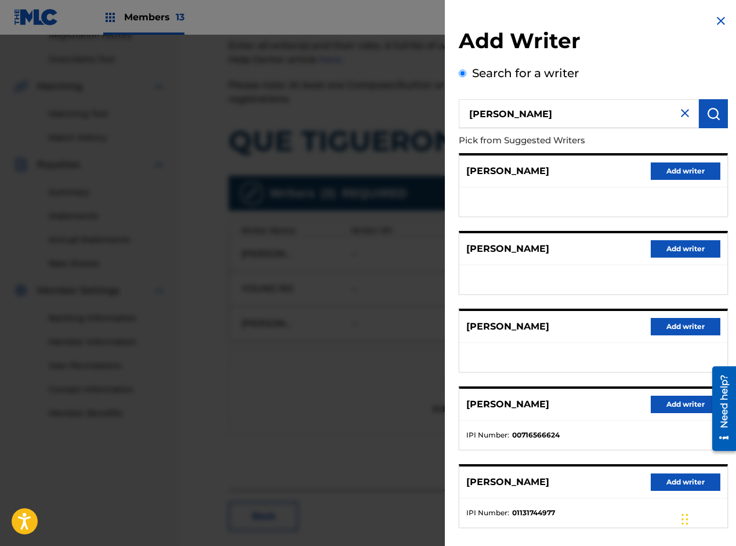
click at [670, 484] on button "Add writer" at bounding box center [686, 481] width 70 height 17
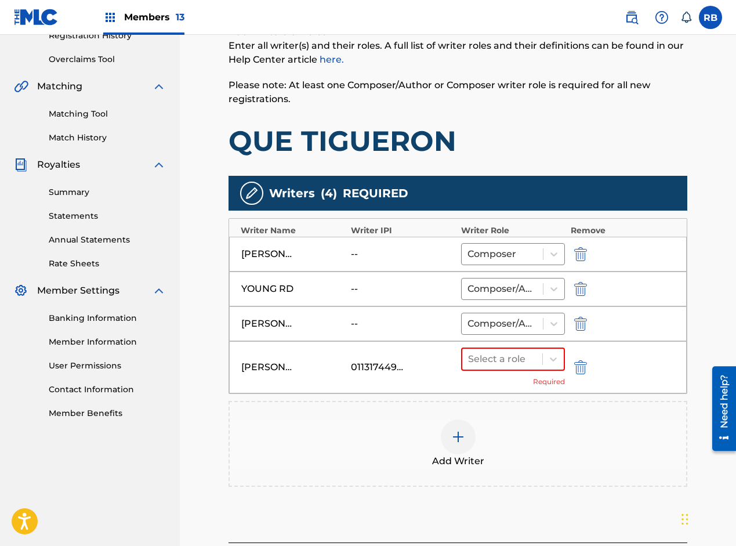
click at [581, 283] on img "submit" at bounding box center [580, 289] width 13 height 14
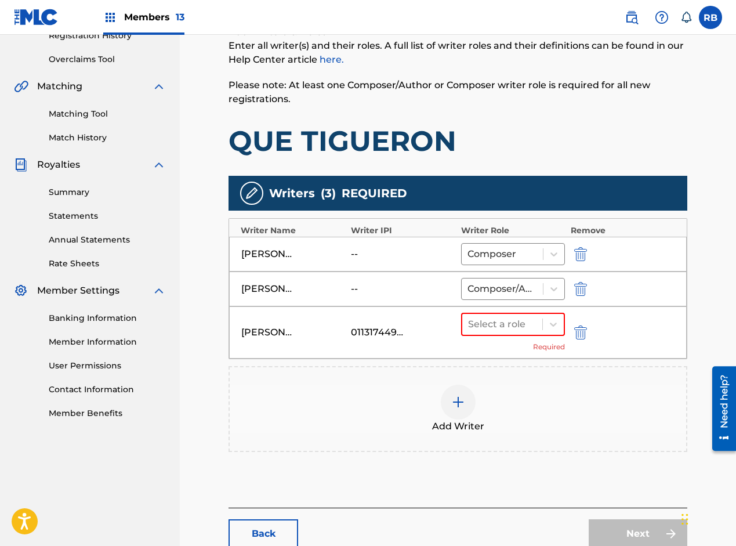
click at [578, 330] on img "submit" at bounding box center [580, 332] width 13 height 14
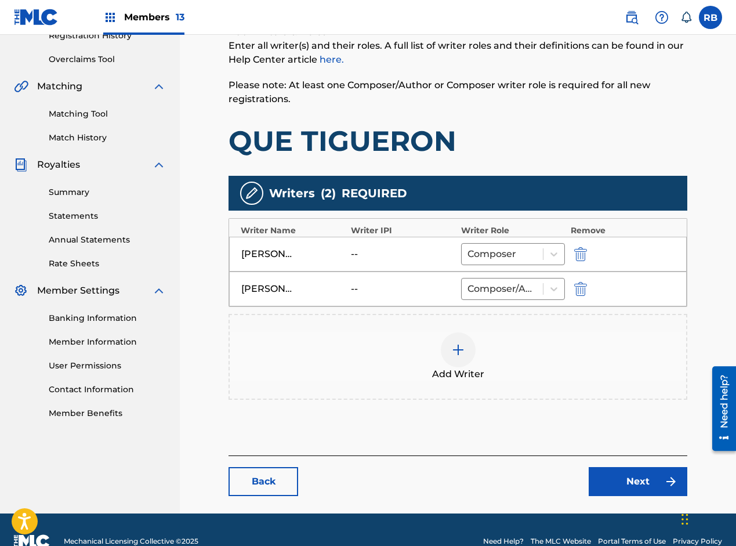
click at [580, 285] on img "submit" at bounding box center [580, 289] width 13 height 14
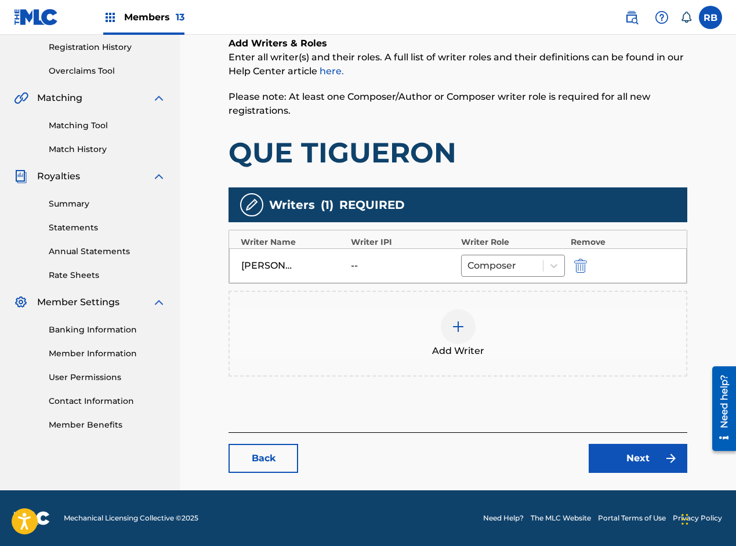
click at [581, 264] on img "submit" at bounding box center [580, 266] width 13 height 14
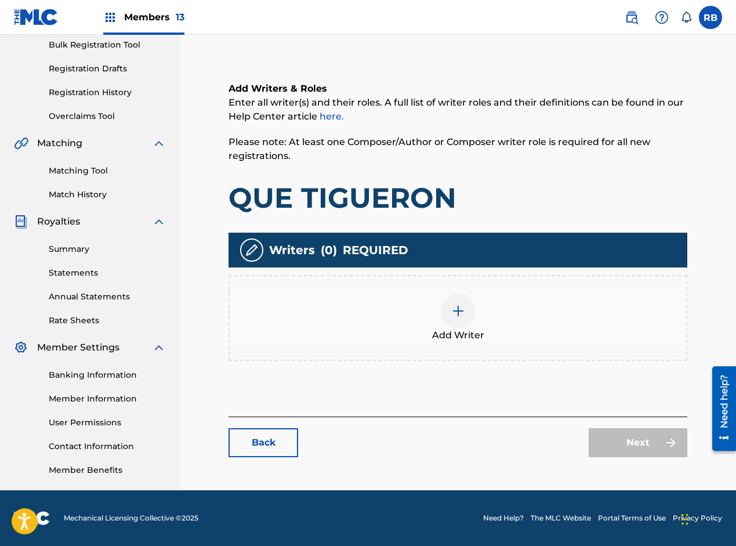
click at [472, 319] on div at bounding box center [458, 311] width 35 height 35
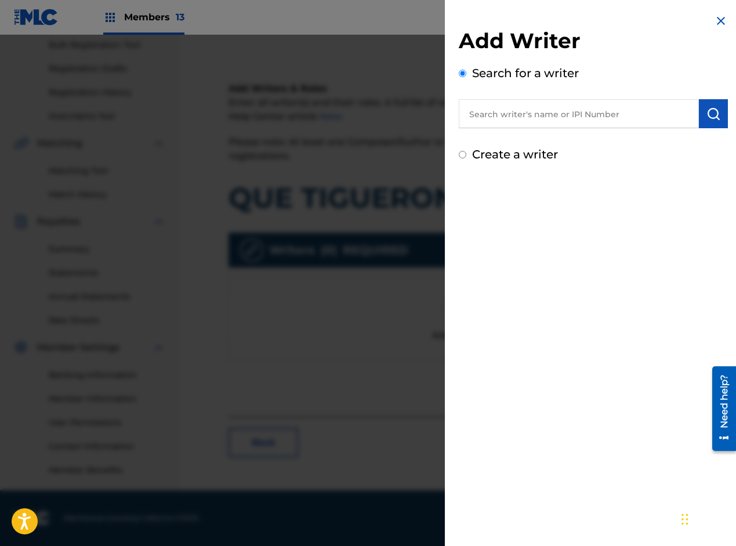
click at [602, 117] on input "text" at bounding box center [579, 113] width 240 height 29
paste input "[PERSON_NAME]"
type input "[PERSON_NAME]"
click at [709, 118] on img "submit" at bounding box center [714, 114] width 14 height 14
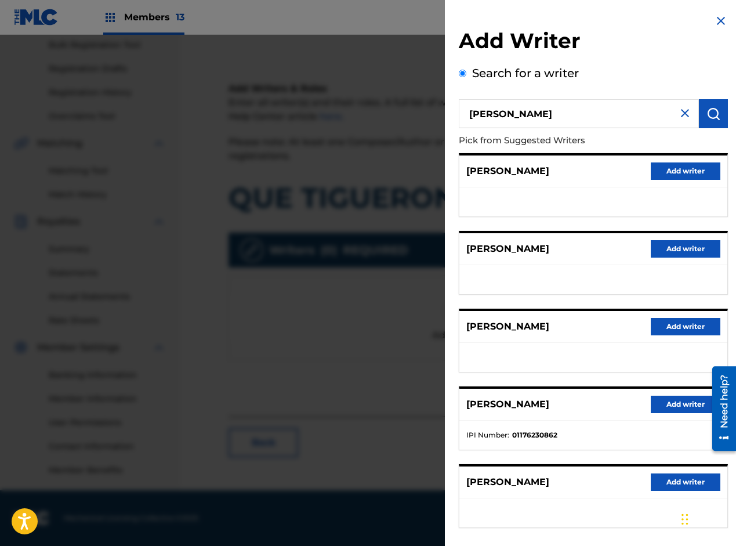
click at [658, 403] on button "Add writer" at bounding box center [686, 404] width 70 height 17
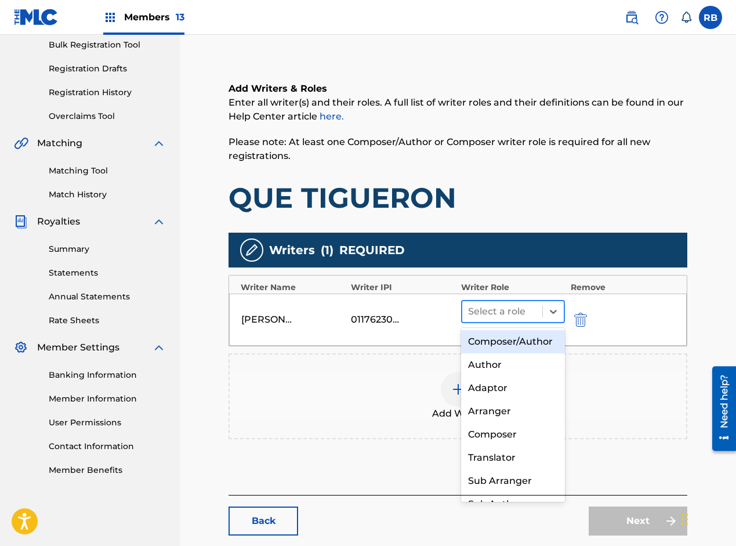
click at [493, 313] on div at bounding box center [502, 311] width 68 height 16
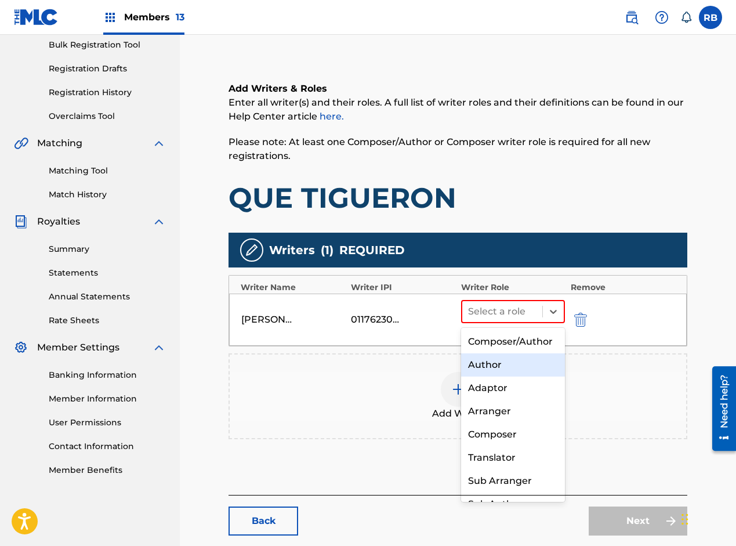
click at [486, 377] on div "Author" at bounding box center [513, 364] width 104 height 23
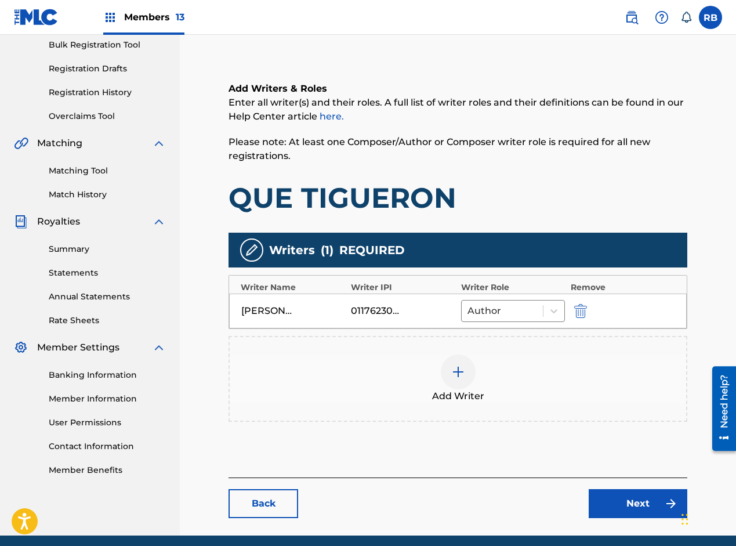
click at [460, 375] on img at bounding box center [458, 372] width 14 height 14
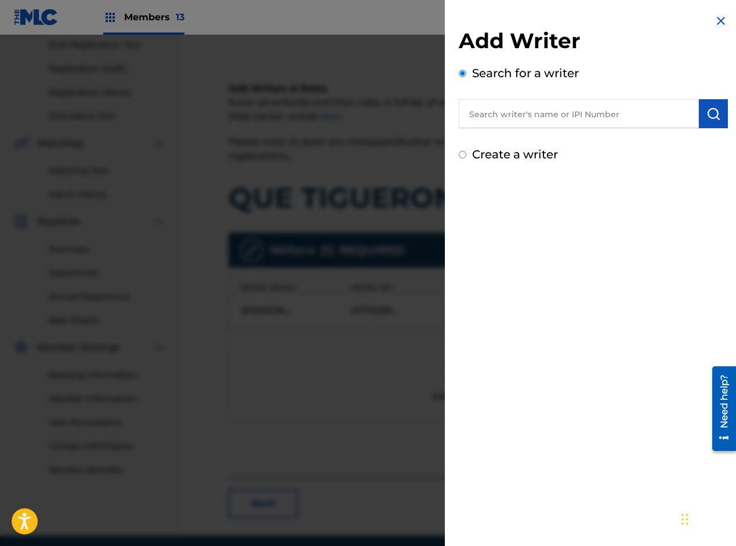
click at [580, 119] on input "text" at bounding box center [579, 113] width 240 height 29
paste input "[PERSON_NAME]"
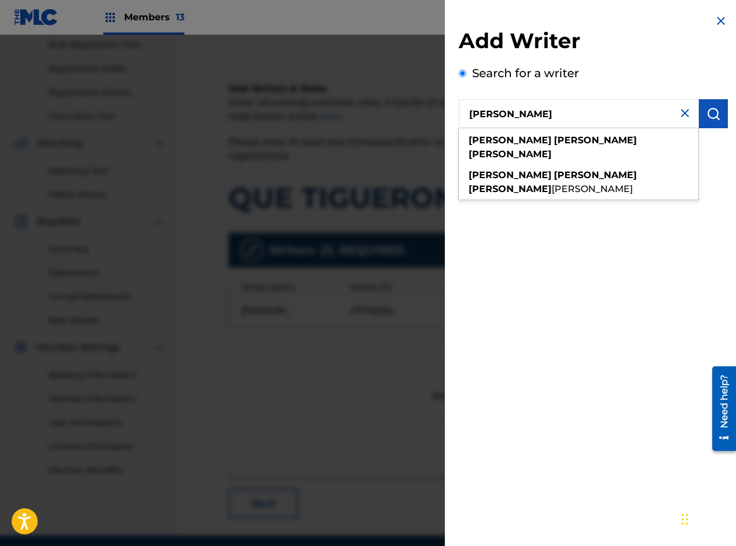
click at [718, 117] on button "submit" at bounding box center [713, 113] width 29 height 29
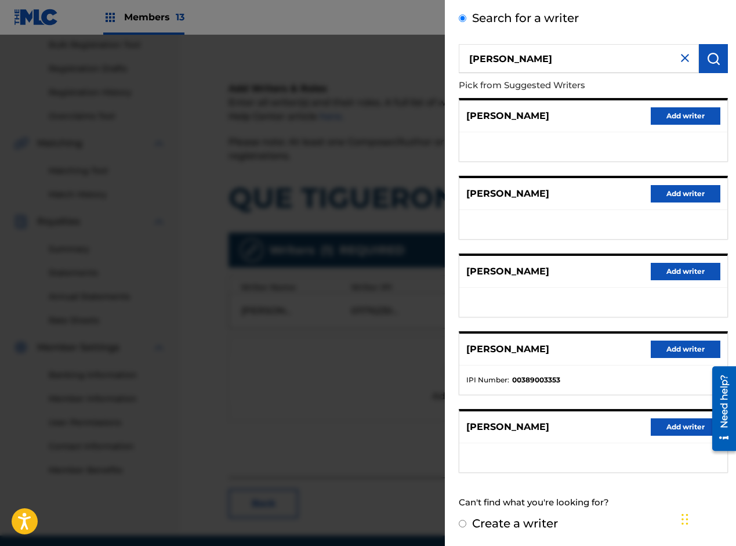
scroll to position [0, 0]
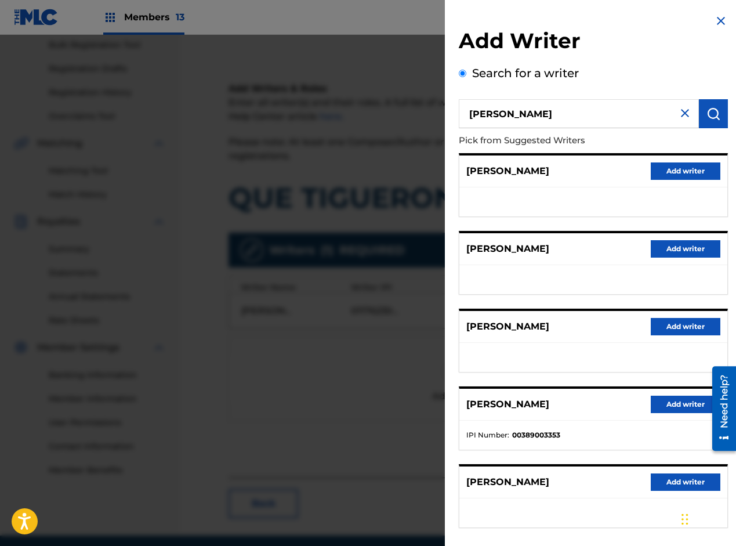
click at [587, 110] on input "[PERSON_NAME]" at bounding box center [579, 113] width 240 height 29
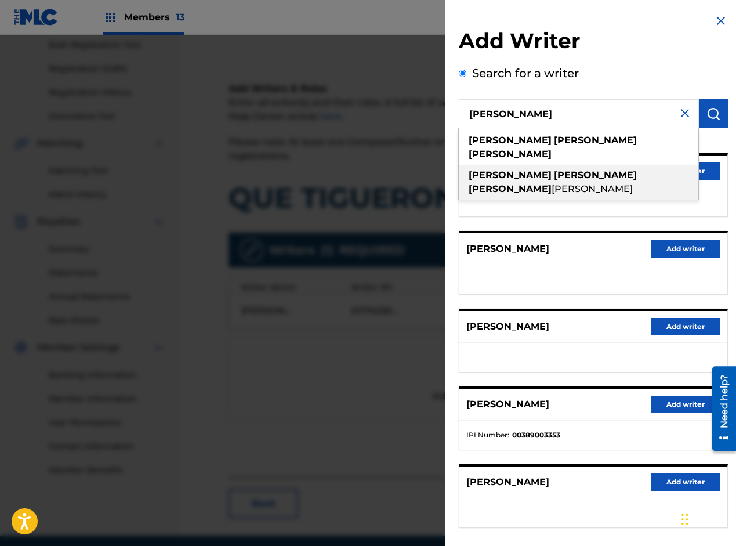
click at [584, 183] on span "[PERSON_NAME]" at bounding box center [592, 188] width 81 height 11
type input "[PERSON_NAME]"
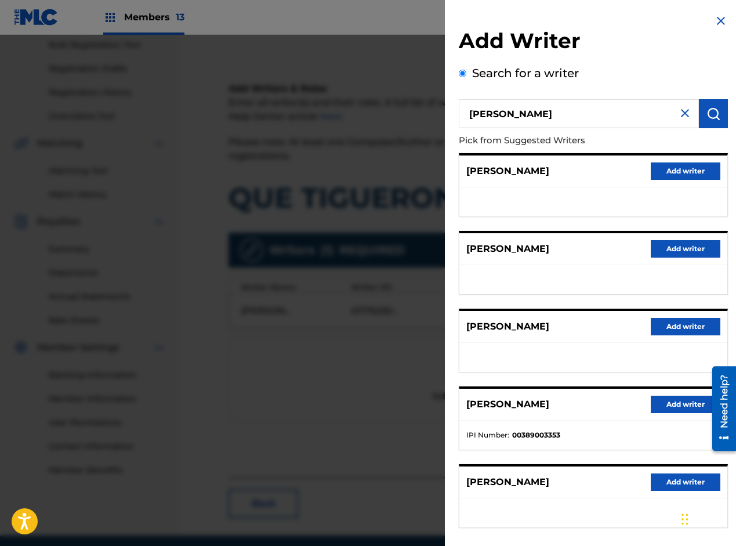
click at [710, 114] on img "submit" at bounding box center [714, 114] width 14 height 14
click at [672, 327] on button "Add writer" at bounding box center [686, 326] width 70 height 17
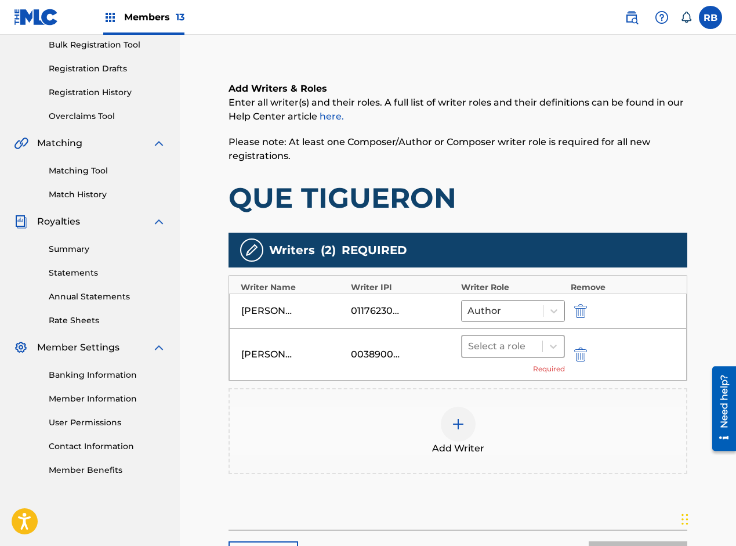
click at [486, 348] on div at bounding box center [502, 346] width 68 height 16
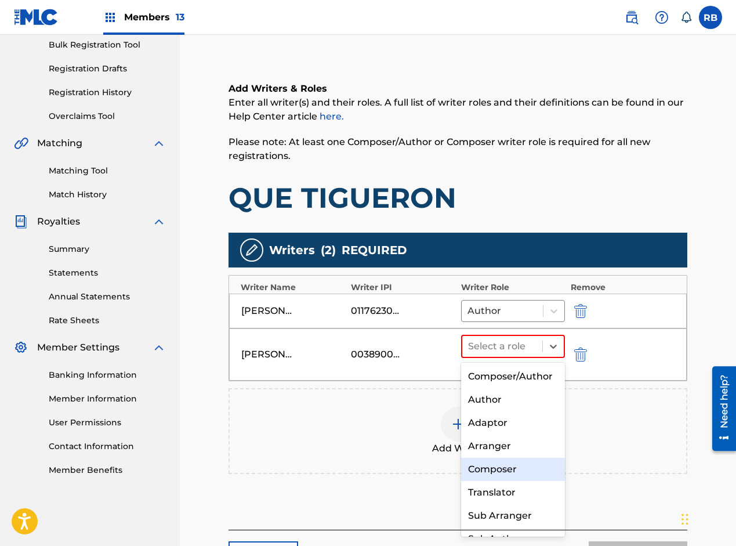
click at [499, 481] on div "Composer" at bounding box center [513, 469] width 104 height 23
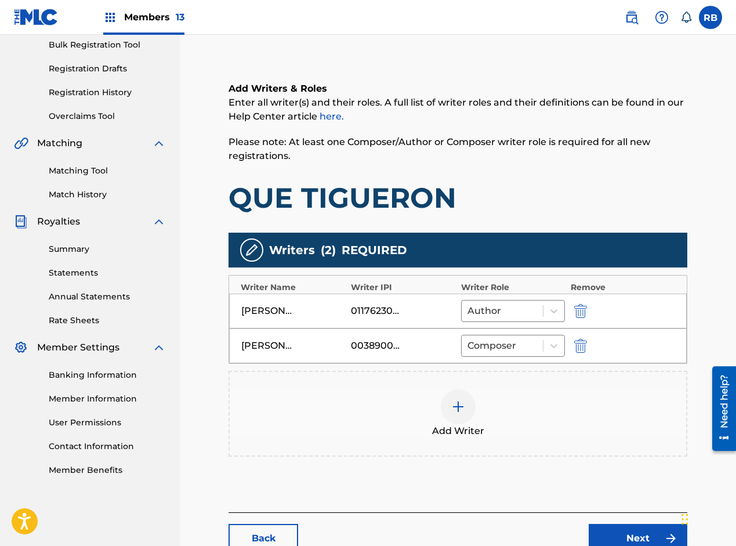
scroll to position [231, 0]
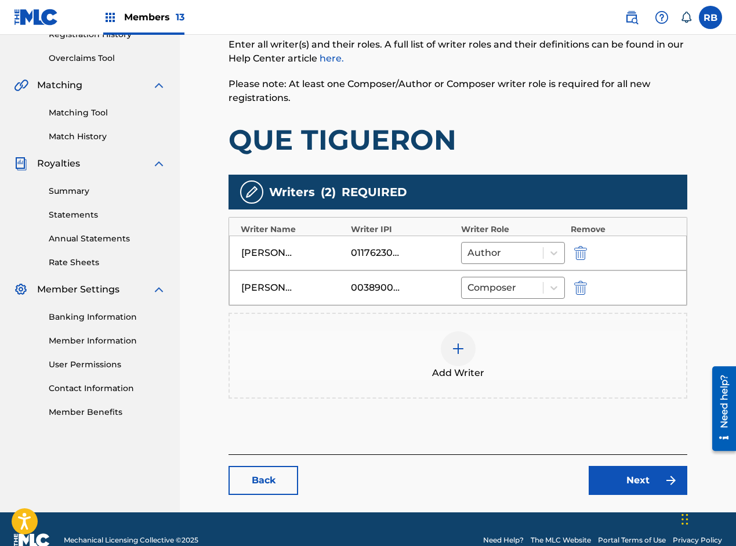
click at [462, 359] on div at bounding box center [458, 348] width 35 height 35
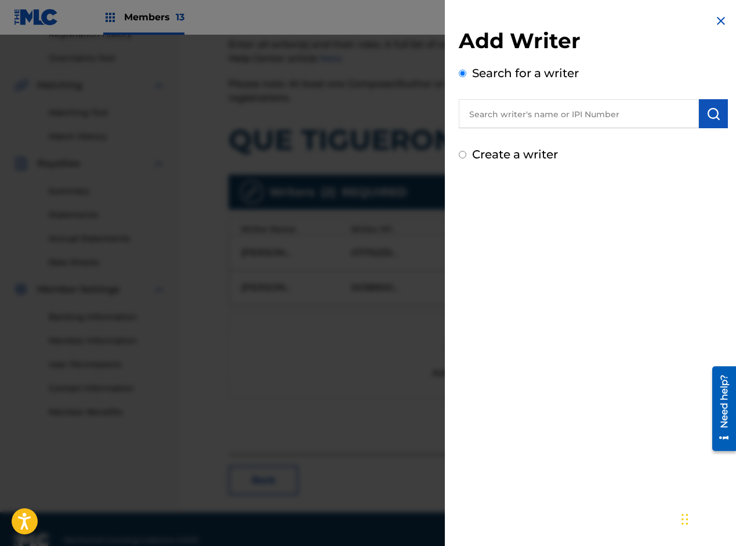
click at [565, 122] on input "text" at bounding box center [579, 113] width 240 height 29
paste input "[PERSON_NAME]"
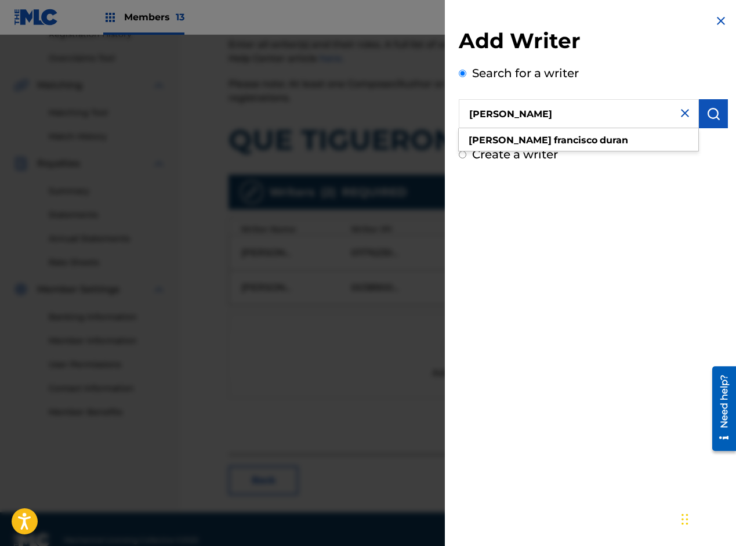
type input "[PERSON_NAME]"
click at [701, 114] on button "submit" at bounding box center [713, 113] width 29 height 29
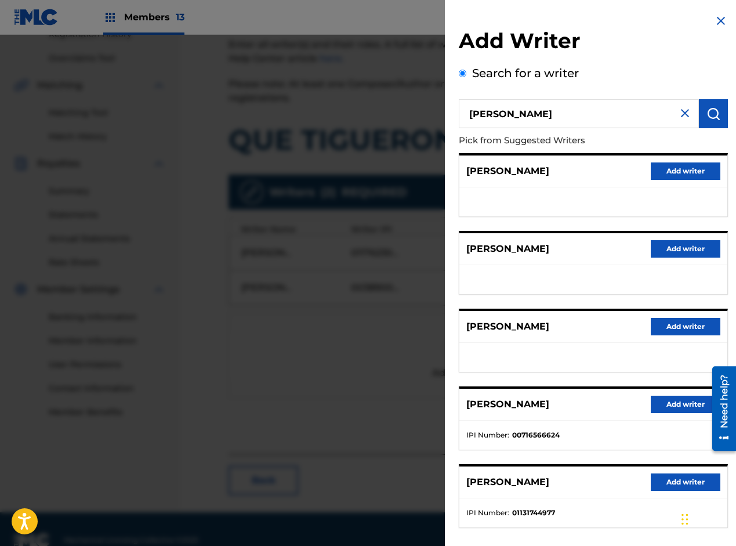
click at [663, 484] on button "Add writer" at bounding box center [686, 481] width 70 height 17
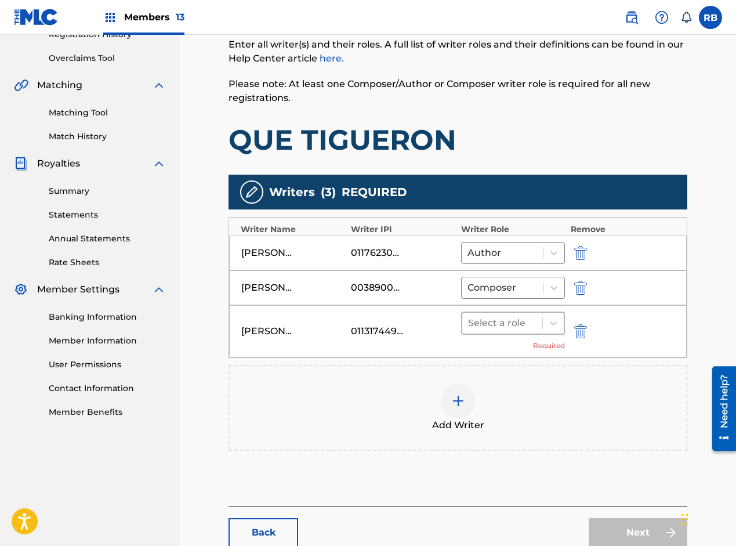
click at [483, 320] on div at bounding box center [502, 323] width 68 height 16
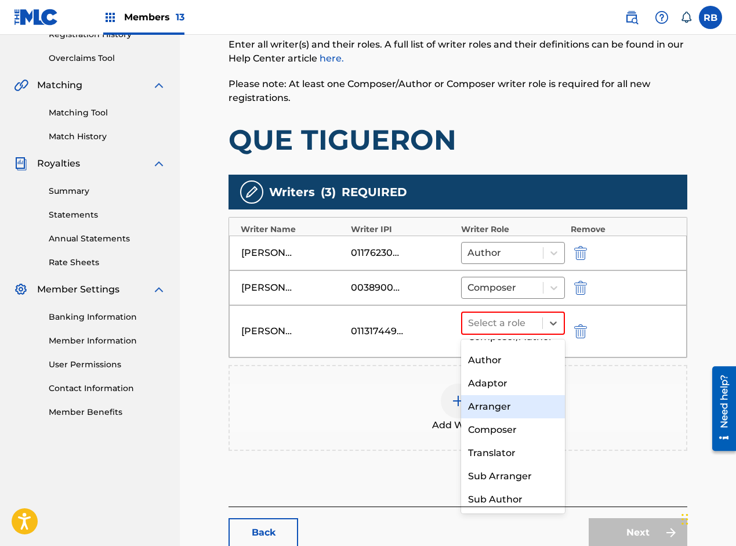
scroll to position [0, 0]
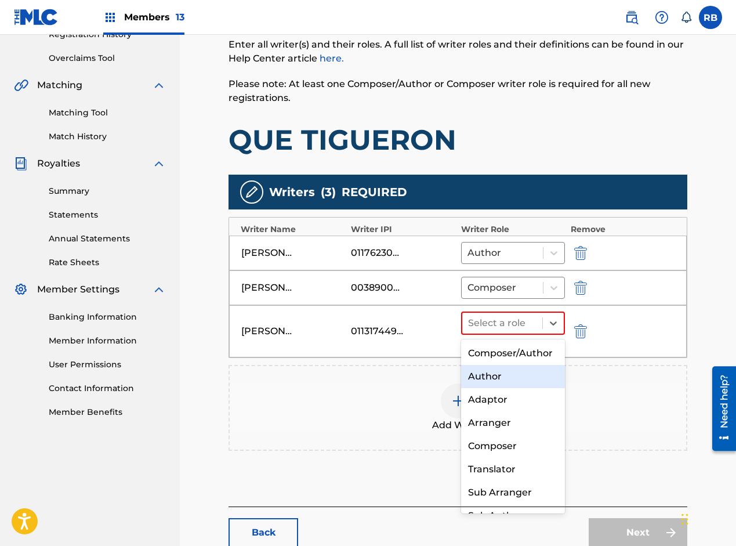
click at [499, 388] on div "Author" at bounding box center [513, 376] width 104 height 23
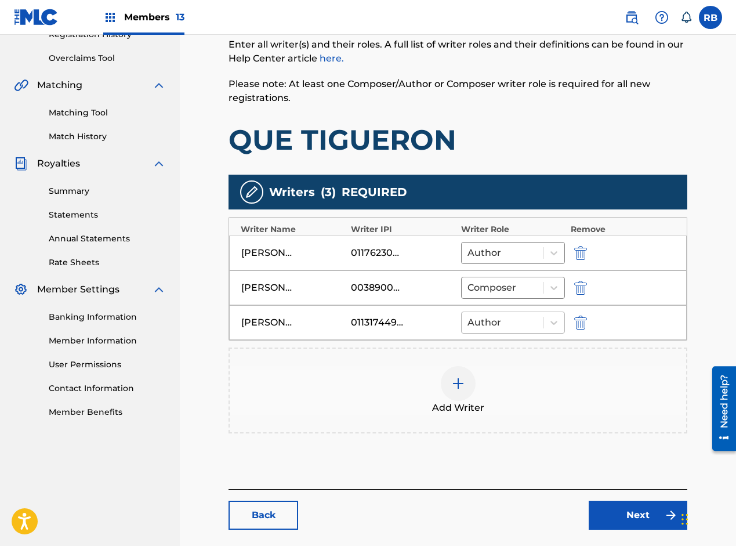
click at [529, 323] on div at bounding box center [503, 322] width 70 height 16
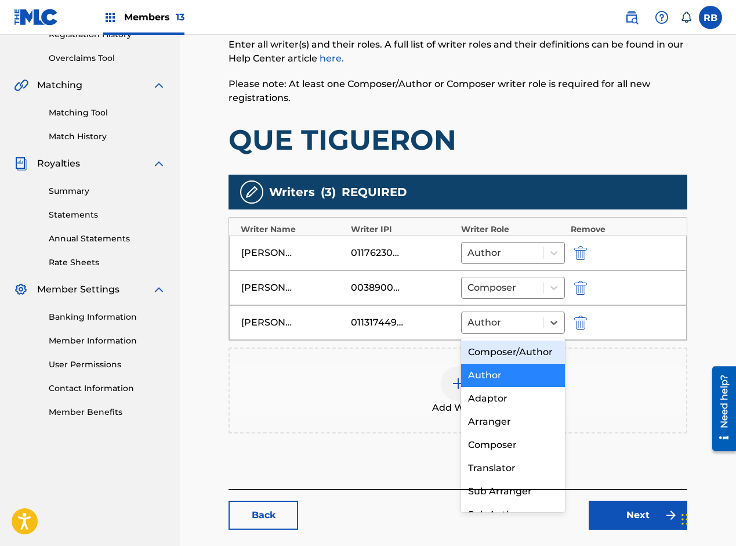
click at [211, 355] on main "Catalog Enter Work Details Add Writers Add Publishers & Shares Add Recording Re…" at bounding box center [458, 189] width 529 height 715
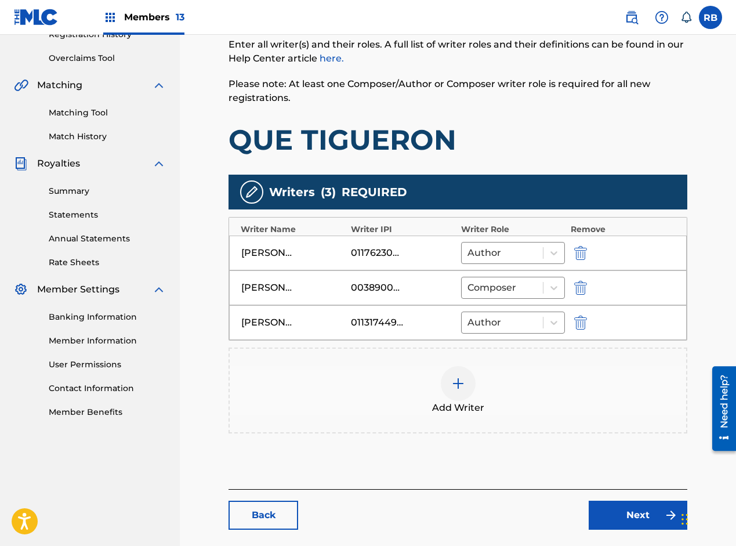
click at [648, 510] on link "Next" at bounding box center [638, 515] width 99 height 29
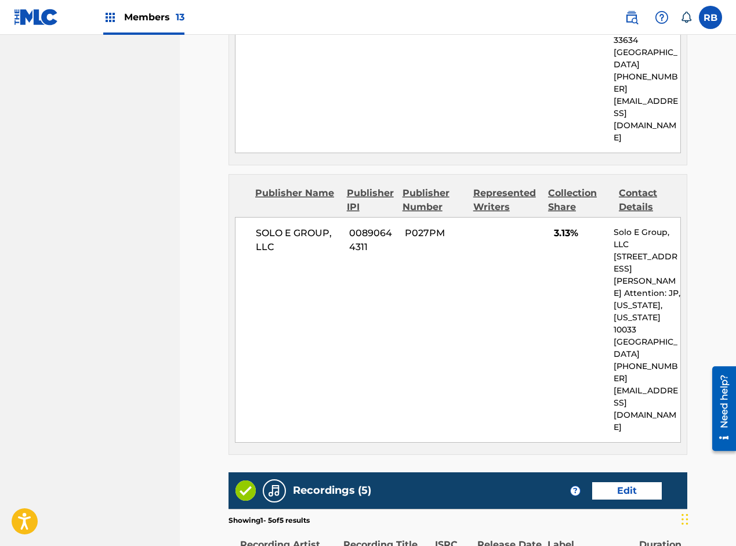
scroll to position [1134, 0]
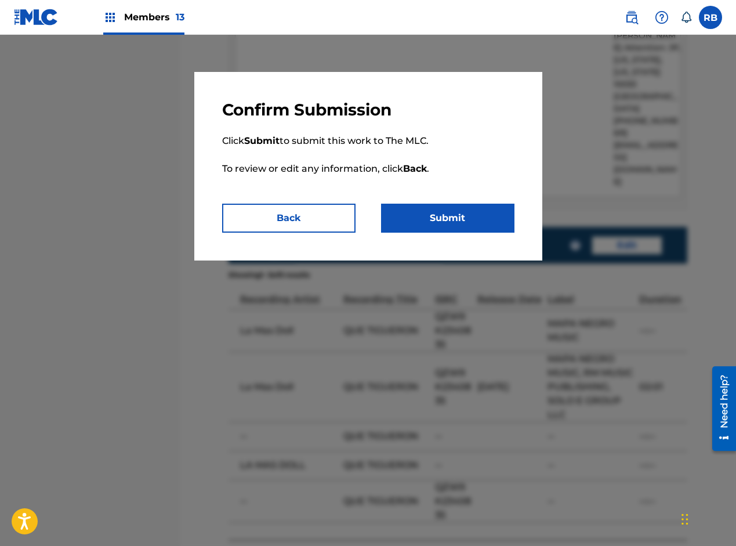
click at [472, 215] on button "Submit" at bounding box center [447, 218] width 133 height 29
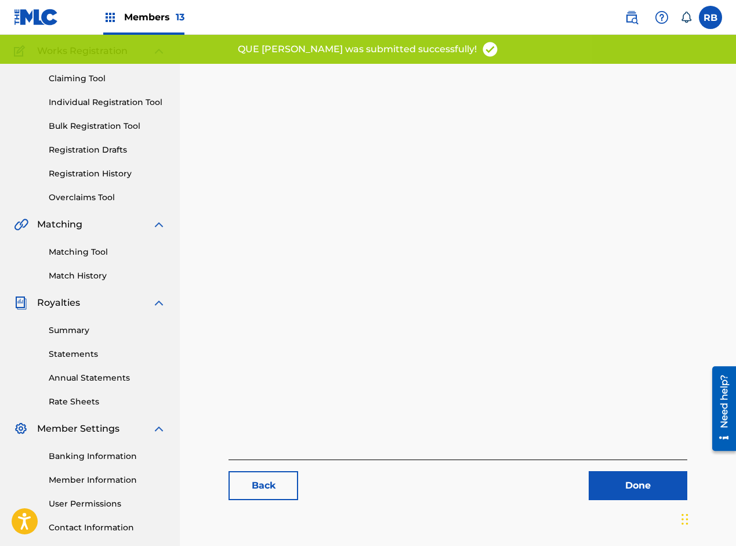
scroll to position [173, 0]
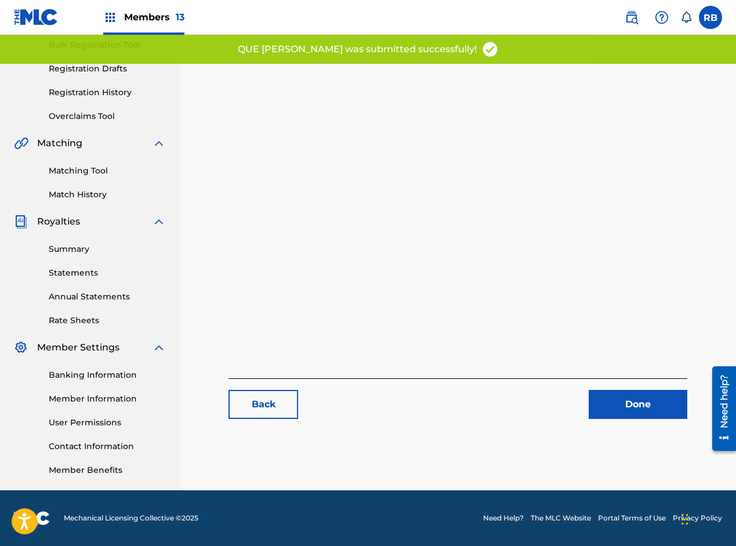
click at [615, 404] on link "Done" at bounding box center [638, 404] width 99 height 29
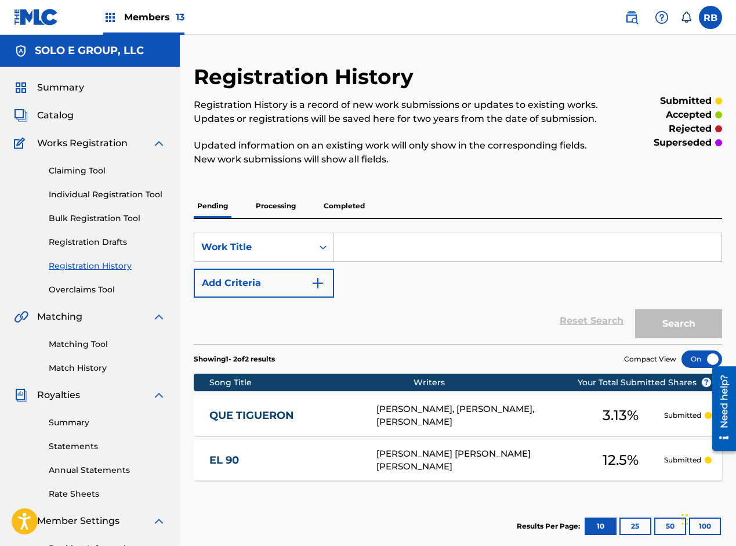
drag, startPoint x: 49, startPoint y: 111, endPoint x: 173, endPoint y: 136, distance: 126.6
click at [49, 110] on span "Catalog" at bounding box center [55, 115] width 37 height 14
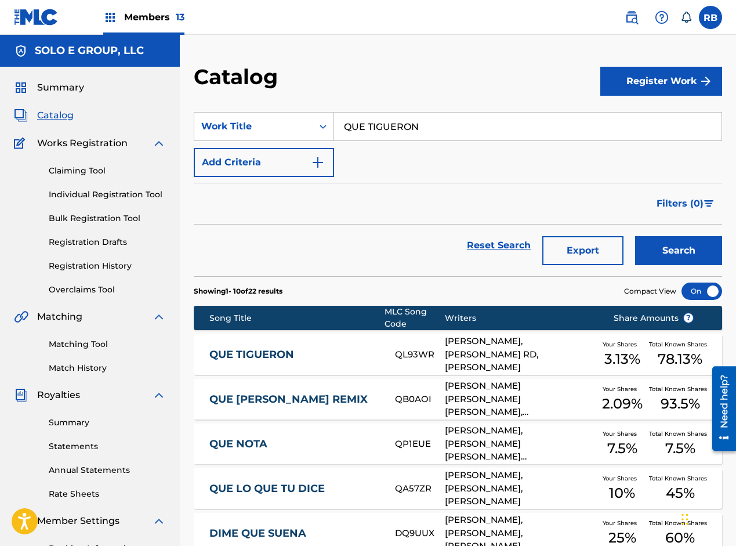
click at [646, 251] on button "Search" at bounding box center [678, 250] width 87 height 29
click at [355, 397] on link "QUE [PERSON_NAME] REMIX" at bounding box center [293, 399] width 169 height 13
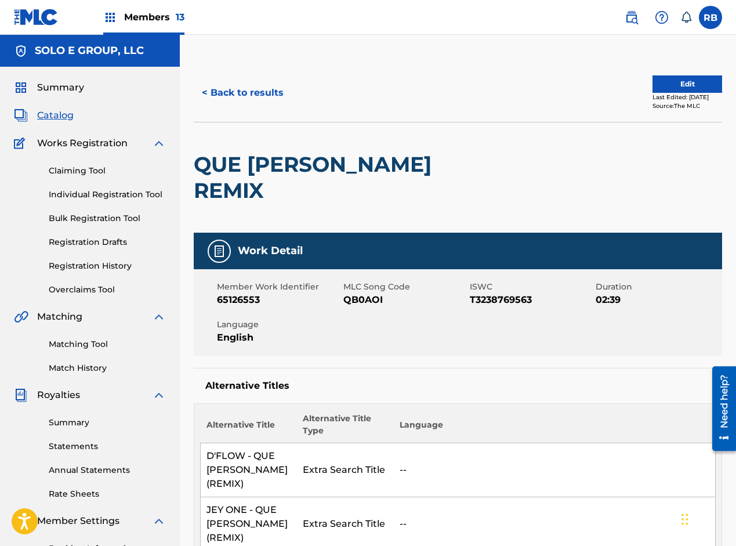
click at [678, 79] on button "Edit" at bounding box center [688, 83] width 70 height 17
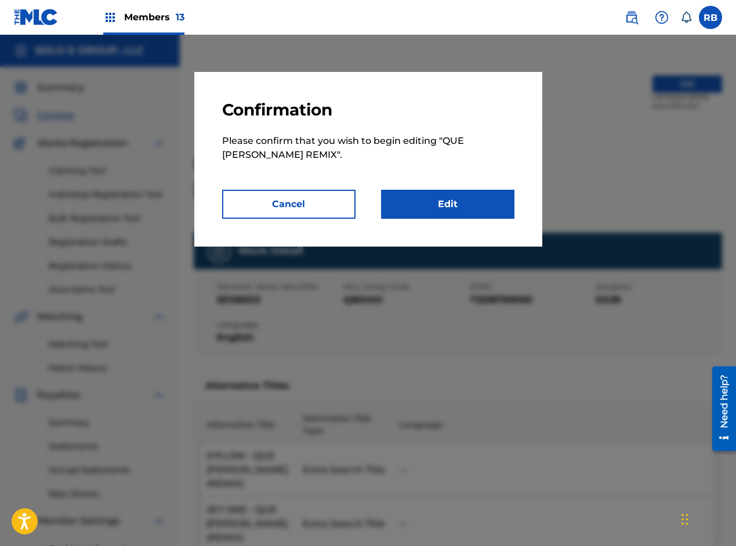
click at [451, 198] on link "Edit" at bounding box center [447, 204] width 133 height 29
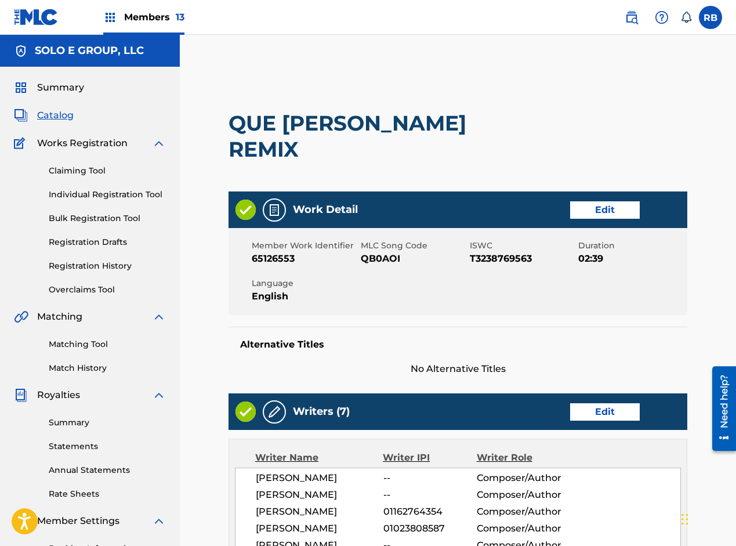
click at [596, 201] on link "Edit" at bounding box center [605, 209] width 70 height 17
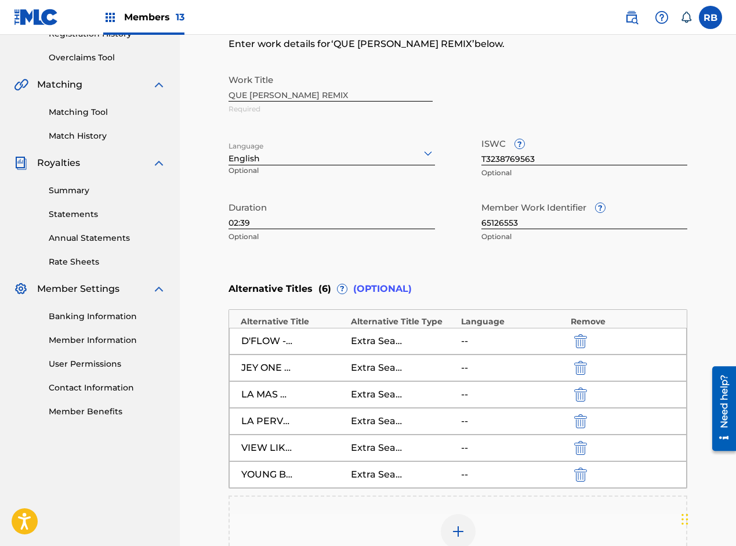
scroll to position [174, 0]
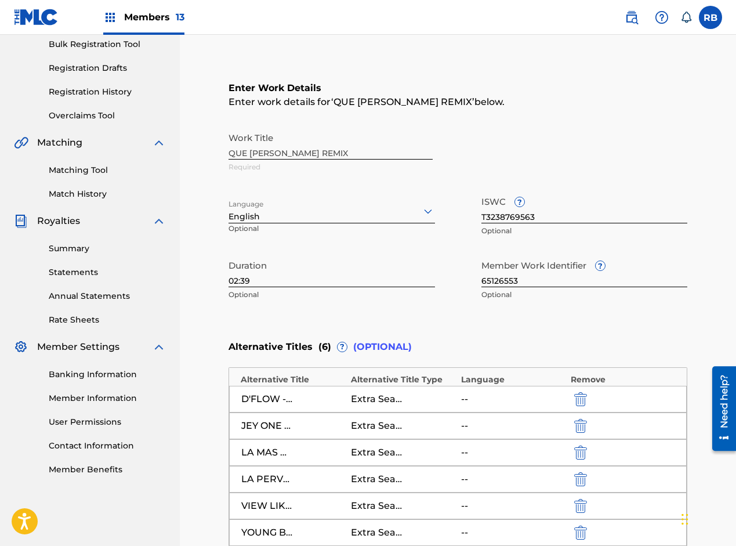
click at [277, 220] on div "English" at bounding box center [332, 217] width 207 height 12
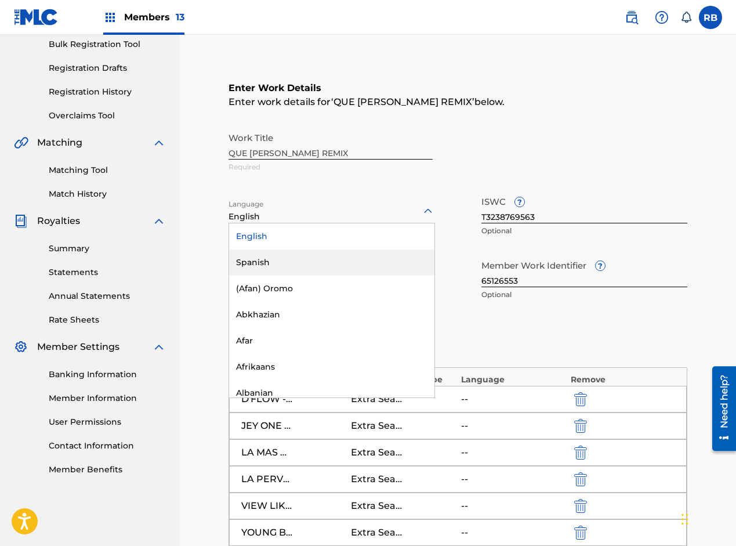
click at [257, 262] on div "Spanish" at bounding box center [331, 262] width 205 height 26
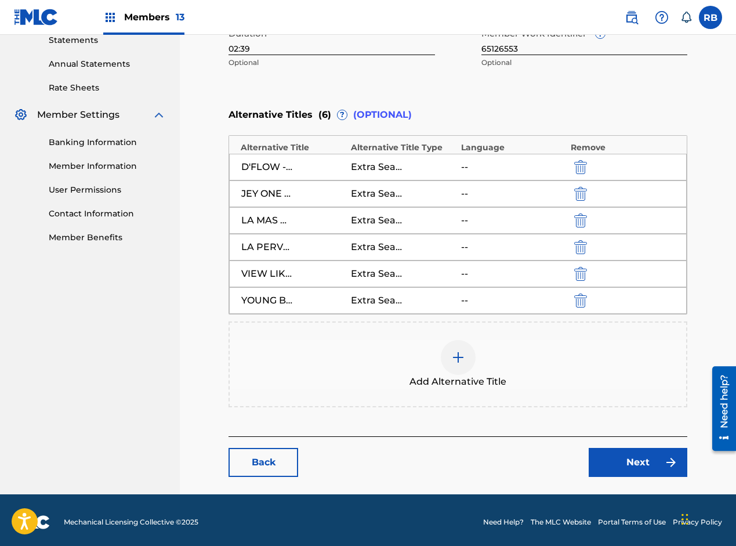
scroll to position [410, 0]
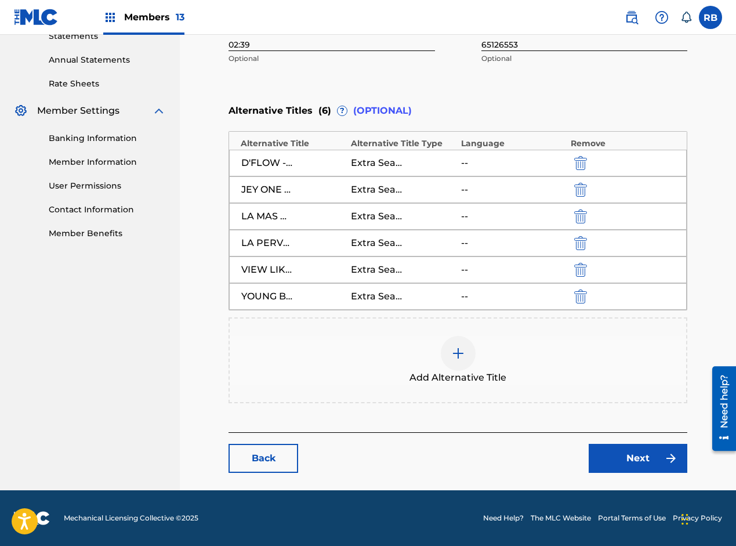
click at [624, 447] on link "Next" at bounding box center [638, 458] width 99 height 29
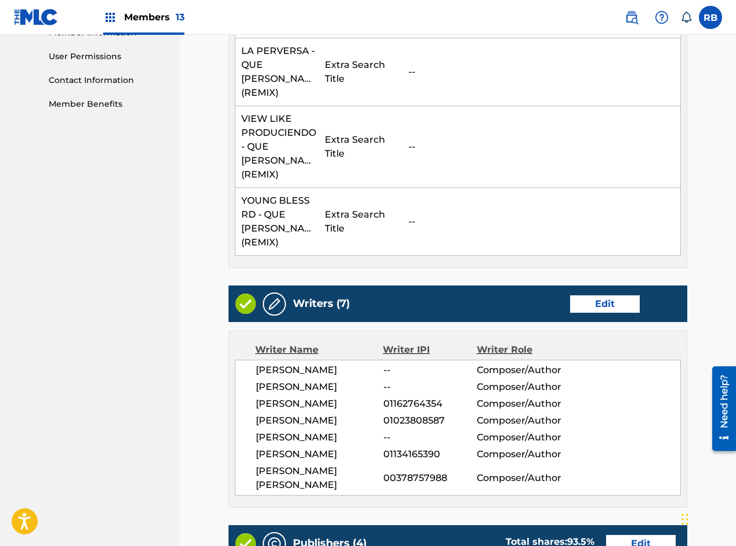
scroll to position [638, 0]
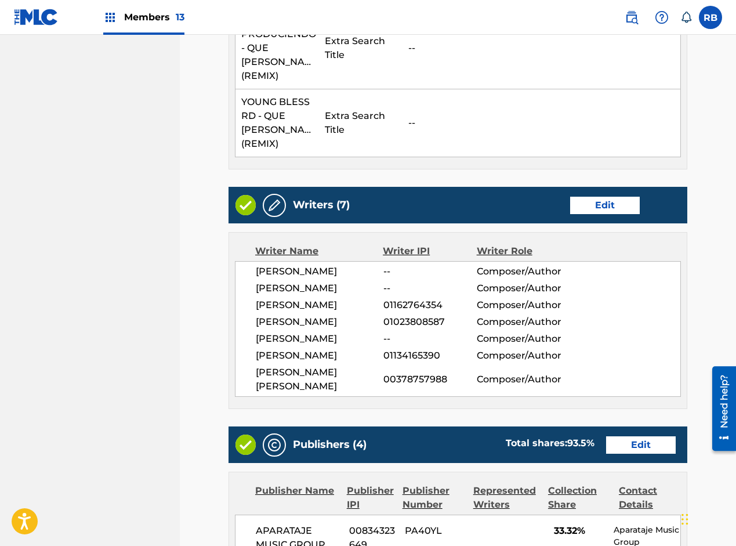
click at [600, 197] on link "Edit" at bounding box center [605, 205] width 70 height 17
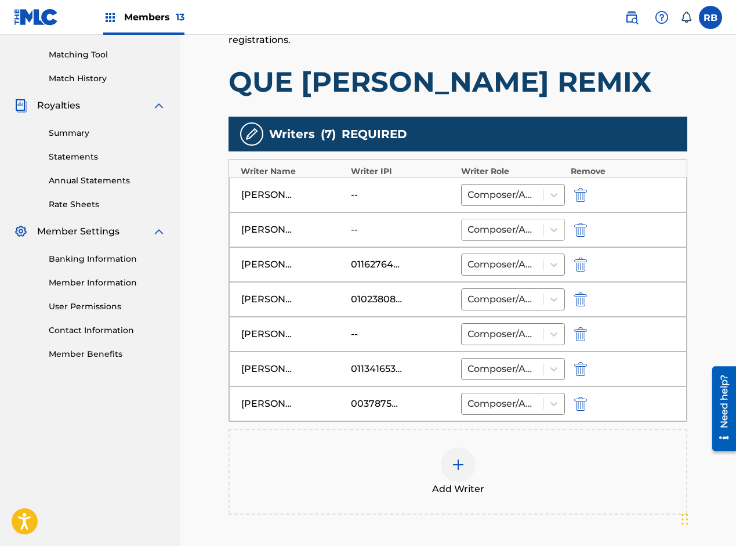
scroll to position [290, 0]
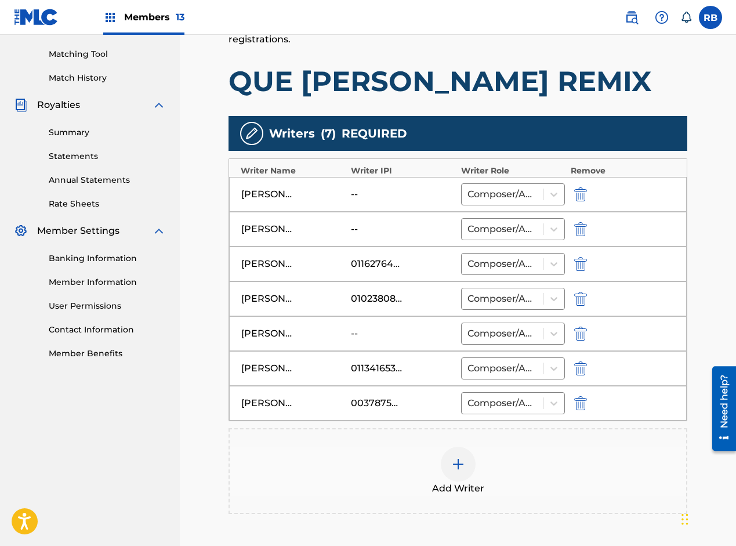
click at [454, 464] on img at bounding box center [458, 464] width 14 height 14
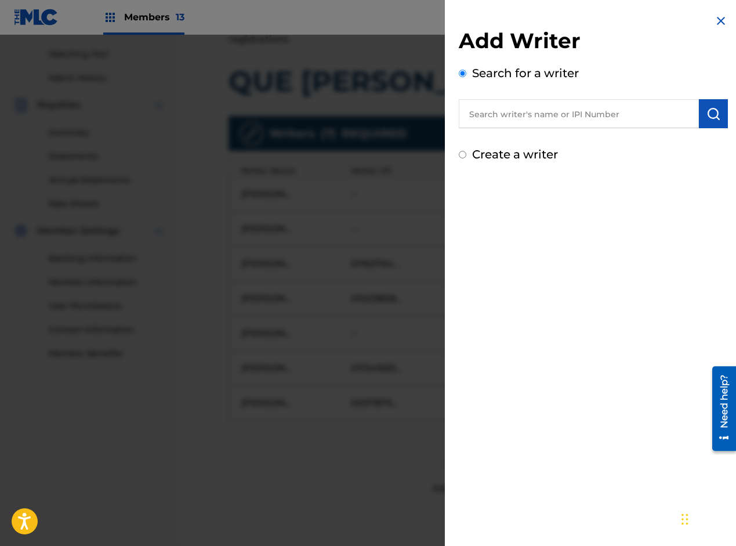
click at [581, 118] on input "text" at bounding box center [579, 113] width 240 height 29
paste input "[PERSON_NAME]"
type input "[PERSON_NAME]"
click at [707, 118] on img "submit" at bounding box center [714, 114] width 14 height 14
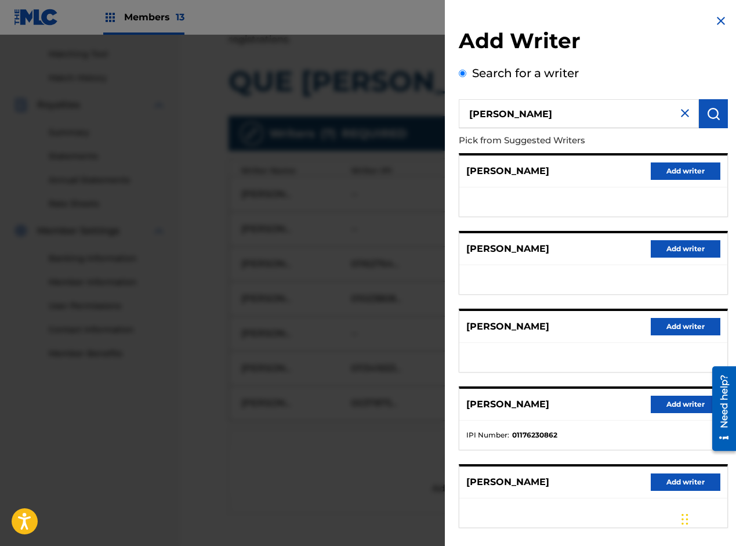
click at [658, 403] on button "Add writer" at bounding box center [686, 404] width 70 height 17
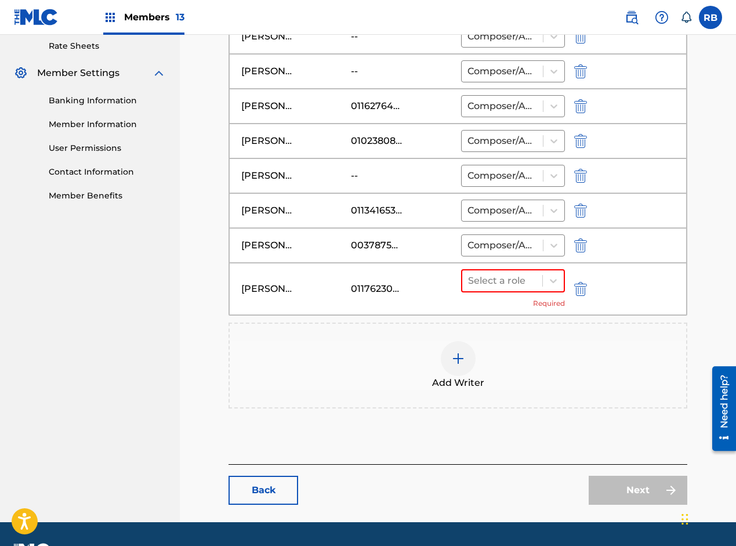
scroll to position [464, 0]
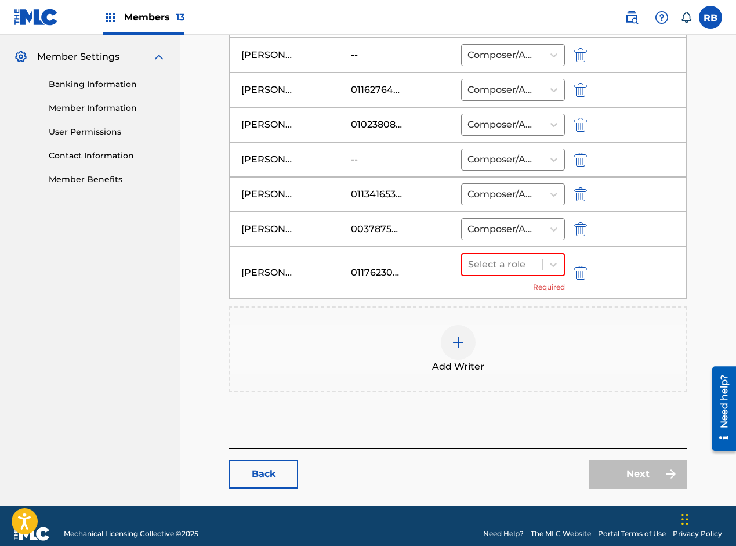
click at [458, 340] on img at bounding box center [458, 342] width 14 height 14
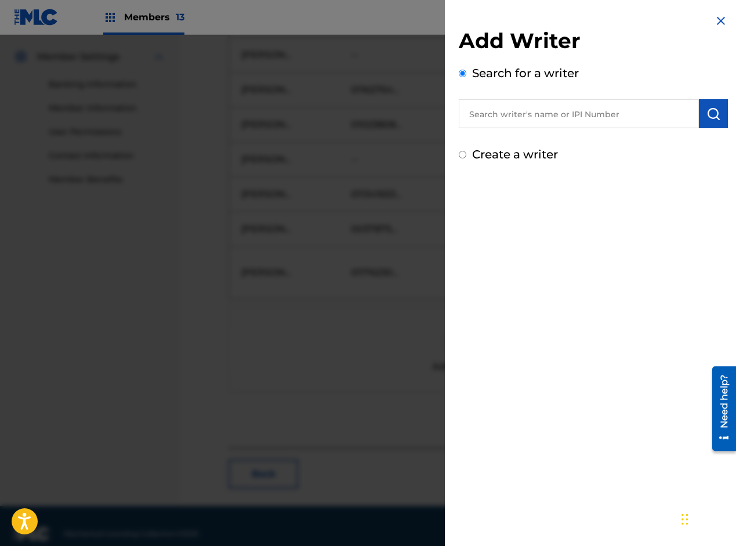
click at [574, 114] on input "text" at bounding box center [579, 113] width 240 height 29
paste input "[PERSON_NAME]"
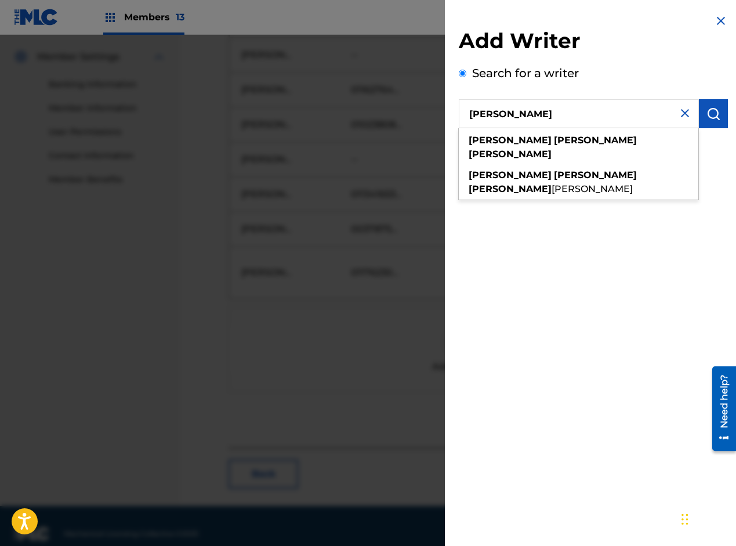
type input "[PERSON_NAME]"
click at [713, 114] on img "submit" at bounding box center [714, 114] width 14 height 14
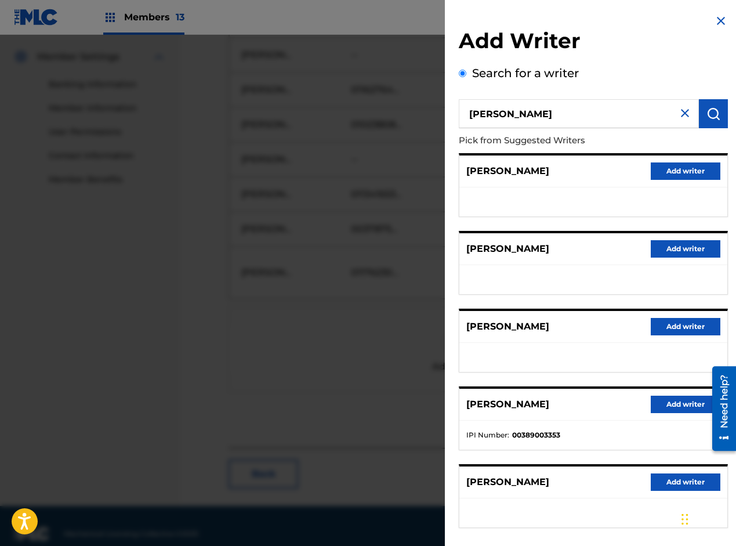
click at [679, 407] on button "Add writer" at bounding box center [686, 404] width 70 height 17
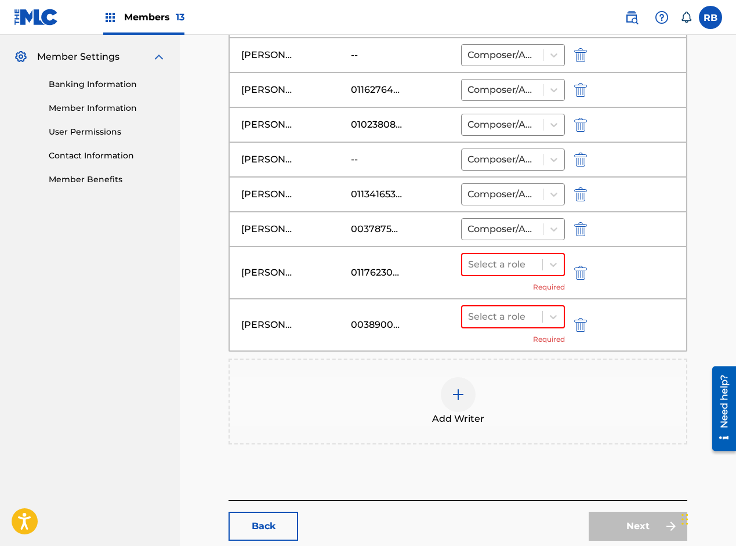
click at [459, 390] on img at bounding box center [458, 395] width 14 height 14
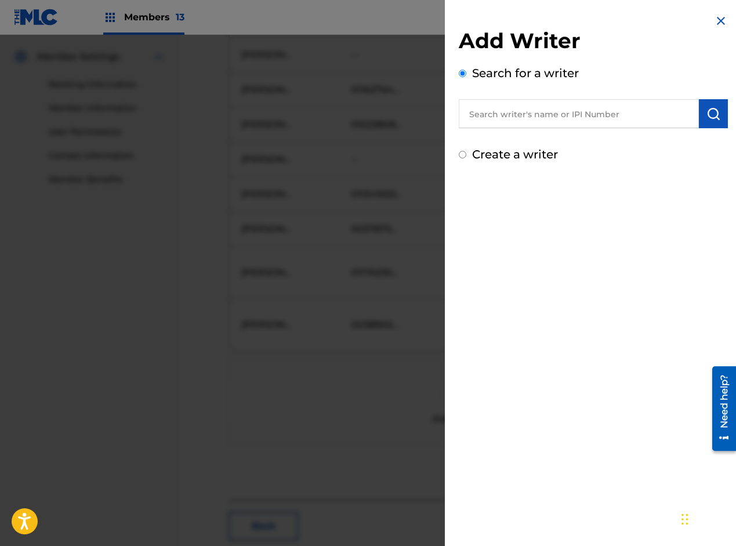
click at [541, 114] on input "text" at bounding box center [579, 113] width 240 height 29
paste input "[PERSON_NAME]"
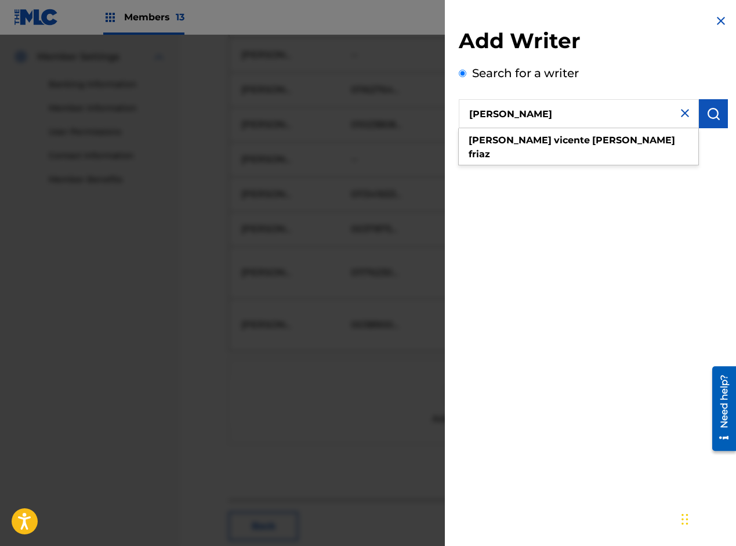
type input "[PERSON_NAME]"
click at [715, 112] on img "submit" at bounding box center [714, 114] width 14 height 14
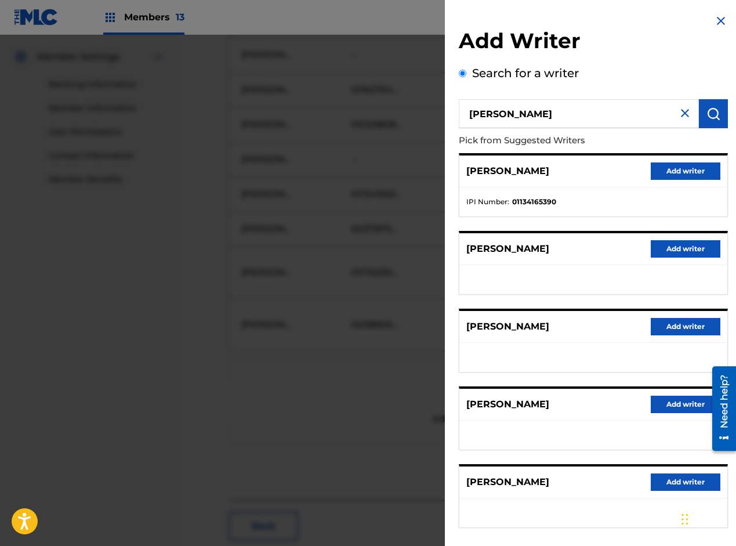
click at [674, 168] on button "Add writer" at bounding box center [686, 170] width 70 height 17
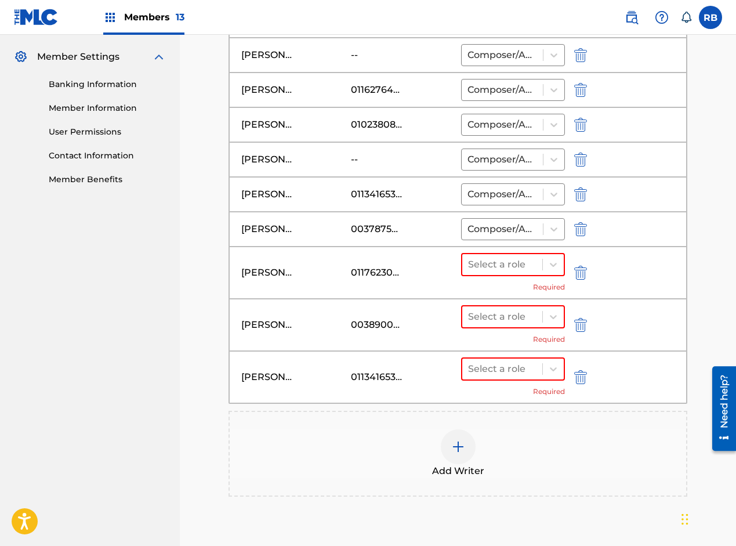
click at [462, 450] on img at bounding box center [458, 447] width 14 height 14
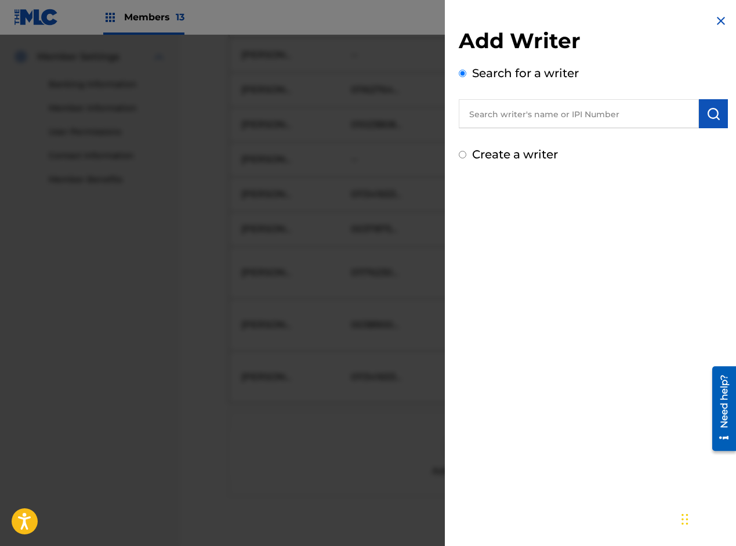
click at [602, 118] on input "text" at bounding box center [579, 113] width 240 height 29
paste input "[PERSON_NAME]"
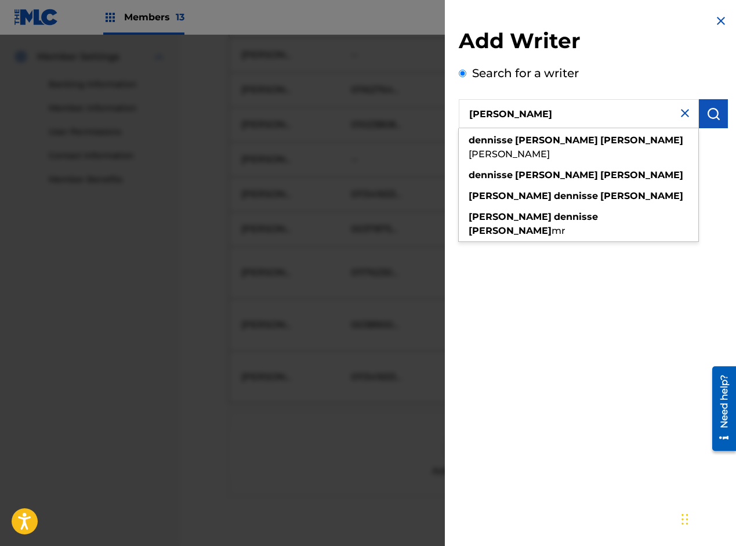
type input "[PERSON_NAME]"
click at [711, 114] on img "submit" at bounding box center [714, 114] width 14 height 14
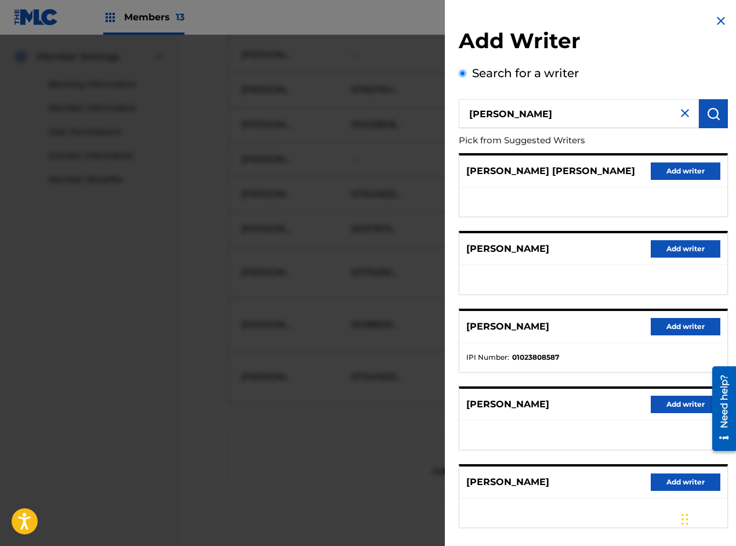
click at [665, 333] on button "Add writer" at bounding box center [686, 326] width 70 height 17
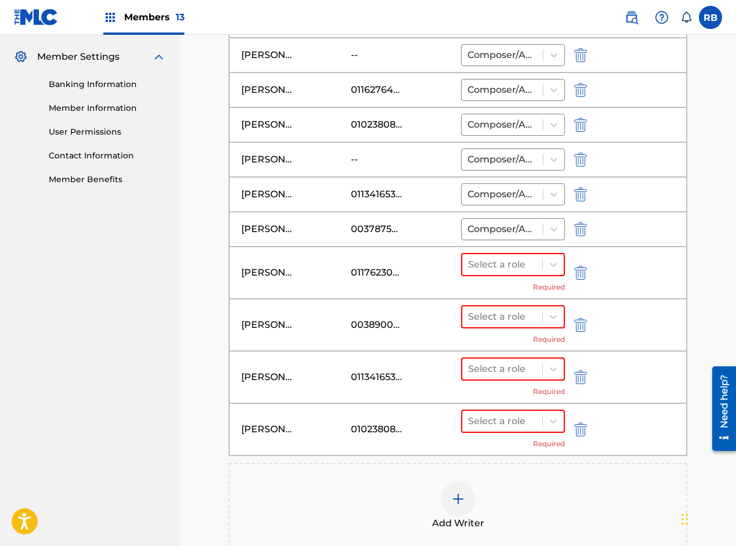
scroll to position [522, 0]
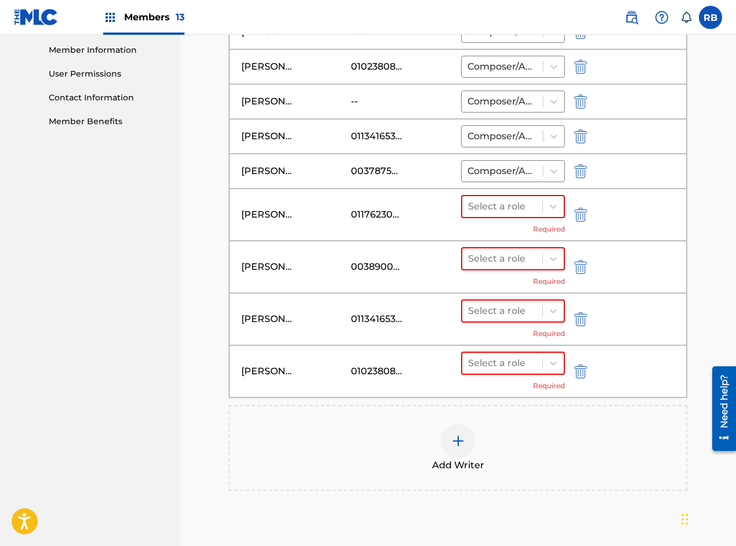
click at [470, 446] on div at bounding box center [458, 441] width 35 height 35
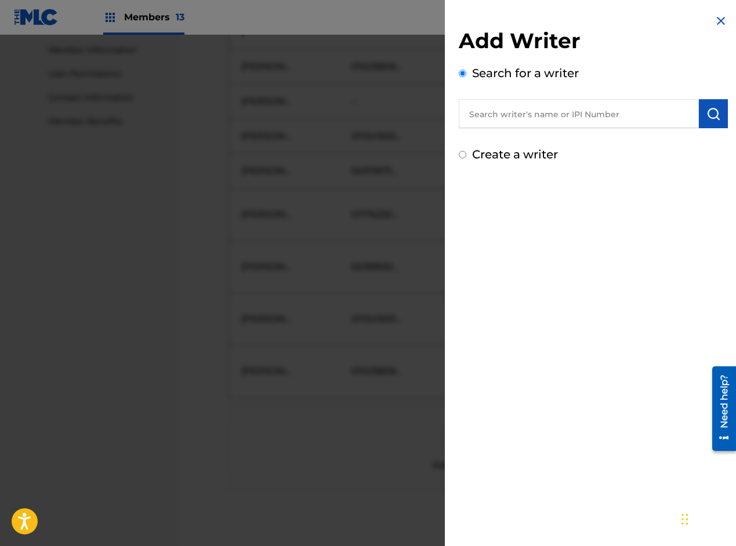
paste input "[PERSON_NAME]"
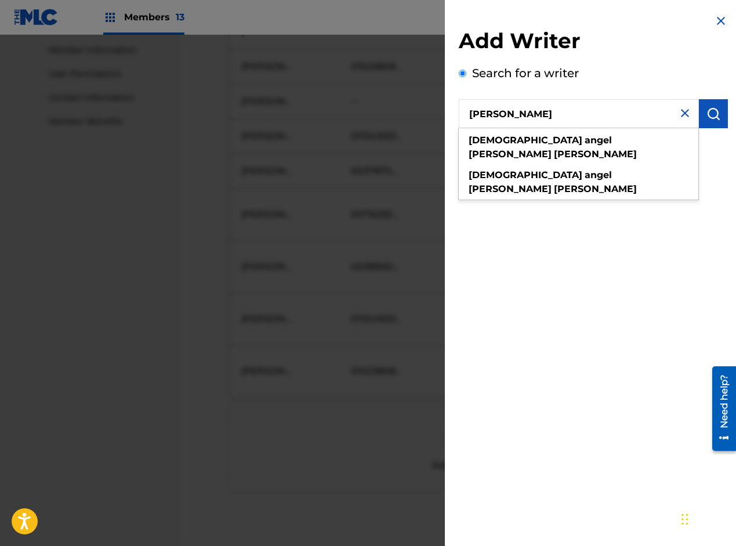
type input "[PERSON_NAME]"
click at [708, 115] on img "submit" at bounding box center [714, 114] width 14 height 14
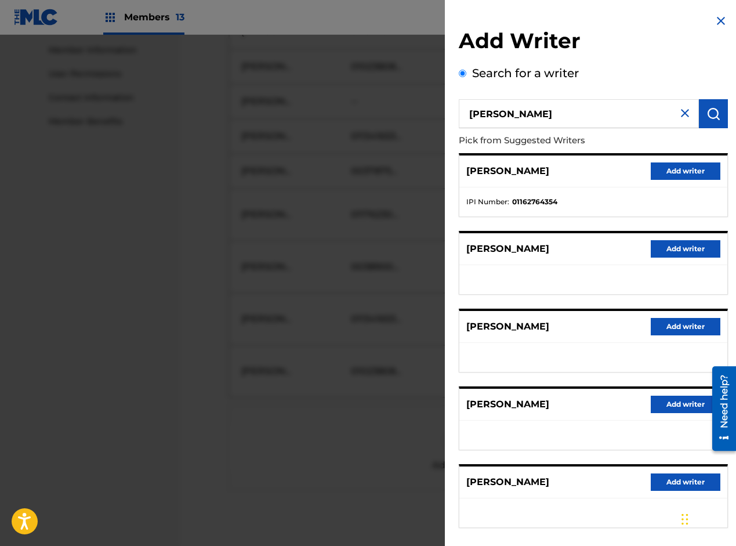
click at [663, 171] on button "Add writer" at bounding box center [686, 170] width 70 height 17
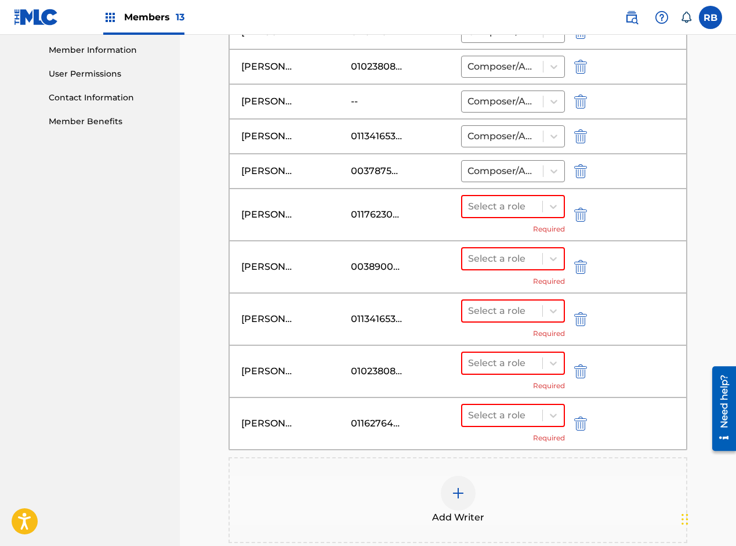
click at [468, 494] on div at bounding box center [458, 493] width 35 height 35
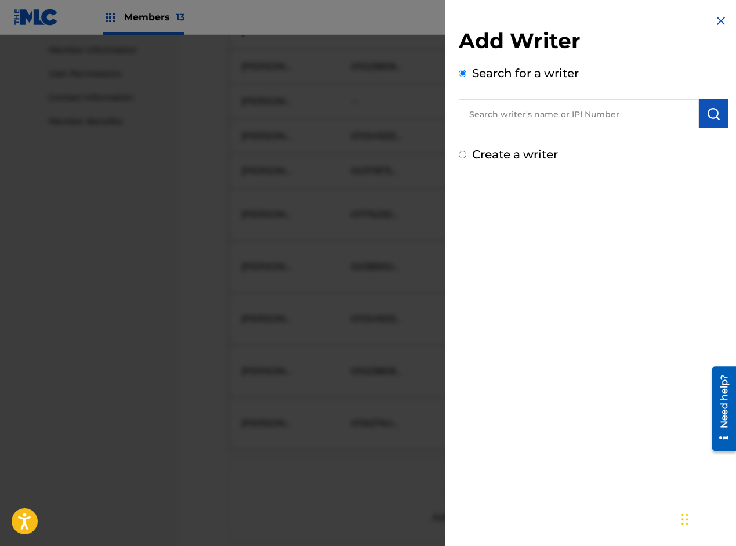
click at [526, 115] on input "text" at bounding box center [579, 113] width 240 height 29
paste input "[PERSON_NAME]"
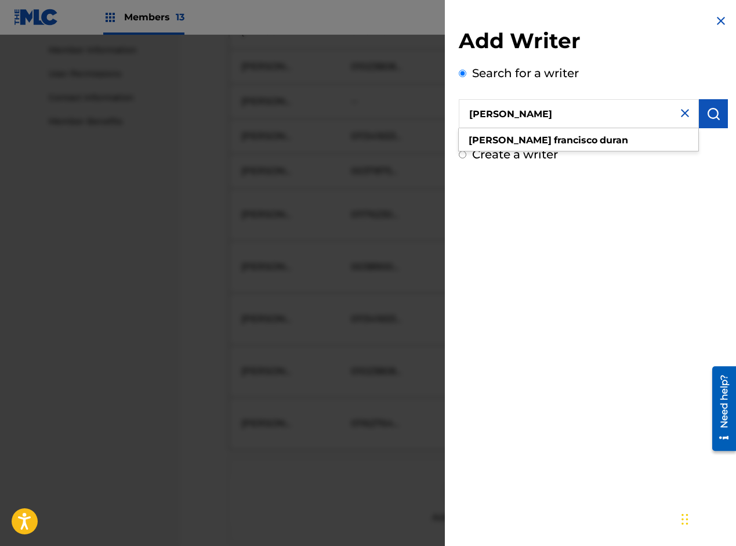
type input "[PERSON_NAME]"
click at [707, 109] on img "submit" at bounding box center [714, 114] width 14 height 14
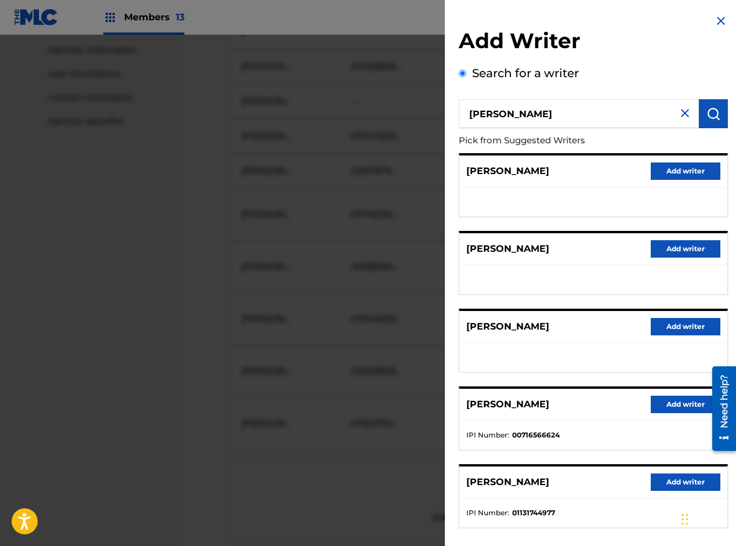
click at [668, 482] on button "Add writer" at bounding box center [686, 481] width 70 height 17
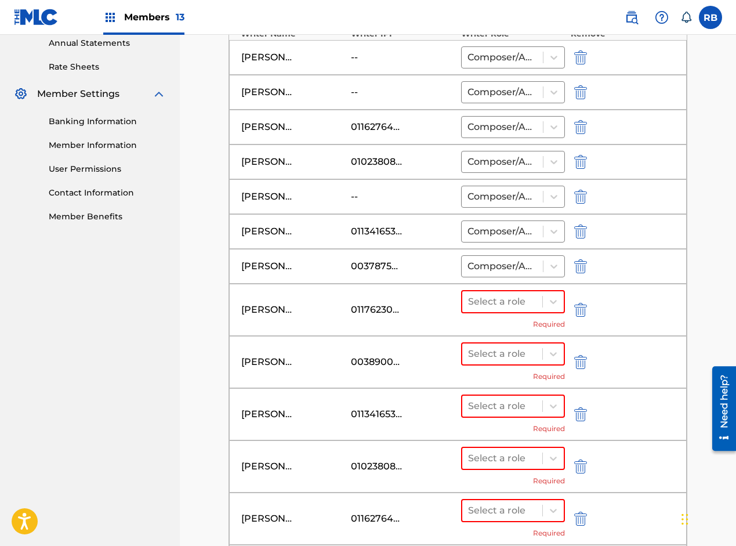
scroll to position [406, 0]
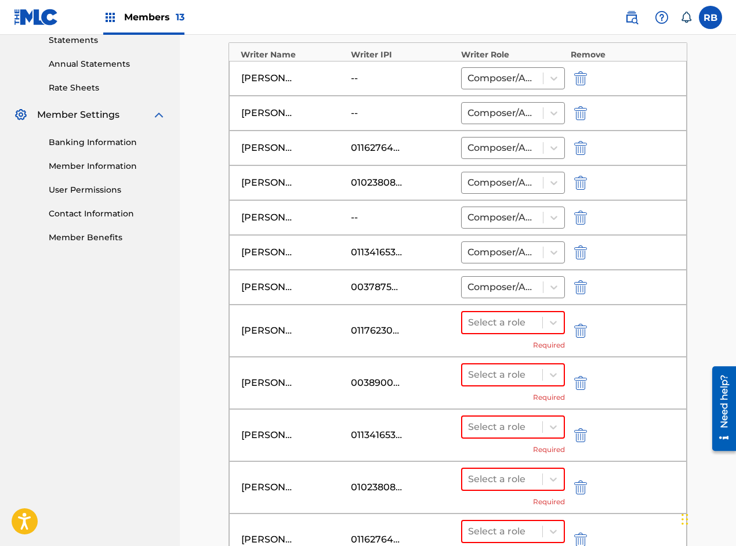
click at [576, 78] on img "submit" at bounding box center [580, 78] width 13 height 14
click at [577, 77] on img "submit" at bounding box center [580, 78] width 13 height 14
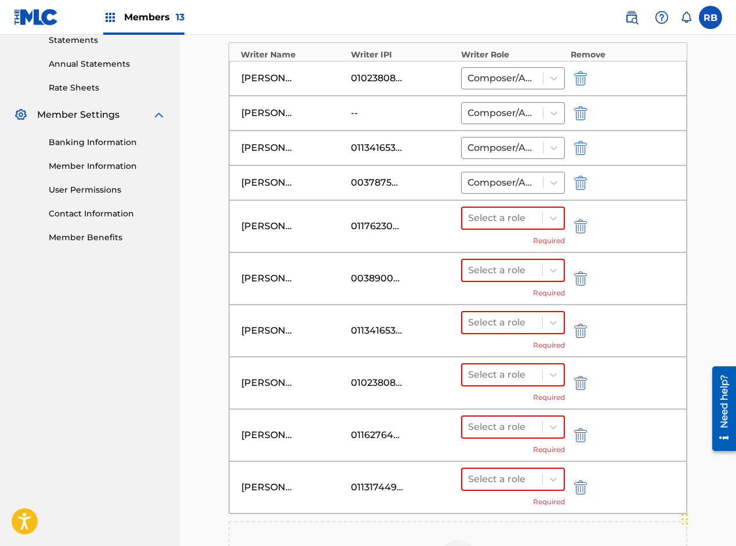
click at [577, 77] on img "submit" at bounding box center [580, 78] width 13 height 14
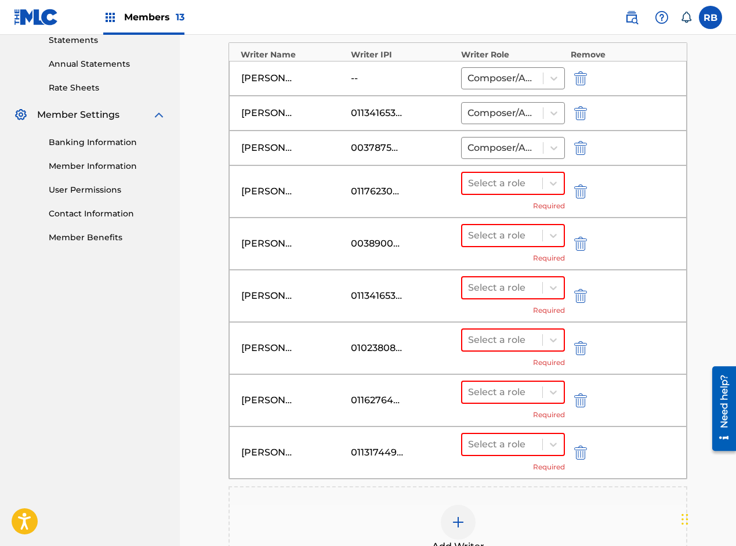
click at [577, 77] on img "submit" at bounding box center [580, 78] width 13 height 14
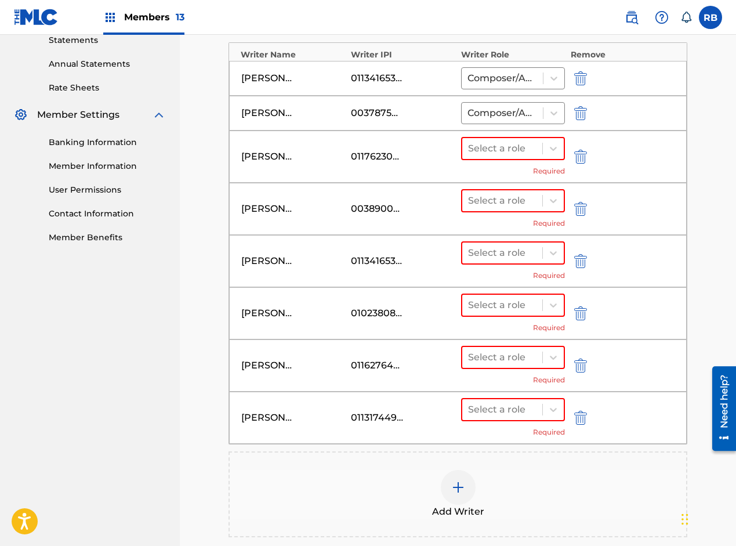
click at [577, 77] on img "submit" at bounding box center [580, 78] width 13 height 14
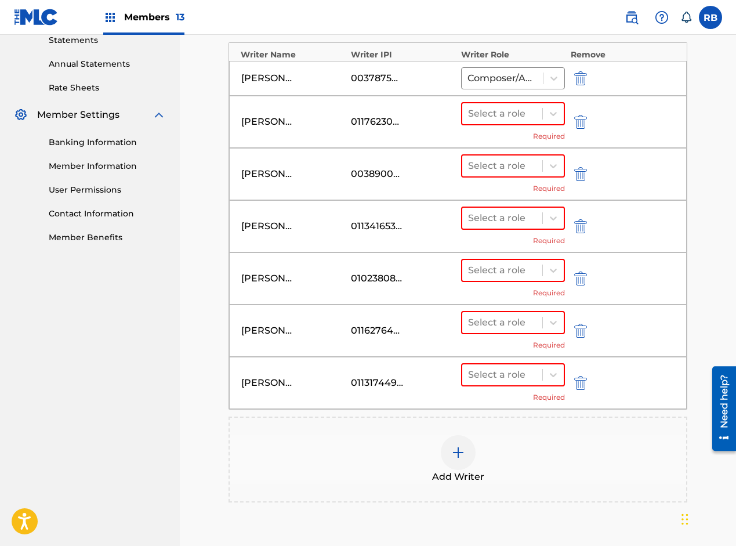
click at [577, 77] on img "submit" at bounding box center [580, 78] width 13 height 14
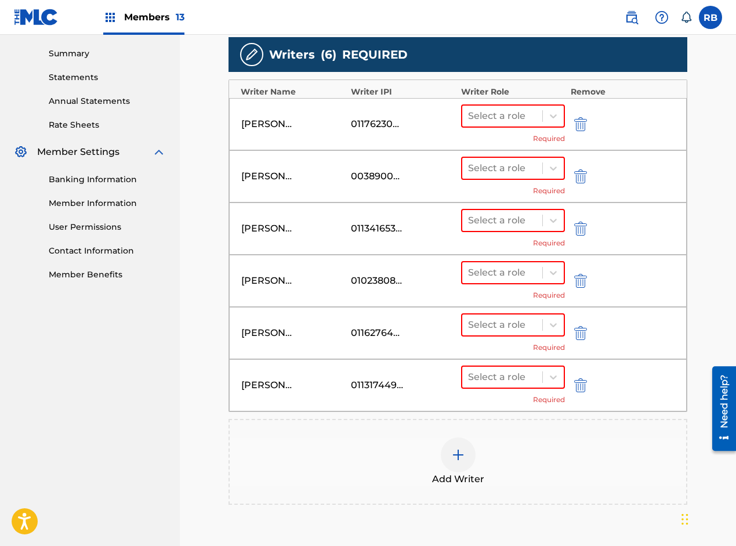
scroll to position [348, 0]
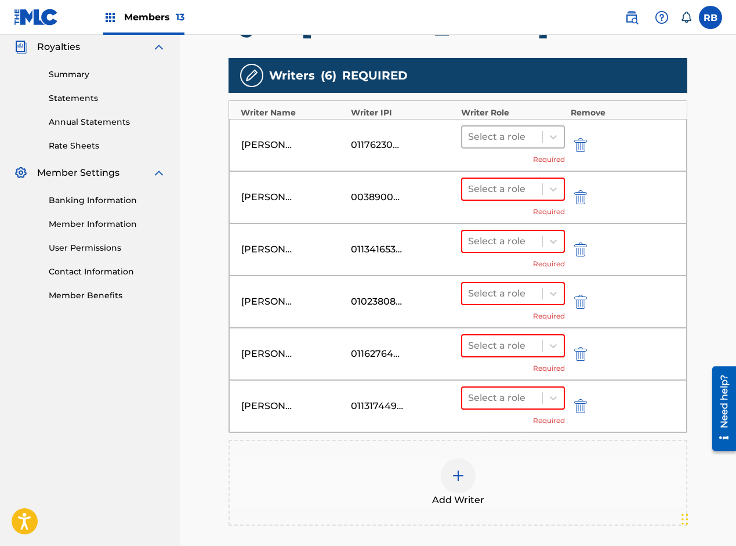
click at [491, 131] on div at bounding box center [502, 137] width 68 height 16
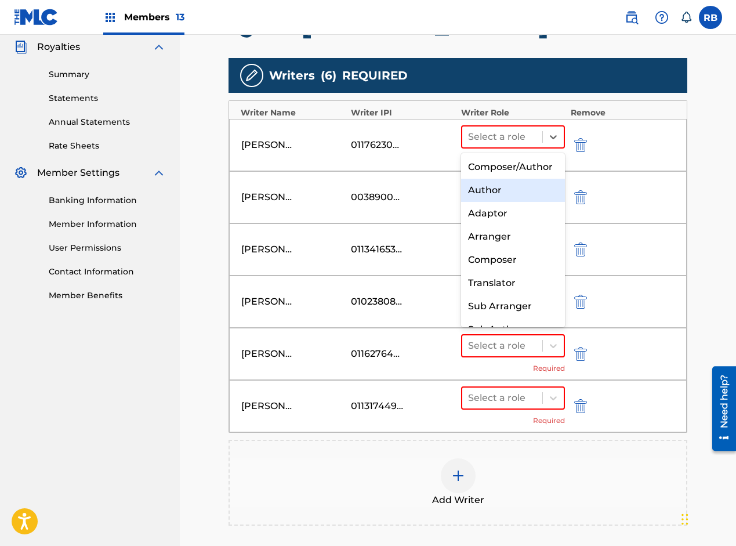
click at [491, 202] on div "Author" at bounding box center [513, 190] width 104 height 23
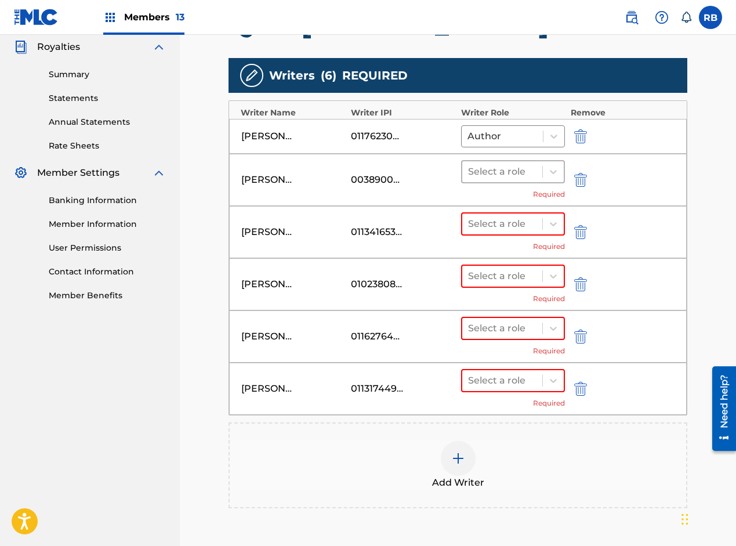
click at [500, 176] on div at bounding box center [502, 172] width 68 height 16
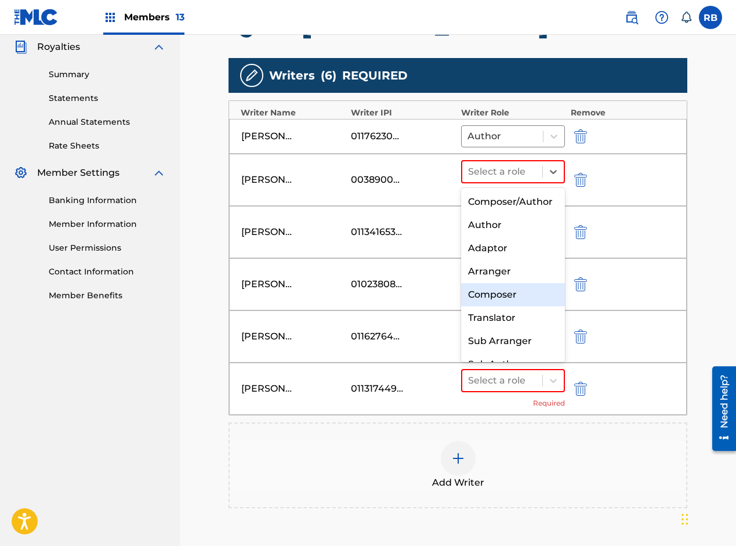
click at [495, 306] on div "Composer" at bounding box center [513, 294] width 104 height 23
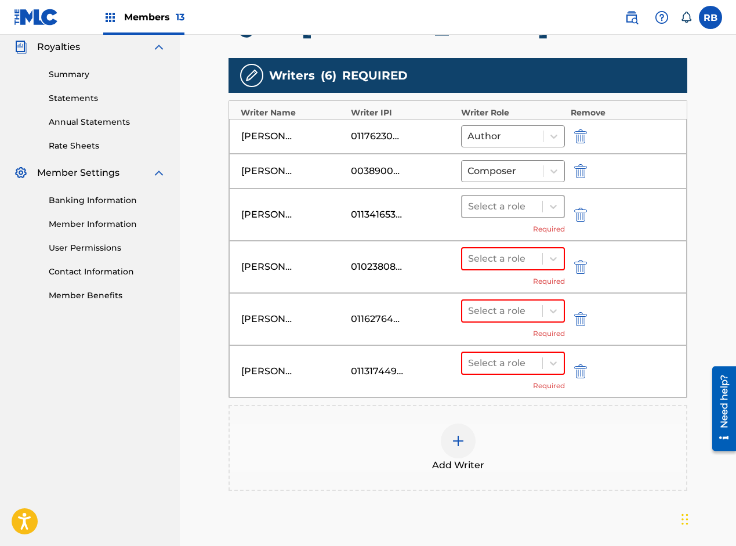
click at [511, 201] on div at bounding box center [502, 206] width 68 height 16
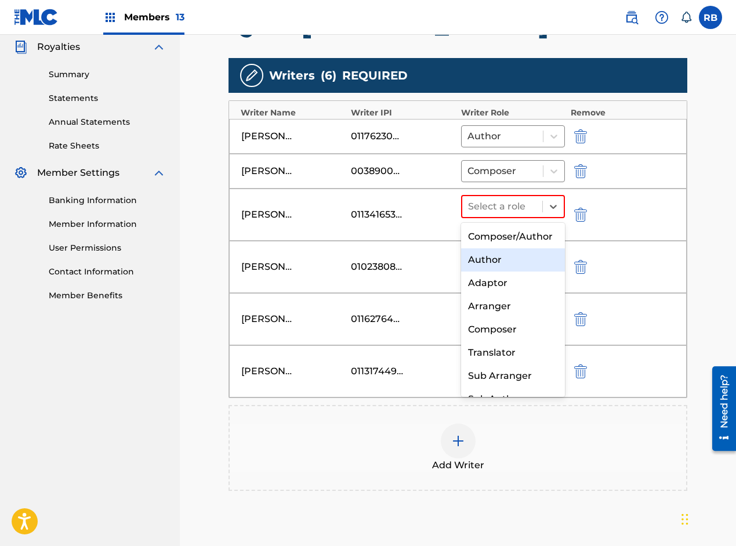
click at [500, 268] on div "Author" at bounding box center [513, 259] width 104 height 23
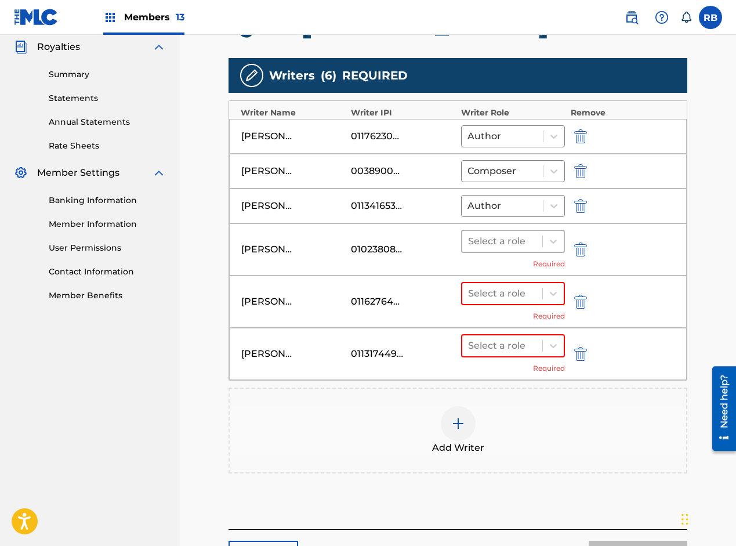
click at [495, 240] on div at bounding box center [502, 241] width 68 height 16
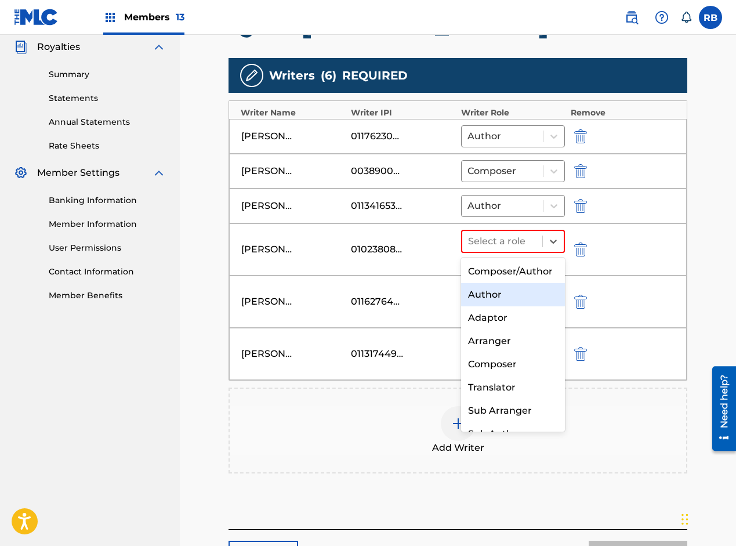
click at [489, 304] on div "Author" at bounding box center [513, 294] width 104 height 23
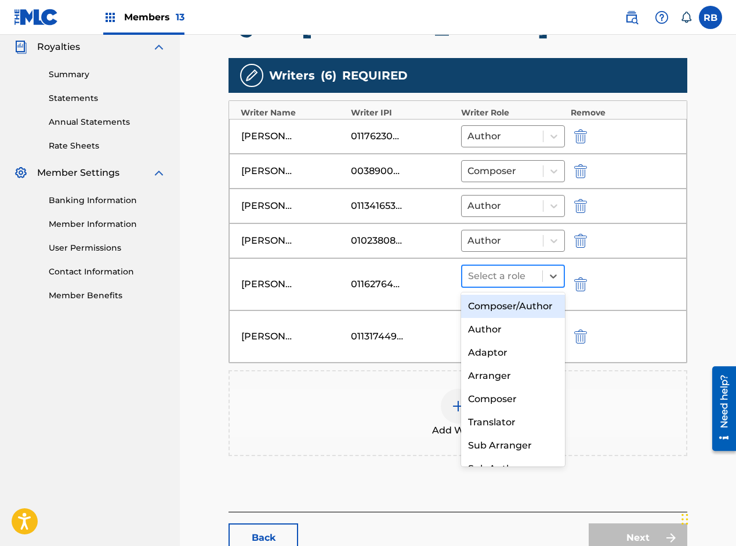
click at [490, 273] on div at bounding box center [502, 276] width 68 height 16
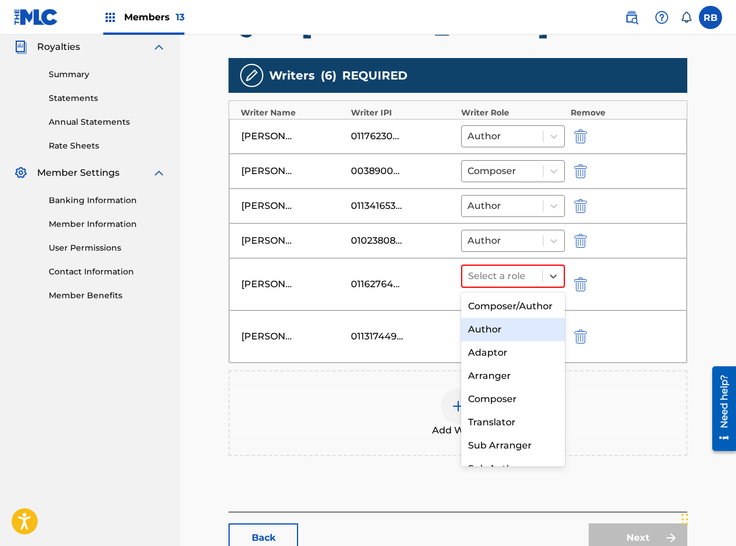
click at [485, 341] on div "Author" at bounding box center [513, 329] width 104 height 23
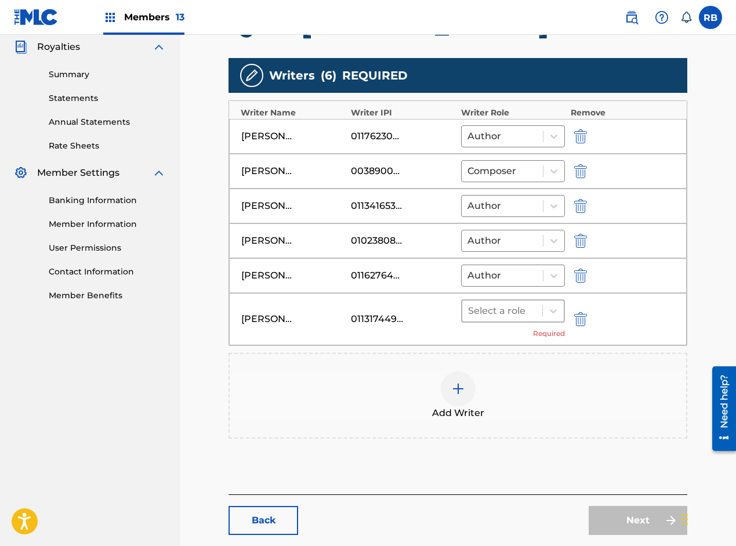
click at [506, 307] on div at bounding box center [502, 311] width 68 height 16
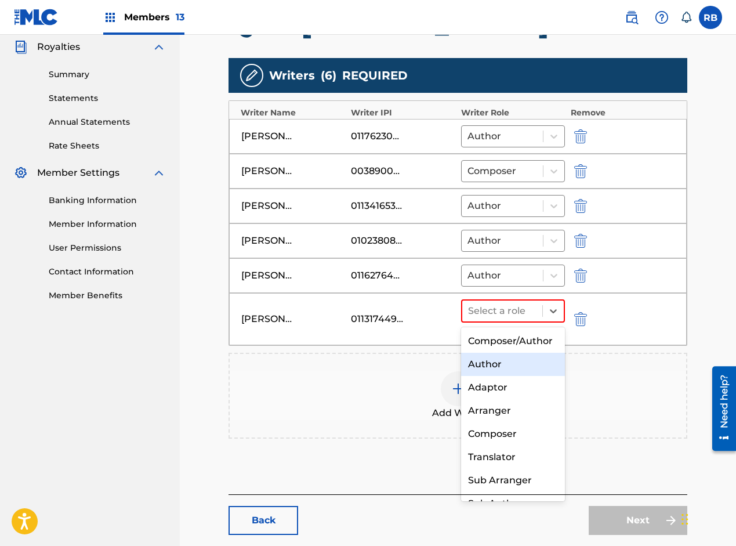
click at [491, 375] on div "Author" at bounding box center [513, 364] width 104 height 23
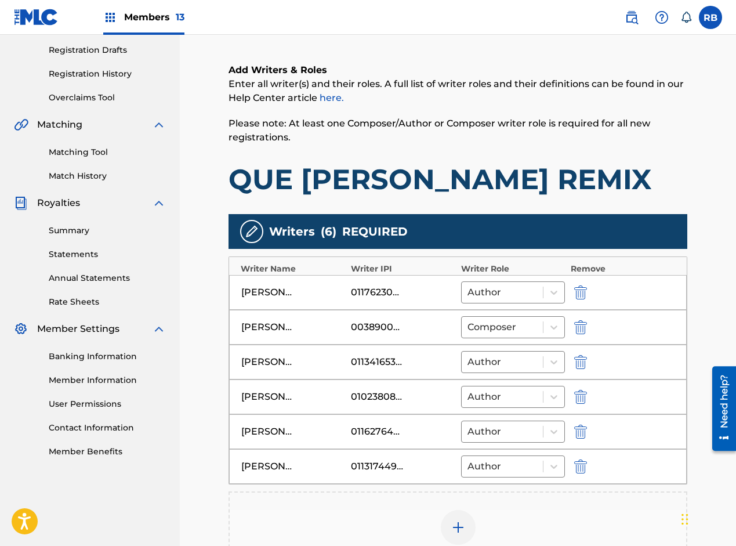
scroll to position [393, 0]
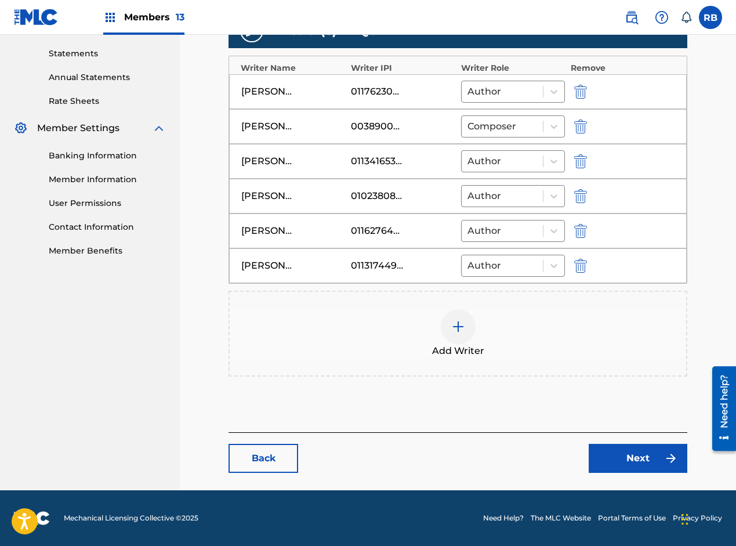
click at [605, 452] on link "Next" at bounding box center [638, 458] width 99 height 29
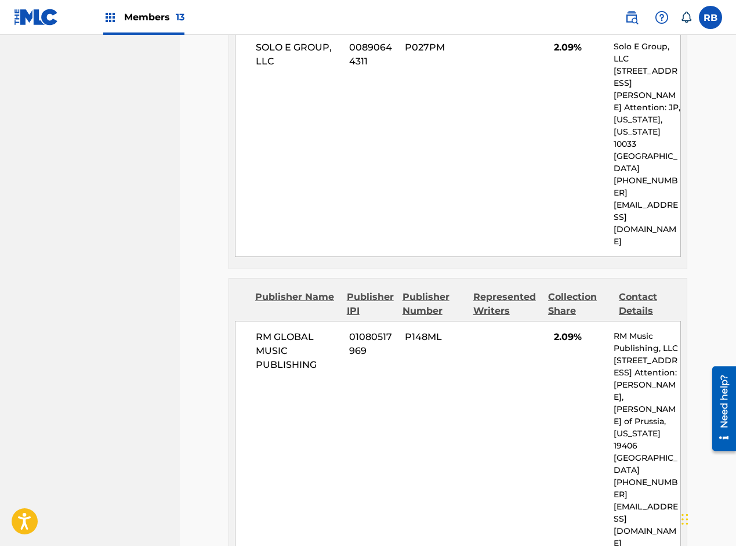
scroll to position [1847, 0]
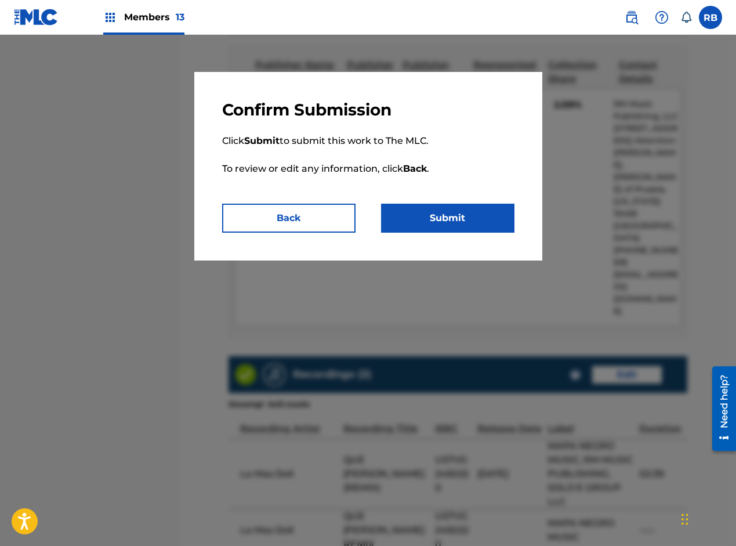
click at [450, 217] on button "Submit" at bounding box center [447, 218] width 133 height 29
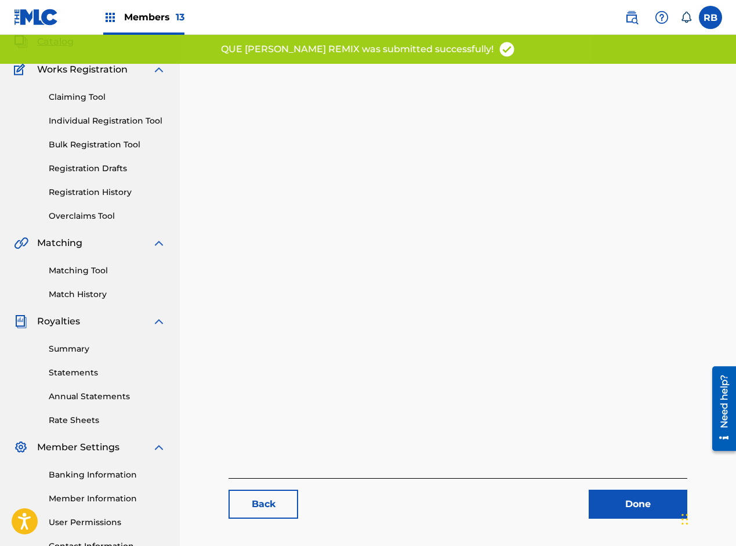
scroll to position [173, 0]
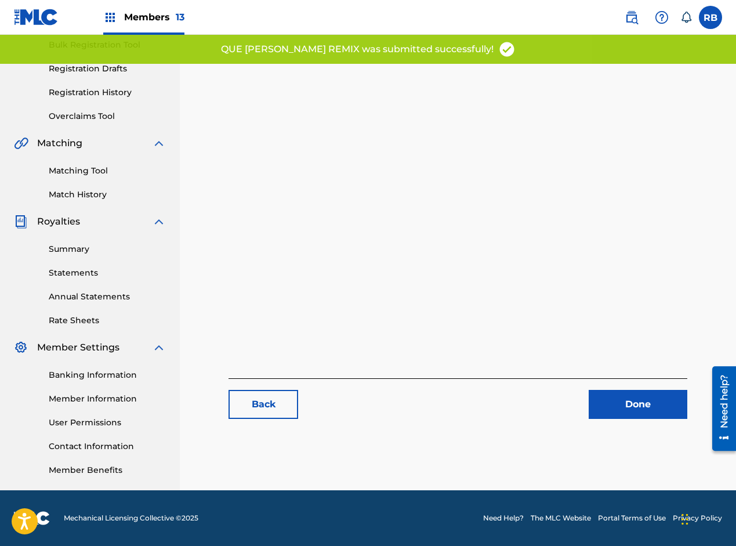
click at [611, 402] on link "Done" at bounding box center [638, 404] width 99 height 29
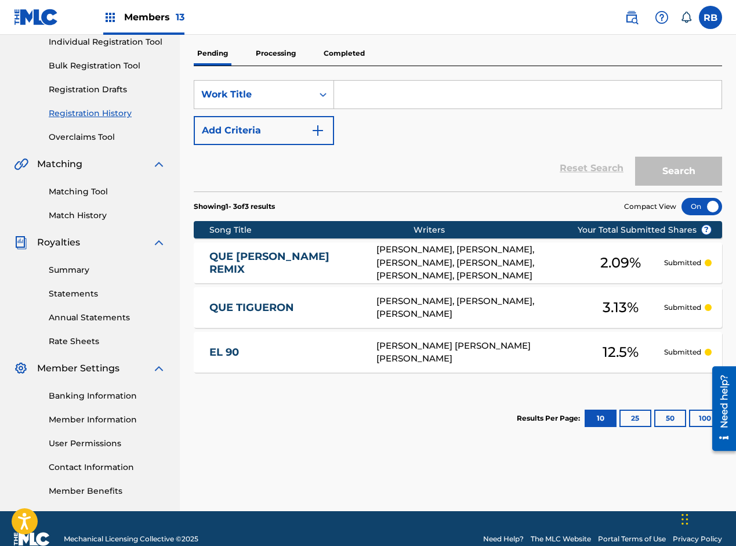
scroll to position [173, 0]
